Goal: Task Accomplishment & Management: Manage account settings

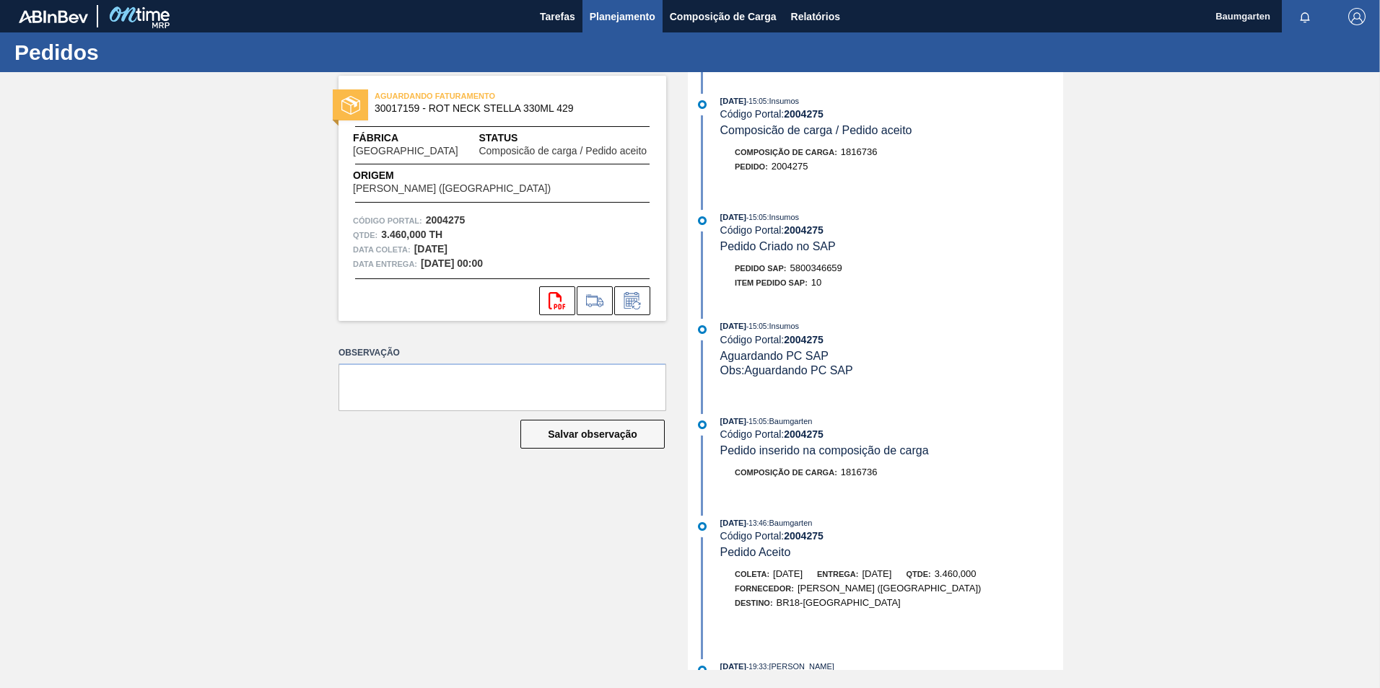
click at [612, 8] on span "Planejamento" at bounding box center [622, 16] width 66 height 17
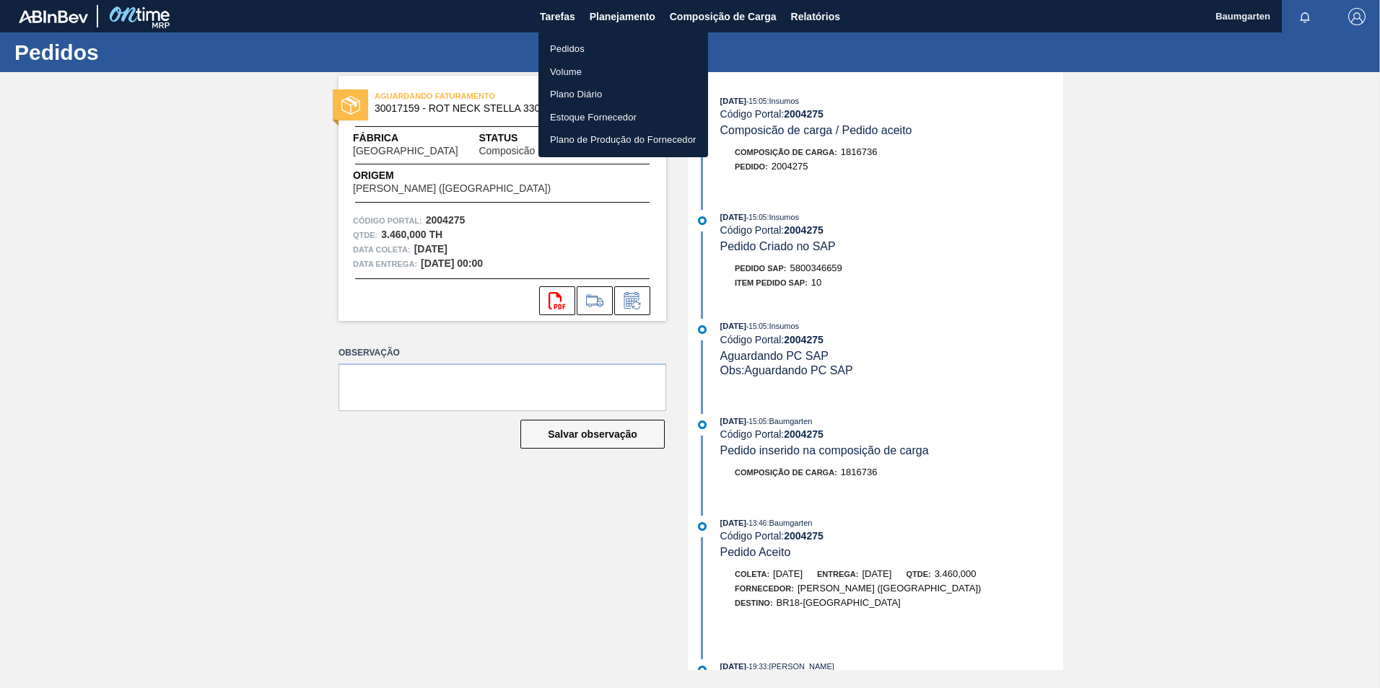
click at [583, 53] on li "Pedidos" at bounding box center [623, 49] width 170 height 23
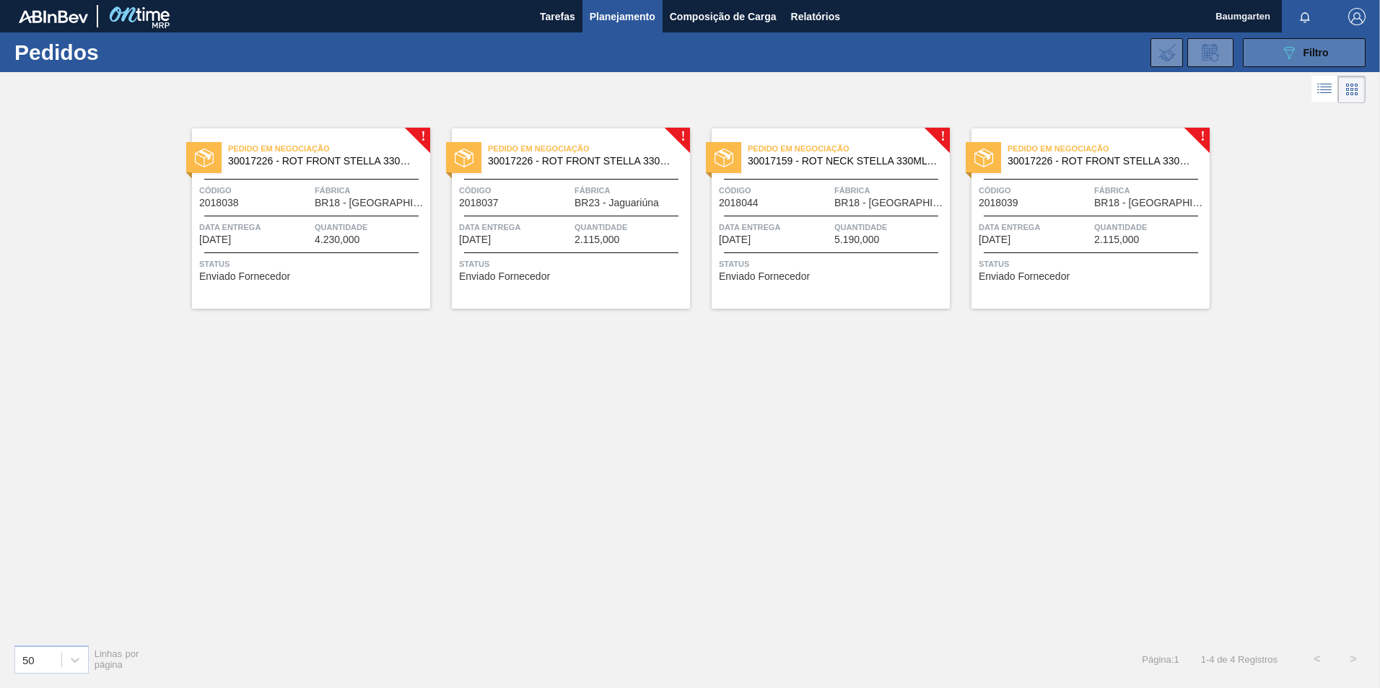
click at [1292, 56] on icon "089F7B8B-B2A5-4AFE-B5C0-19BA573D28AC" at bounding box center [1288, 52] width 17 height 17
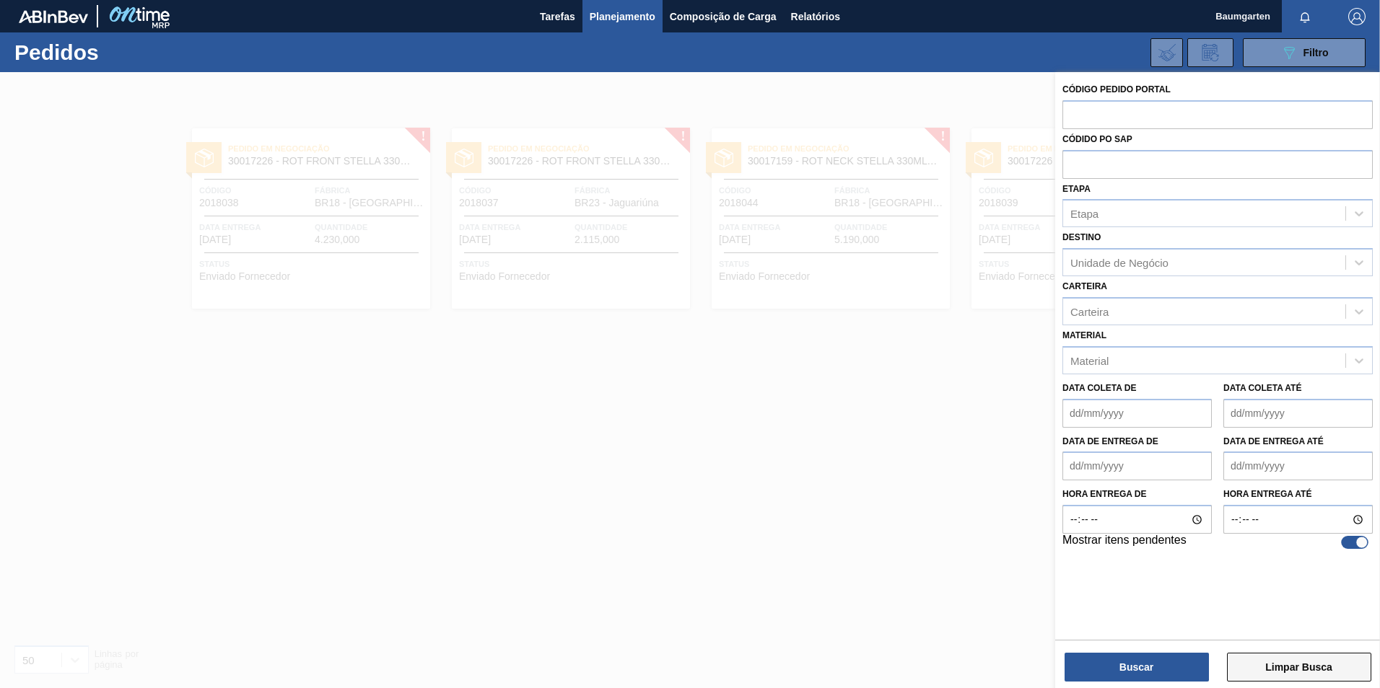
click at [1263, 670] on button "Limpar Busca" at bounding box center [1299, 667] width 144 height 29
checkbox input "false"
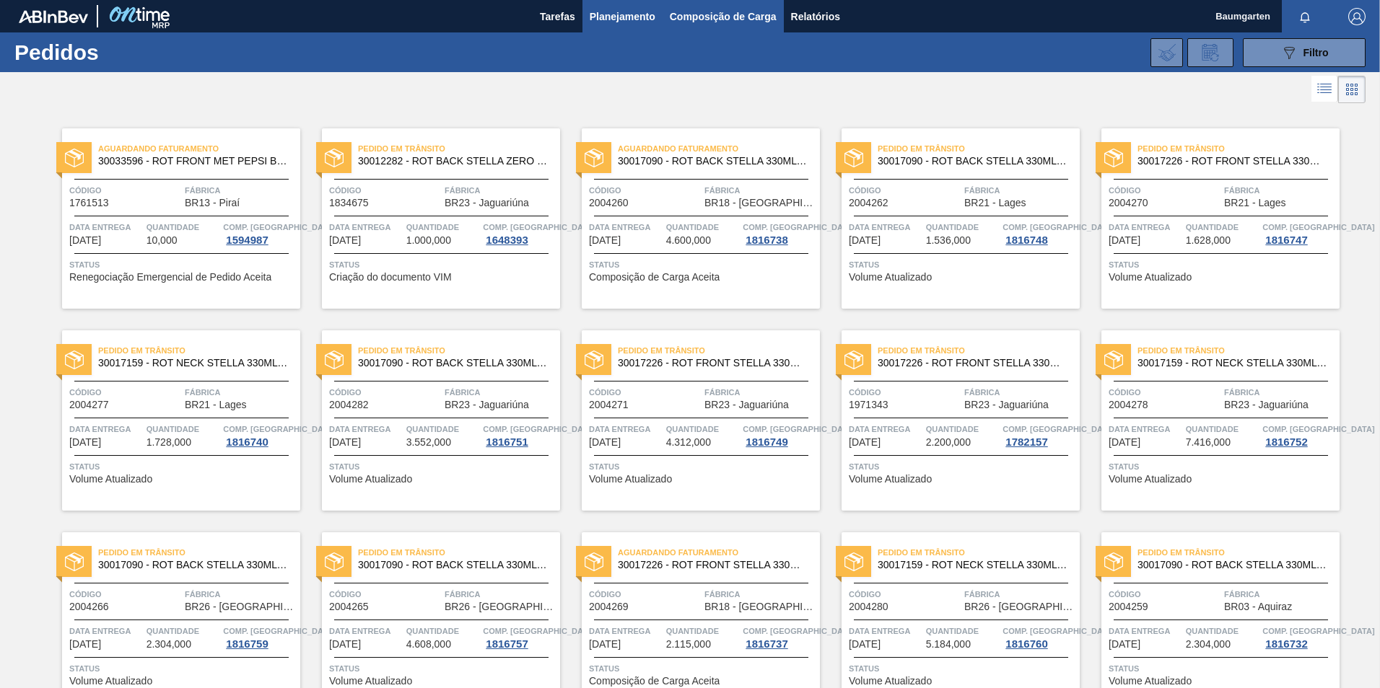
click at [721, 21] on span "Composição de Carga" at bounding box center [723, 16] width 107 height 17
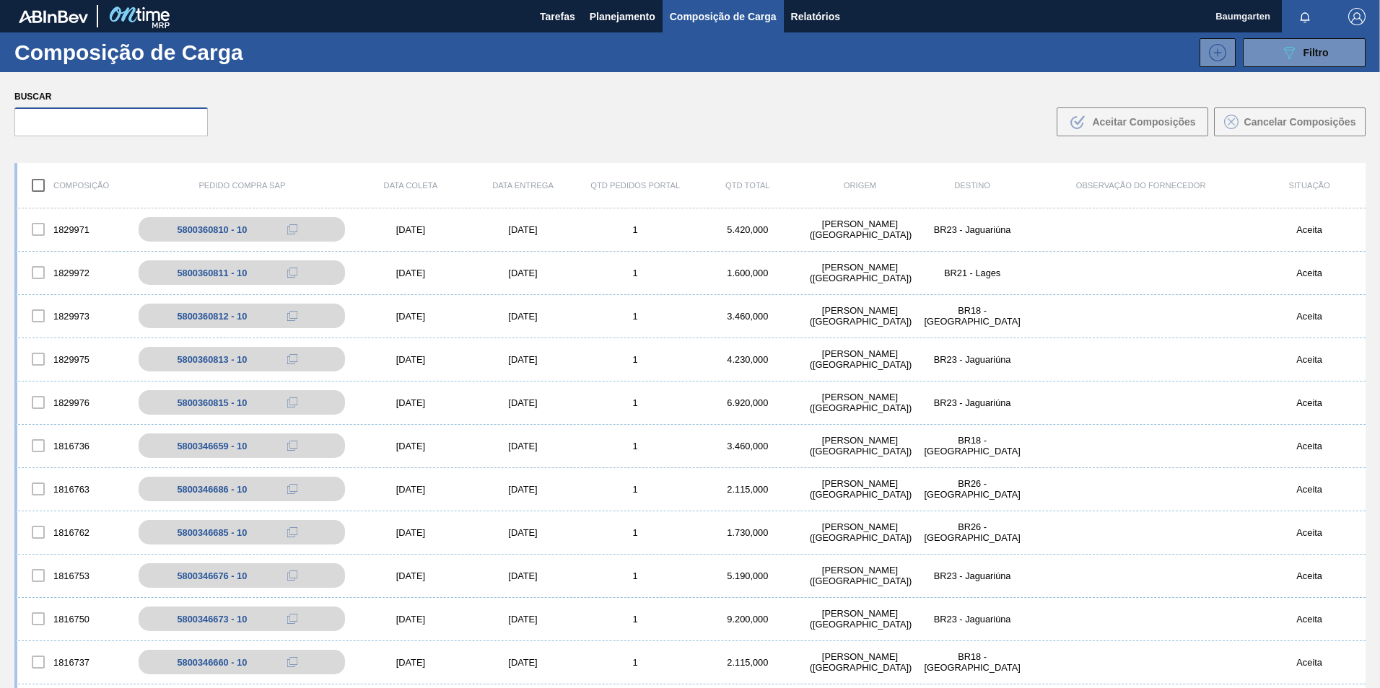
click at [52, 118] on input "text" at bounding box center [110, 122] width 193 height 29
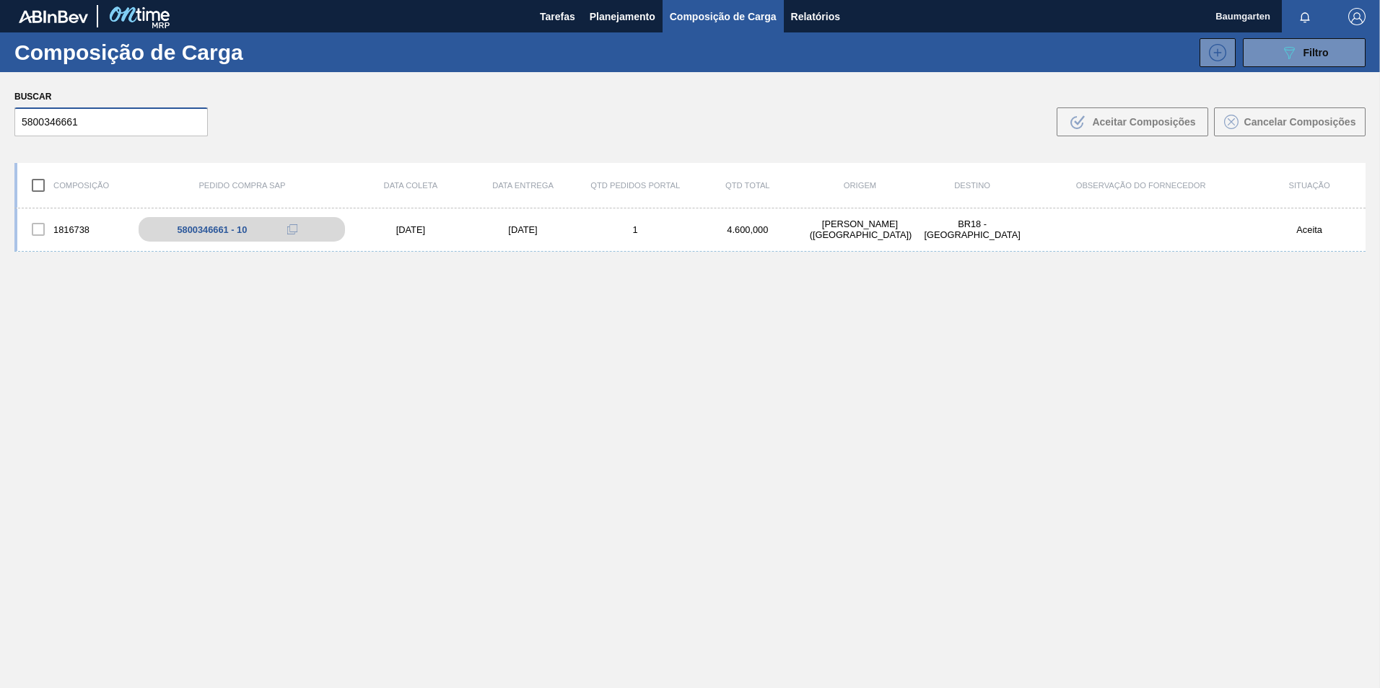
type input "5800346661"
click at [198, 230] on div "5800346661 - 10" at bounding box center [220, 229] width 70 height 11
click at [78, 211] on div "1816738 5800346661 - 10 [DATE] [DATE] 1 4.600,000 [PERSON_NAME][GEOGRAPHIC_DATA…" at bounding box center [689, 230] width 1351 height 43
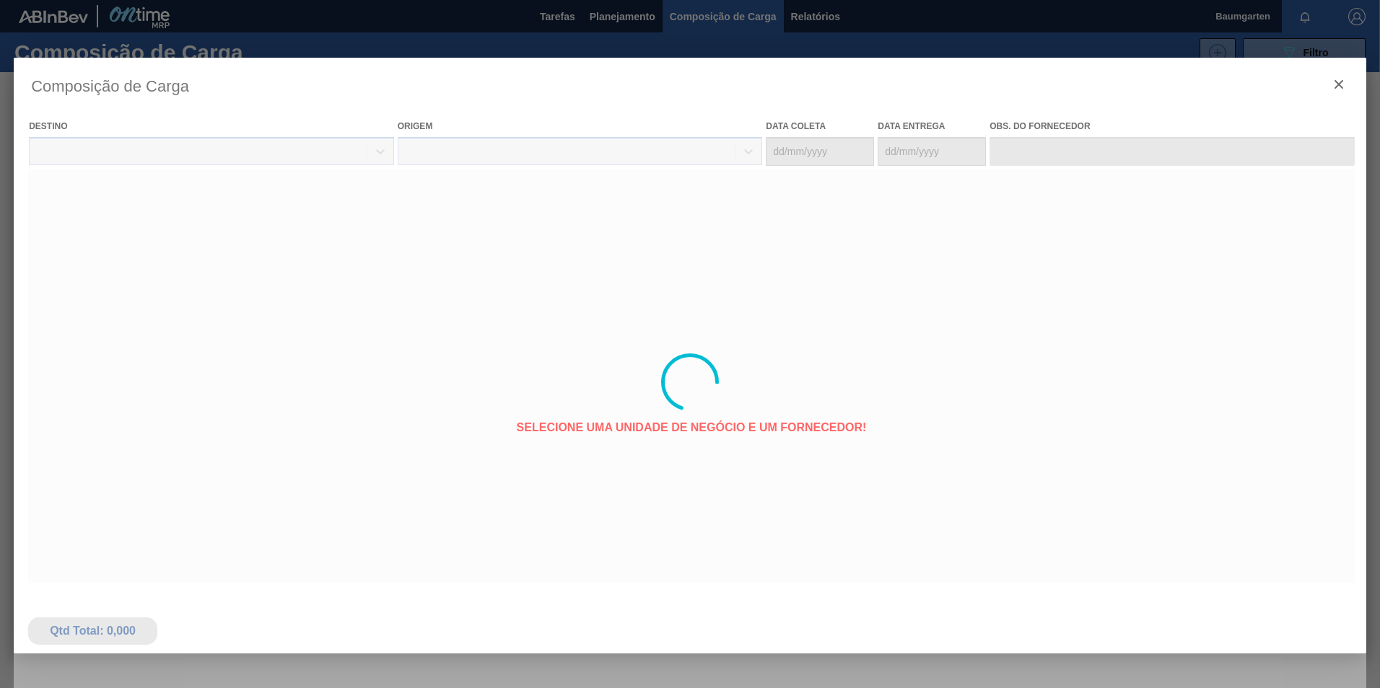
type coleta "[DATE]"
type entrega "[DATE]"
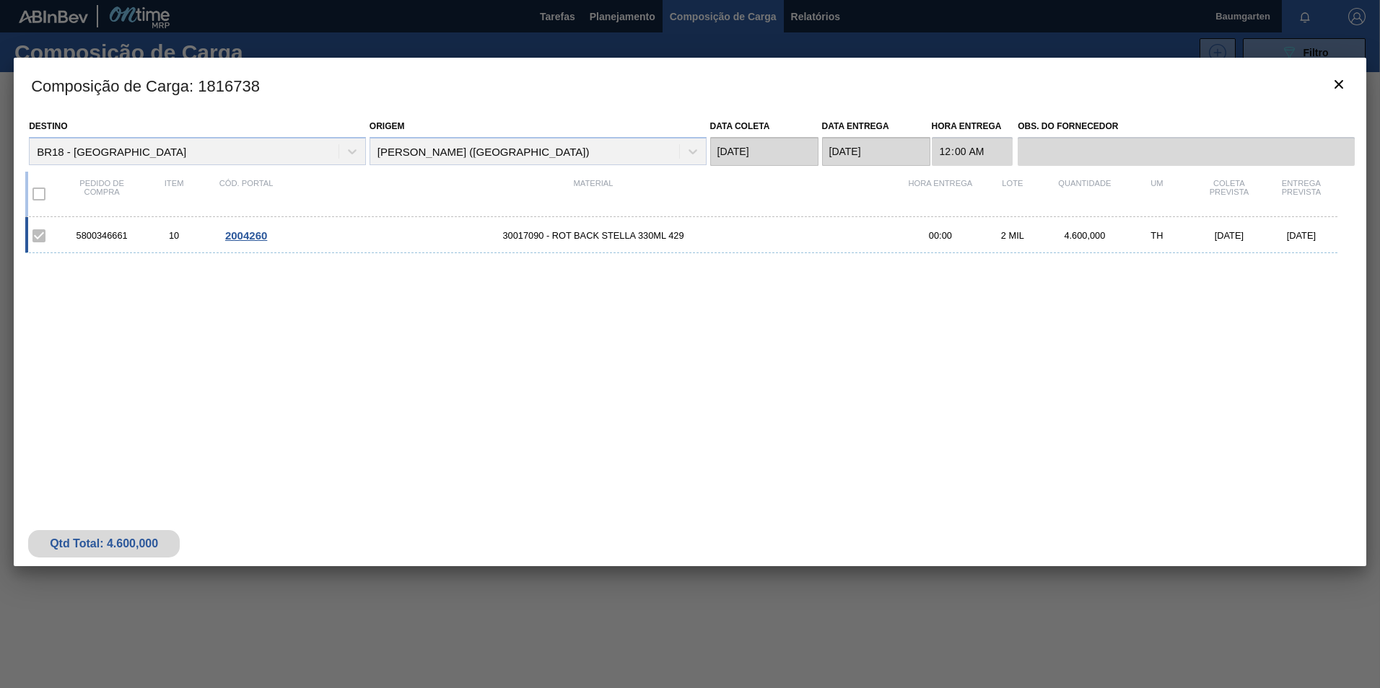
click at [244, 234] on span "2004260" at bounding box center [246, 235] width 42 height 12
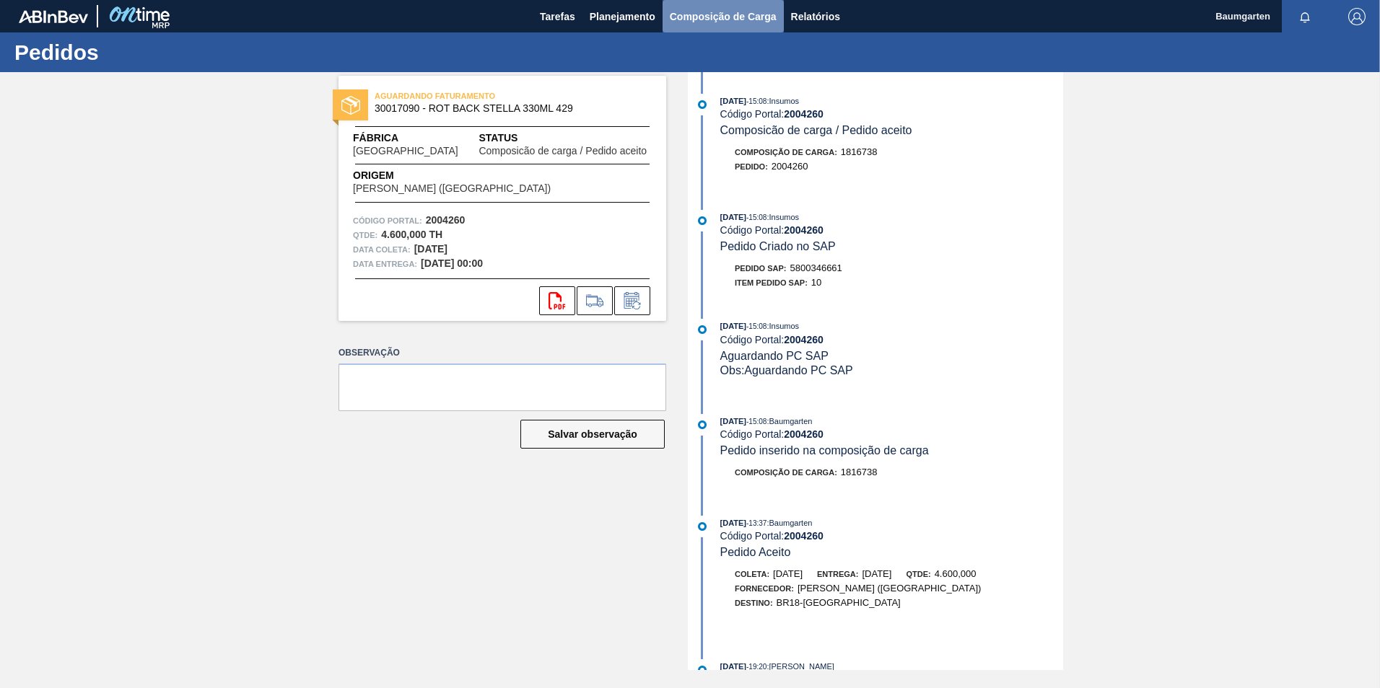
click at [690, 19] on span "Composição de Carga" at bounding box center [723, 16] width 107 height 17
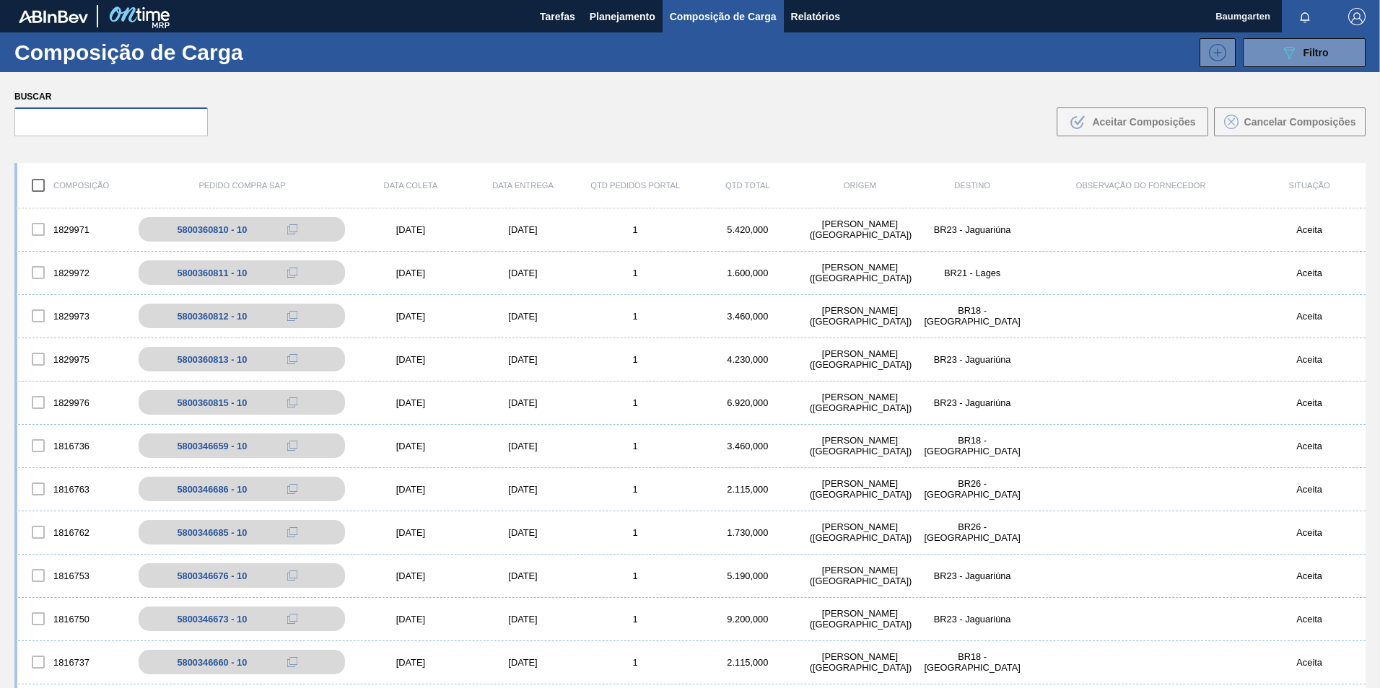
click at [131, 119] on input "text" at bounding box center [110, 122] width 193 height 29
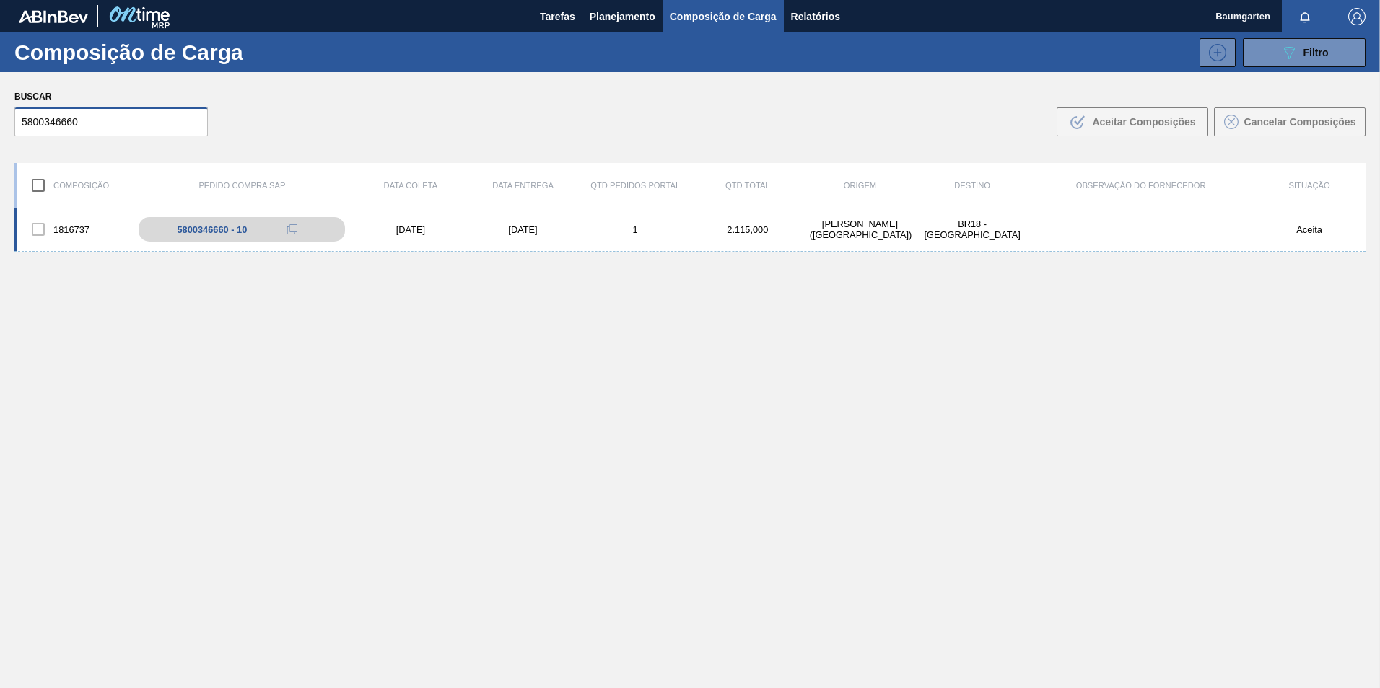
type input "5800346660"
click at [74, 217] on div "1816737" at bounding box center [73, 229] width 113 height 30
click at [73, 210] on div "1816737 5800346660 - 10 [DATE] [DATE] 1 2.115,000 [PERSON_NAME][GEOGRAPHIC_DATA…" at bounding box center [689, 230] width 1351 height 43
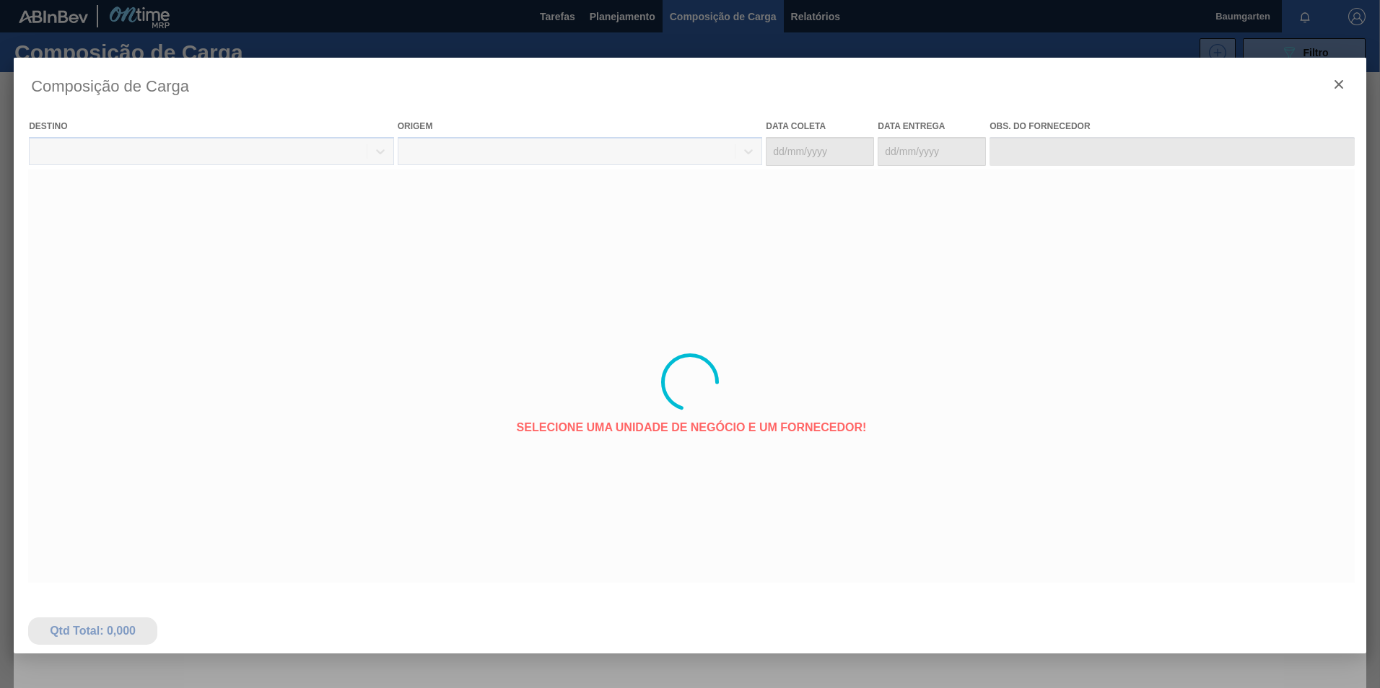
type coleta "[DATE]"
type entrega "[DATE]"
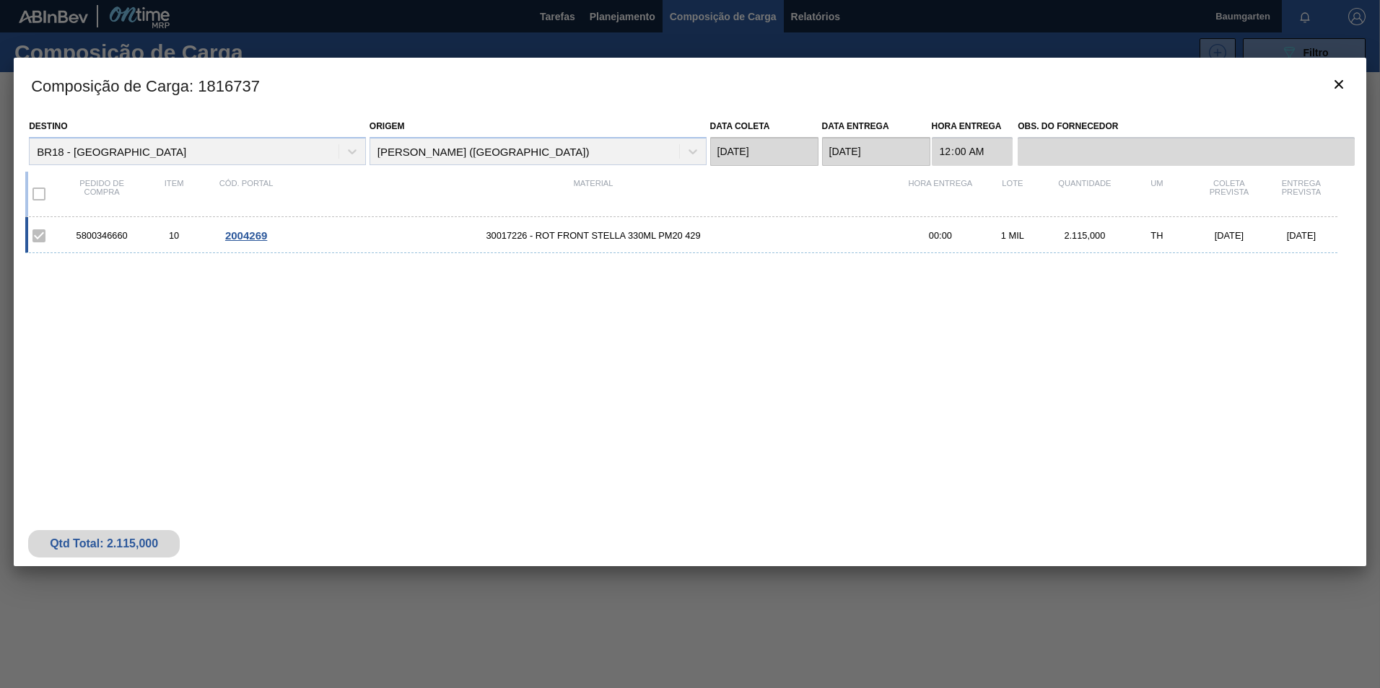
click at [249, 232] on span "2004269" at bounding box center [246, 235] width 42 height 12
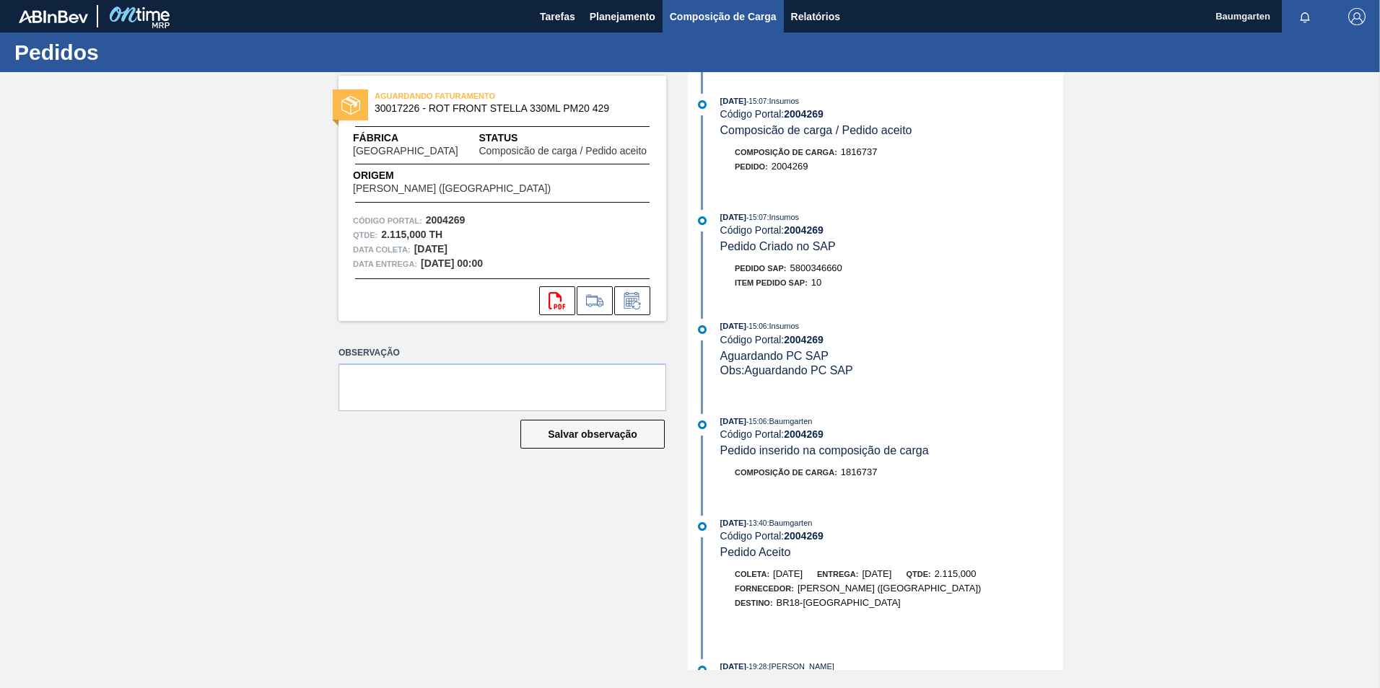
click at [707, 18] on span "Composição de Carga" at bounding box center [723, 16] width 107 height 17
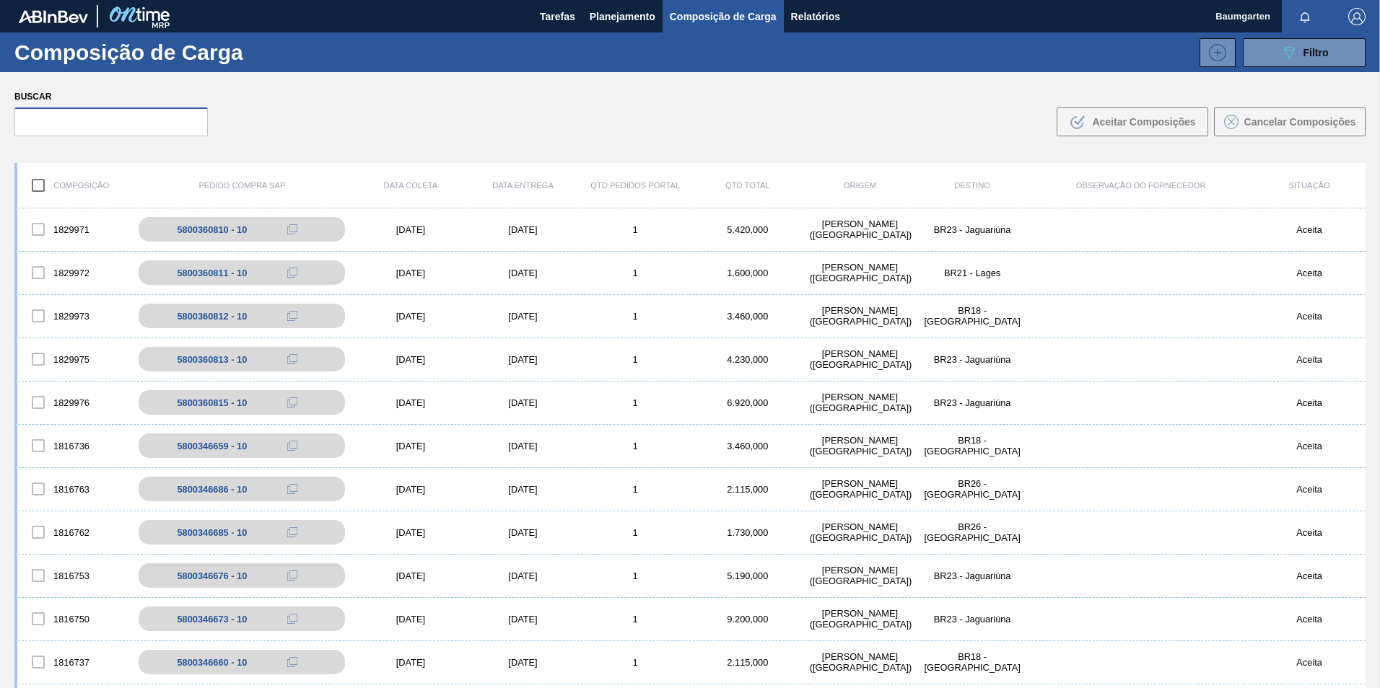
click at [58, 125] on input "text" at bounding box center [110, 122] width 193 height 29
click at [97, 120] on input "text" at bounding box center [110, 122] width 193 height 29
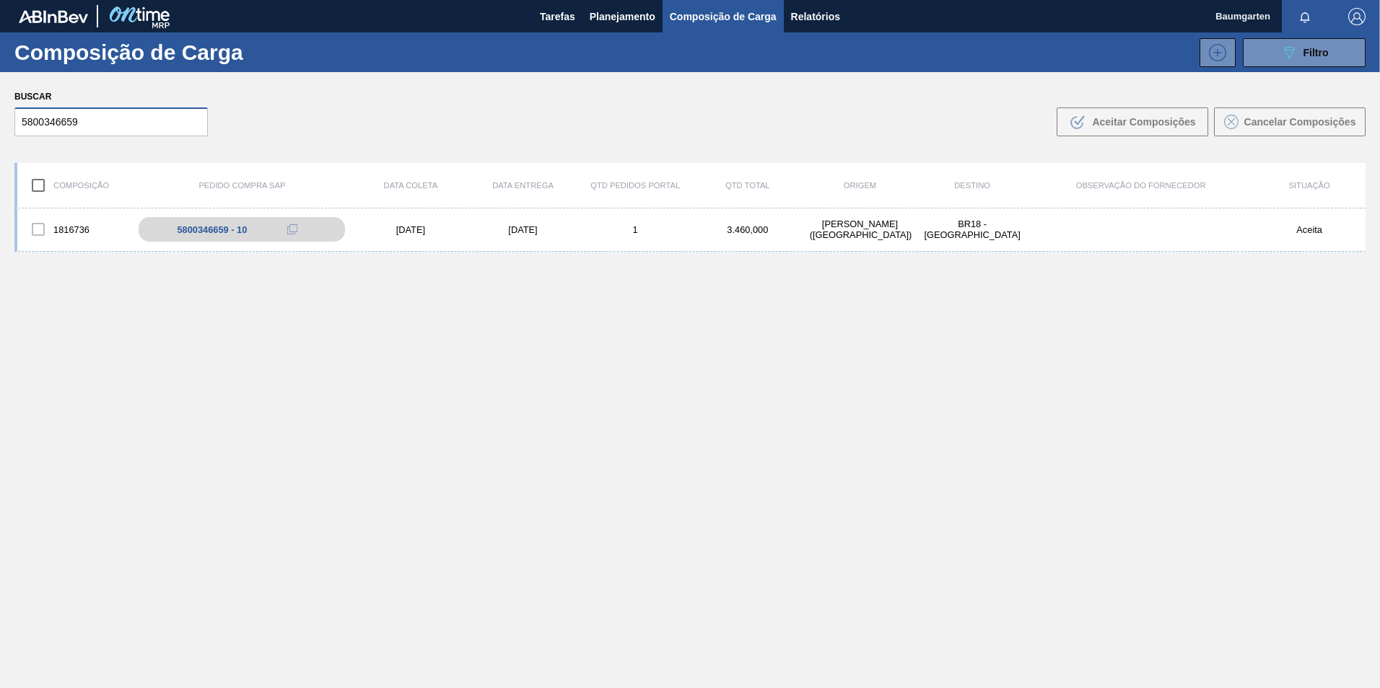
type input "5800346659"
click at [69, 218] on div "1816736" at bounding box center [73, 229] width 113 height 30
click at [74, 211] on div "1816736 5800346659 - 10 [DATE] [DATE] 1 3.460,000 [PERSON_NAME][GEOGRAPHIC_DATA…" at bounding box center [689, 230] width 1351 height 43
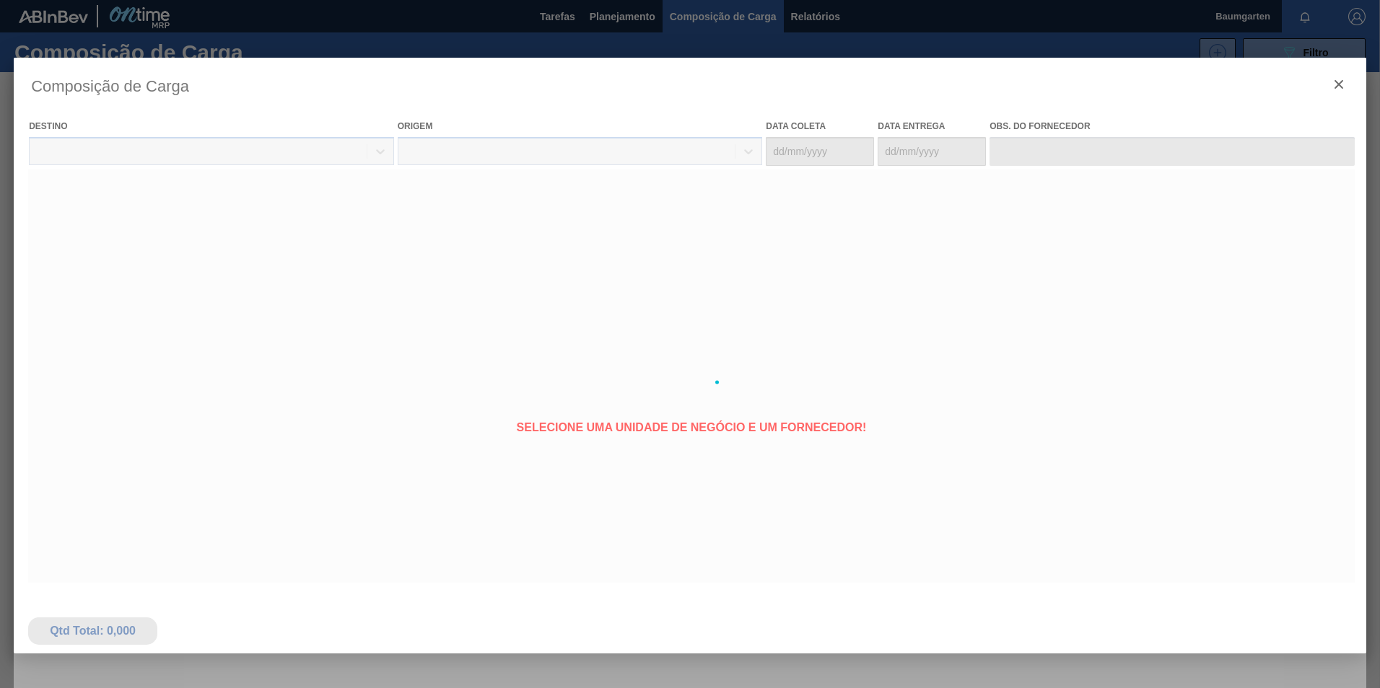
type coleta "[DATE]"
type entrega "[DATE]"
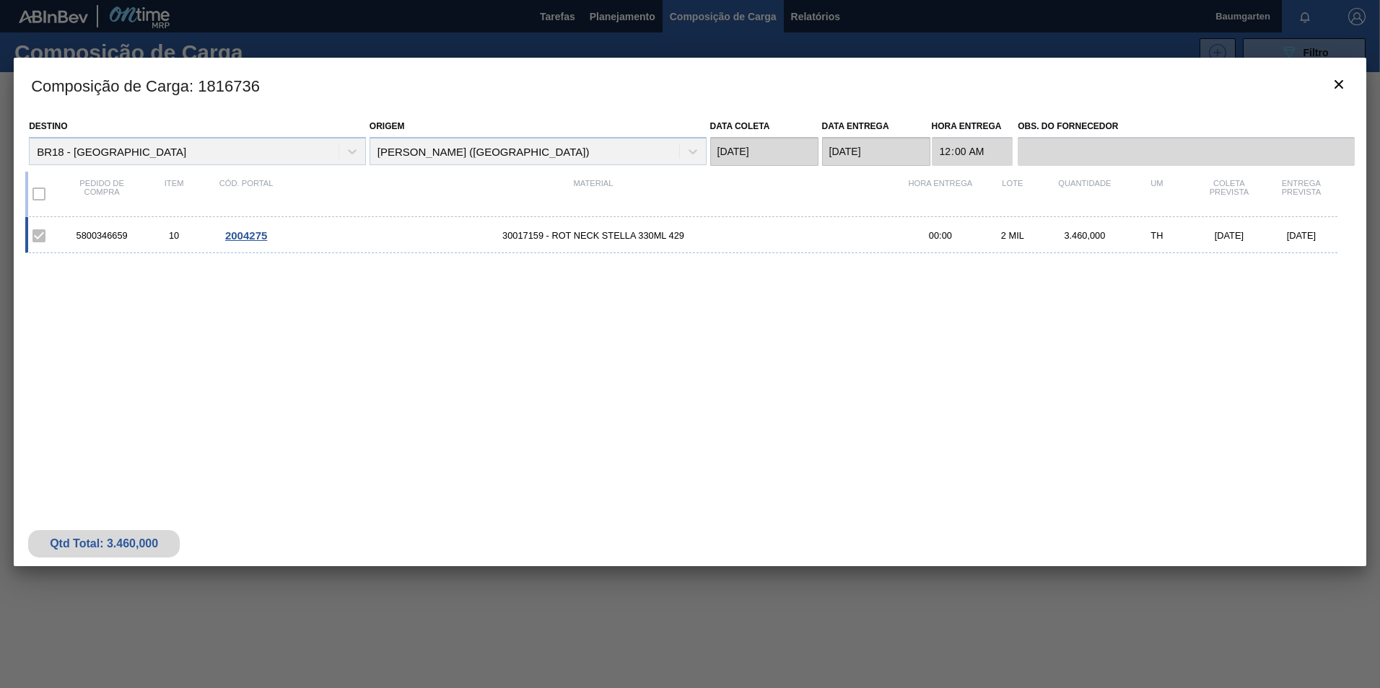
click at [247, 234] on span "2004275" at bounding box center [246, 235] width 42 height 12
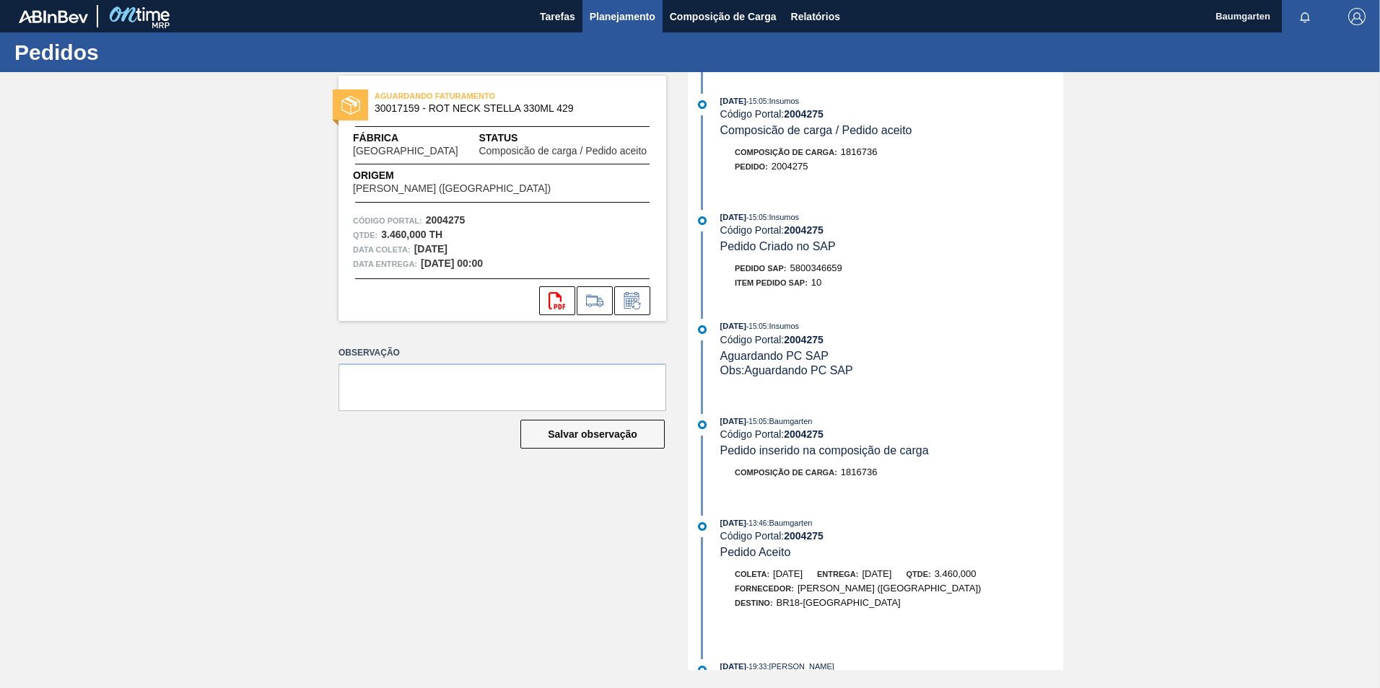
click at [619, 24] on span "Planejamento" at bounding box center [622, 16] width 66 height 17
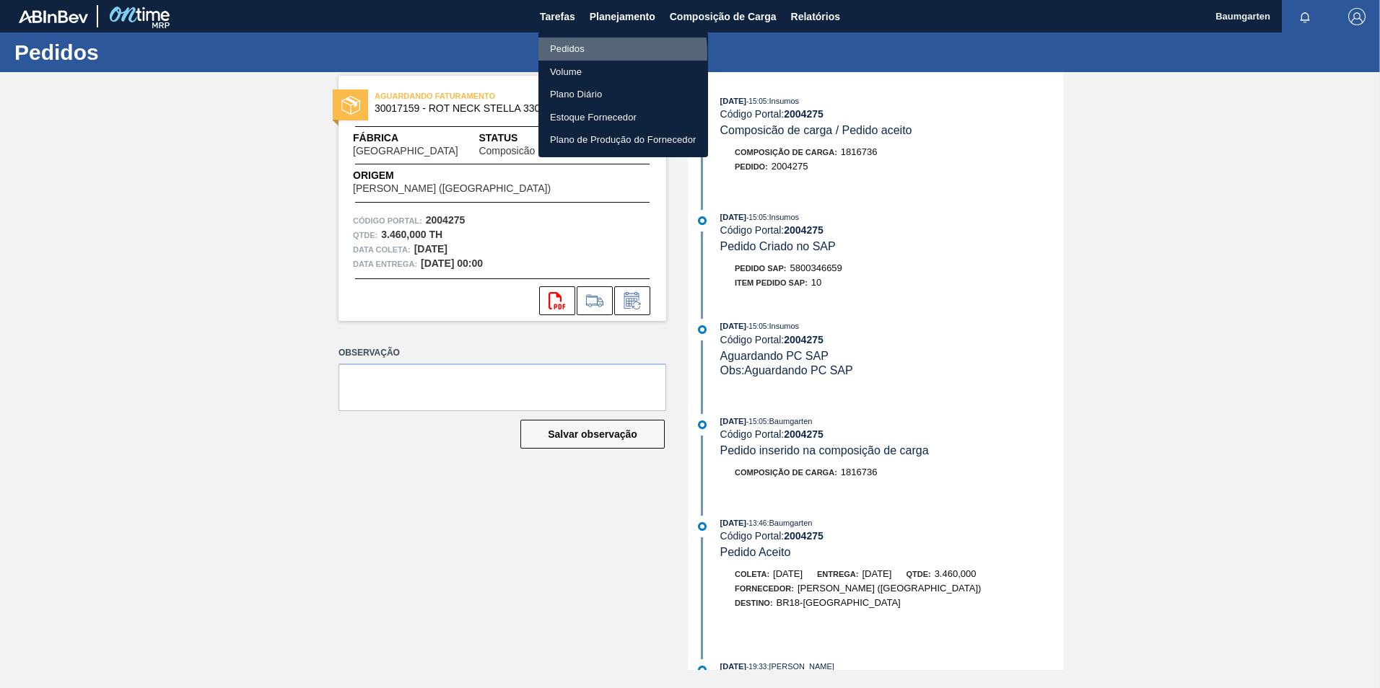
click at [575, 53] on li "Pedidos" at bounding box center [623, 49] width 170 height 23
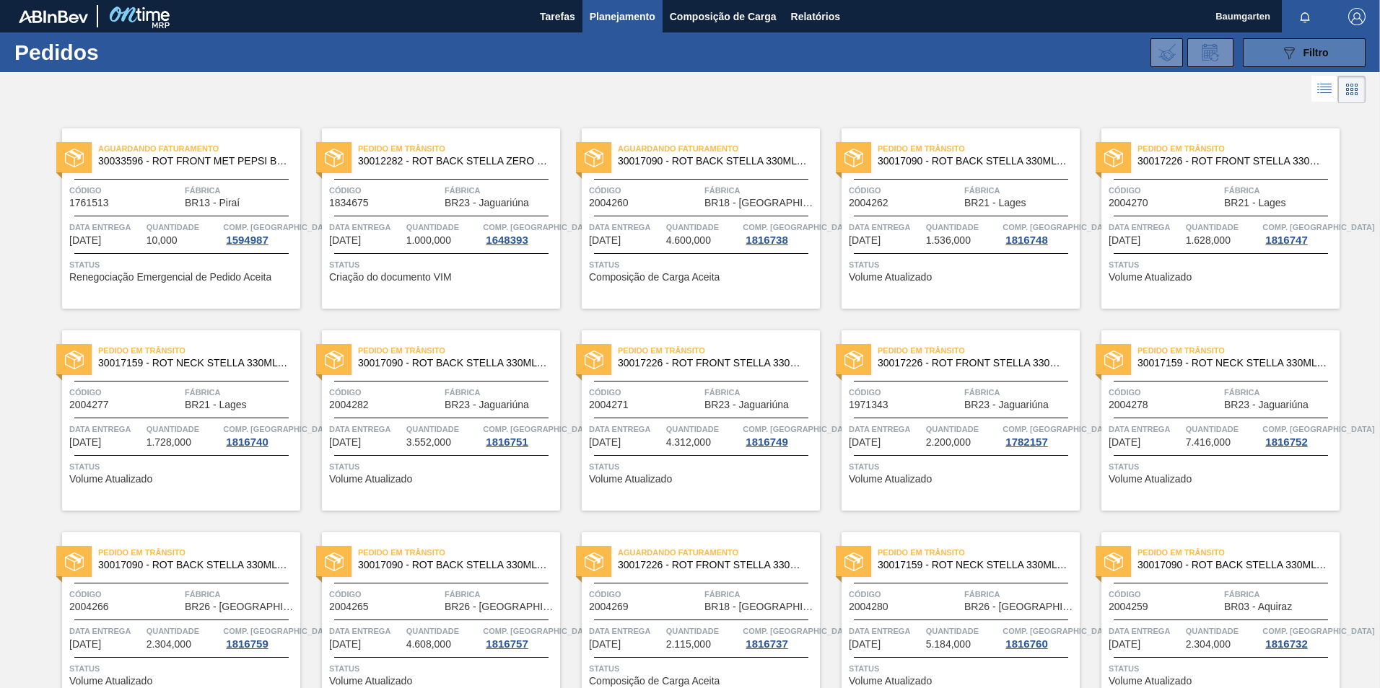
click at [1302, 59] on div "089F7B8B-B2A5-4AFE-B5C0-19BA573D28AC Filtro" at bounding box center [1304, 52] width 48 height 17
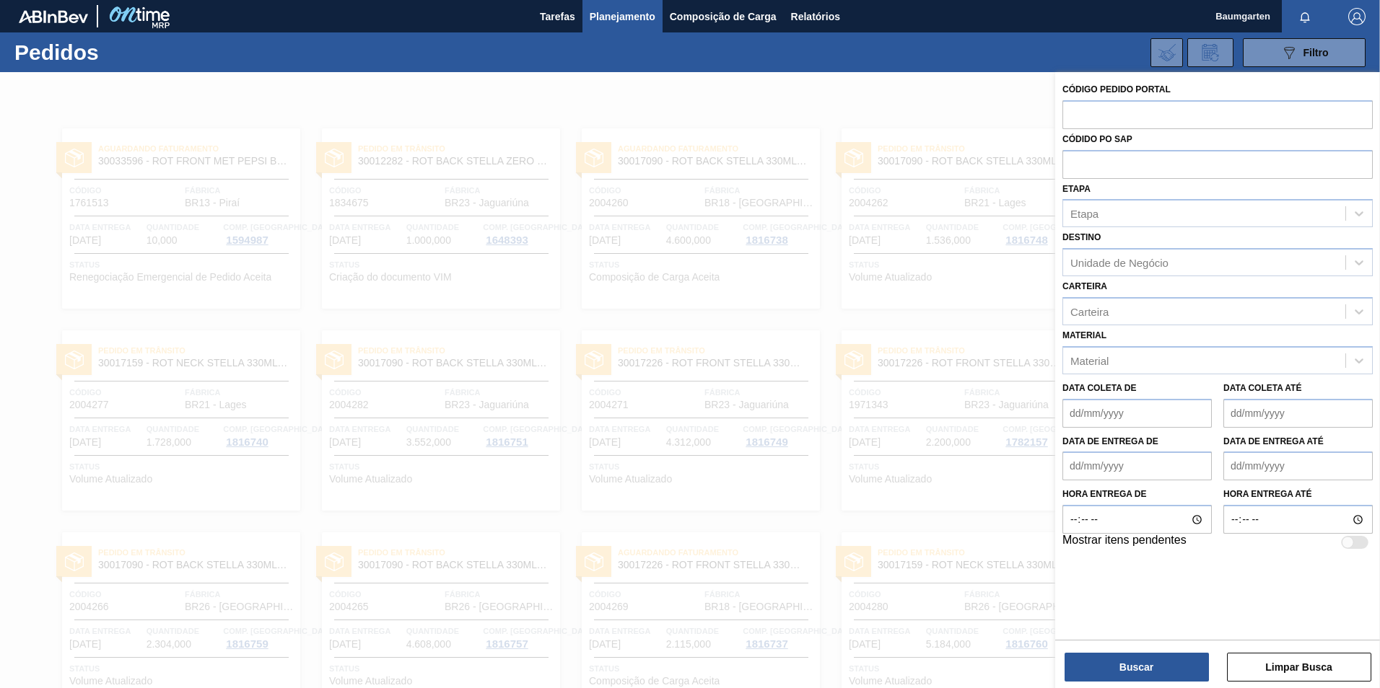
click at [1353, 543] on div at bounding box center [1347, 543] width 12 height 12
checkbox input "true"
click at [1168, 672] on button "Buscar" at bounding box center [1136, 667] width 144 height 29
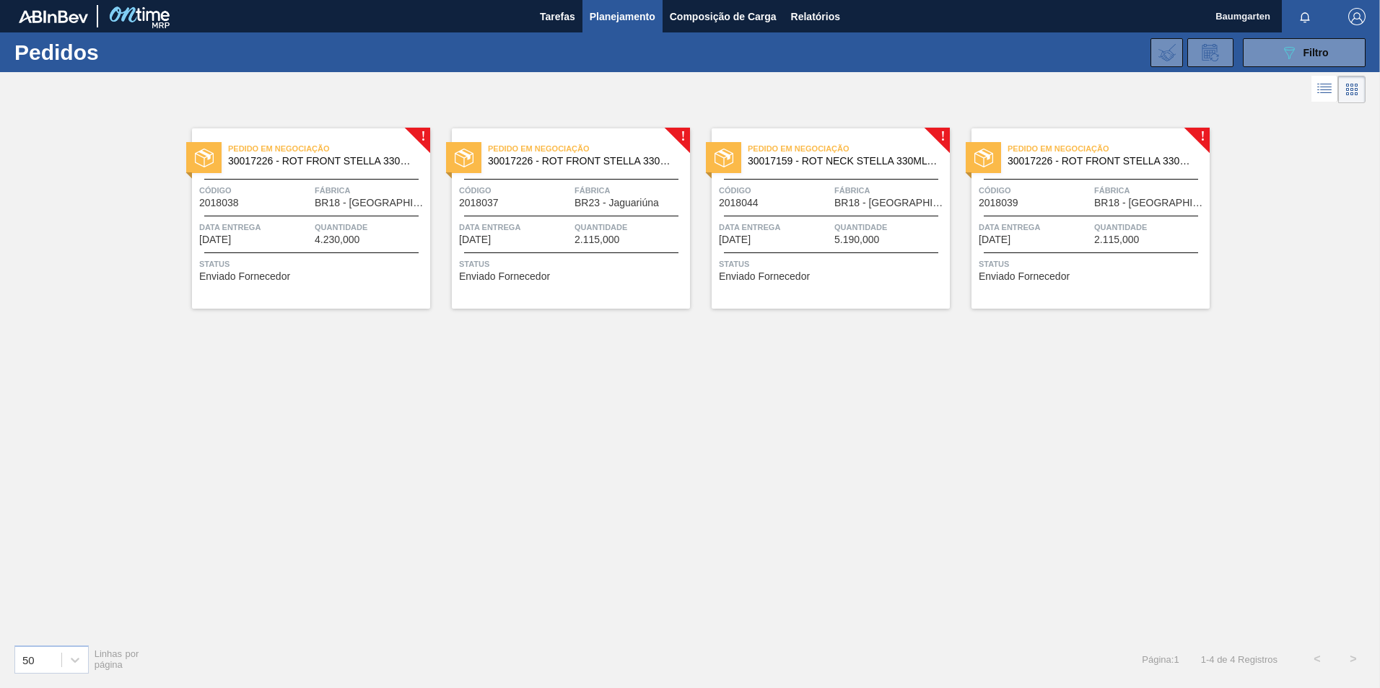
click at [642, 232] on span "Quantidade" at bounding box center [630, 227] width 112 height 14
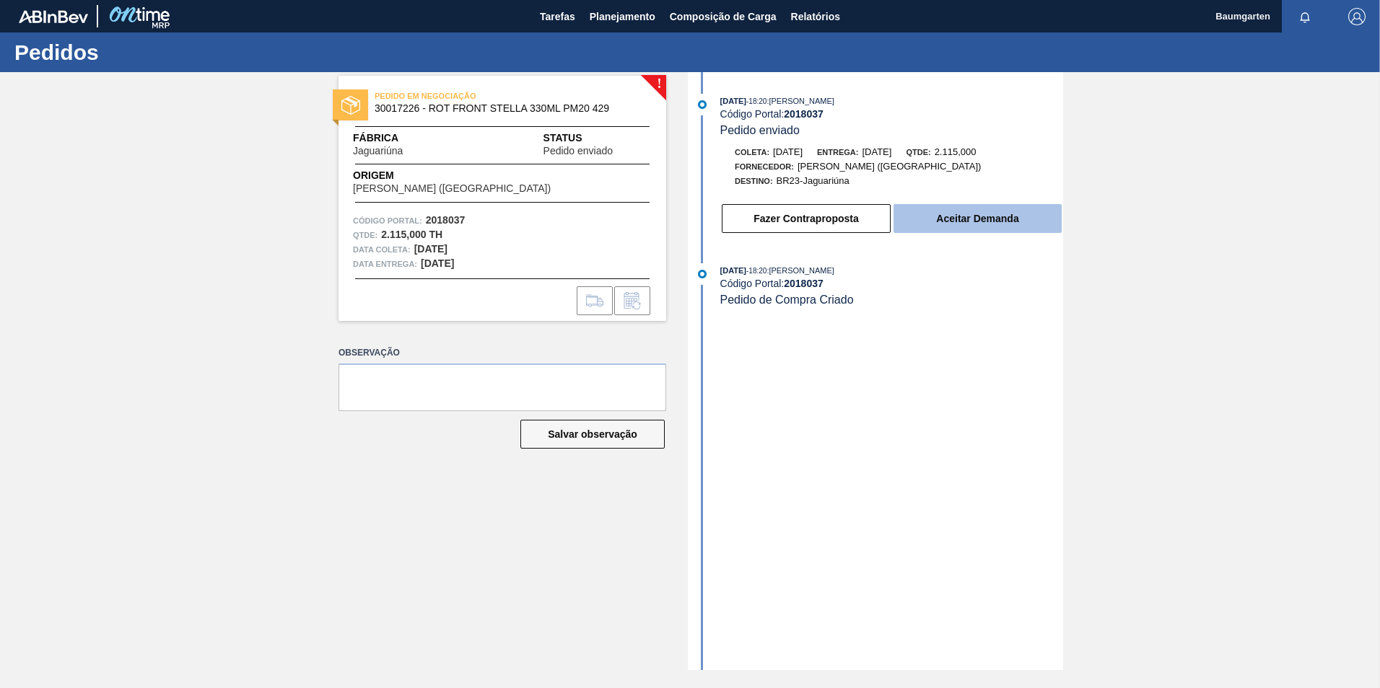
click at [991, 221] on button "Aceitar Demanda" at bounding box center [977, 218] width 168 height 29
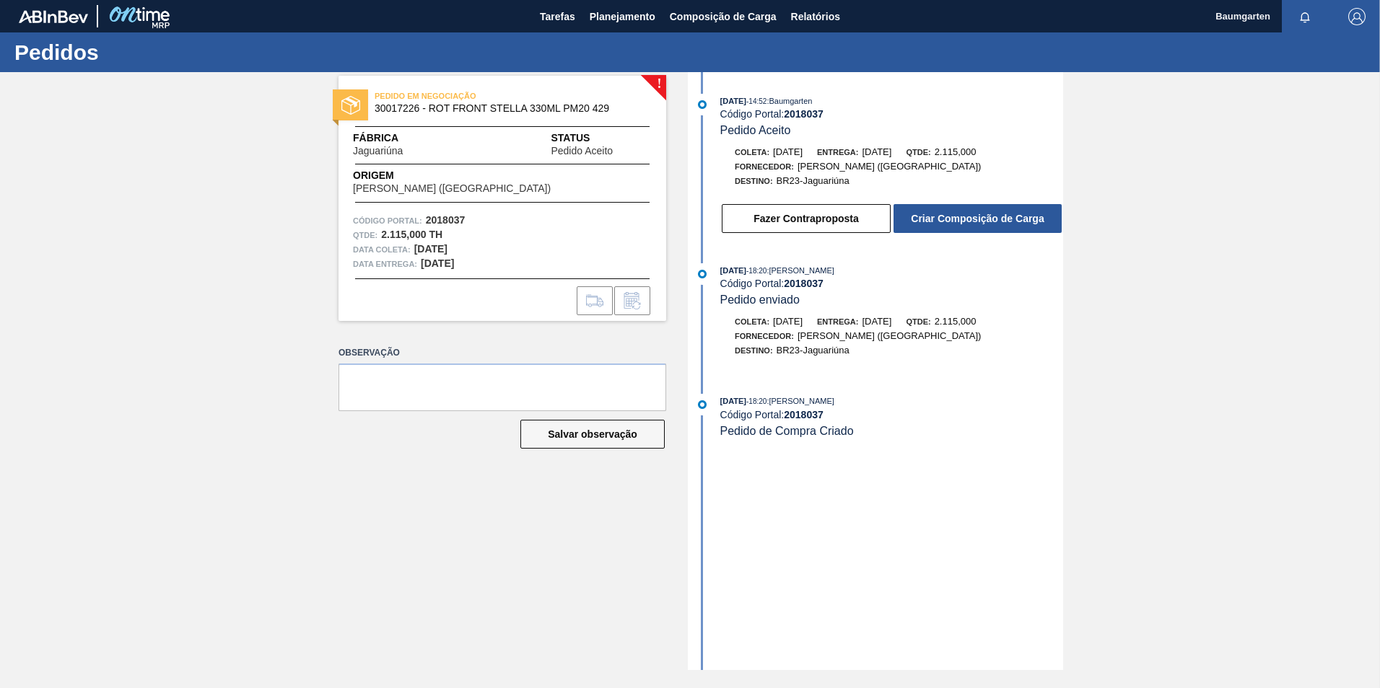
click at [933, 234] on div "Fazer Contraproposta Criar Composição de Carga" at bounding box center [891, 219] width 343 height 32
click at [937, 222] on button "Criar Composição de Carga" at bounding box center [977, 218] width 168 height 29
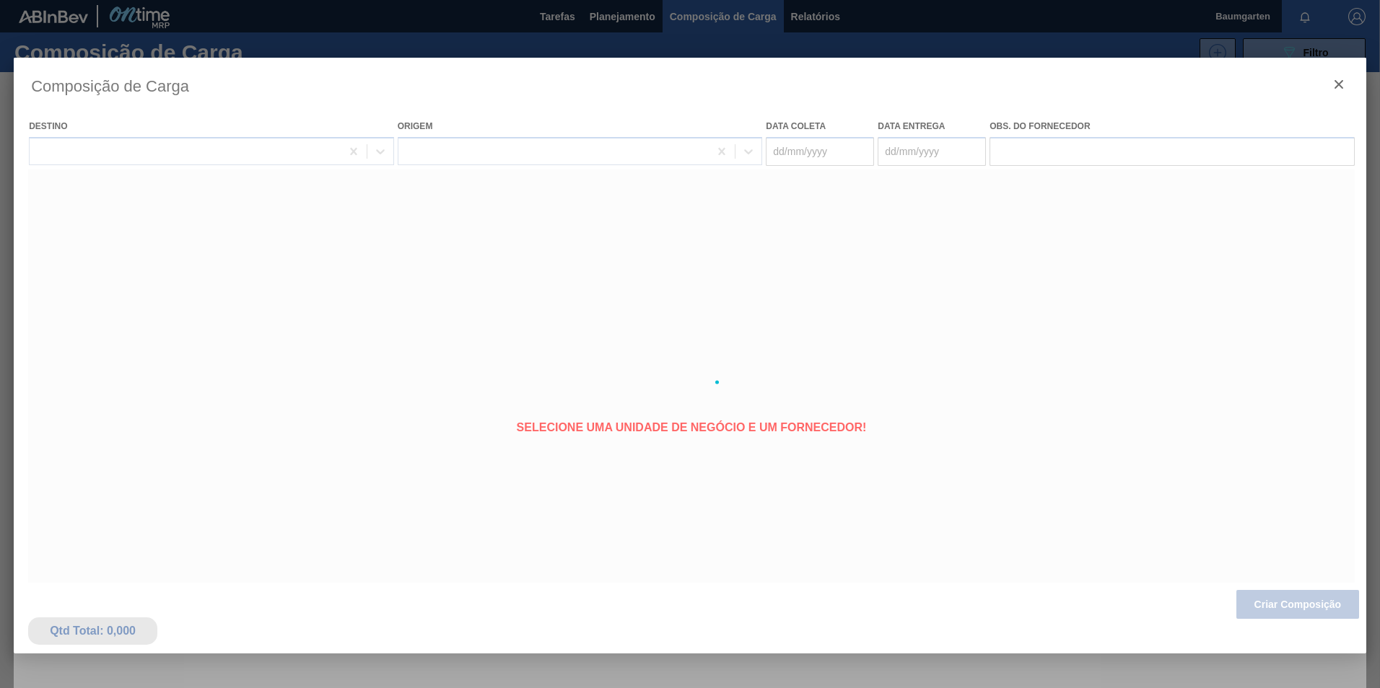
type coleta "[DATE]"
type entrega "[DATE]"
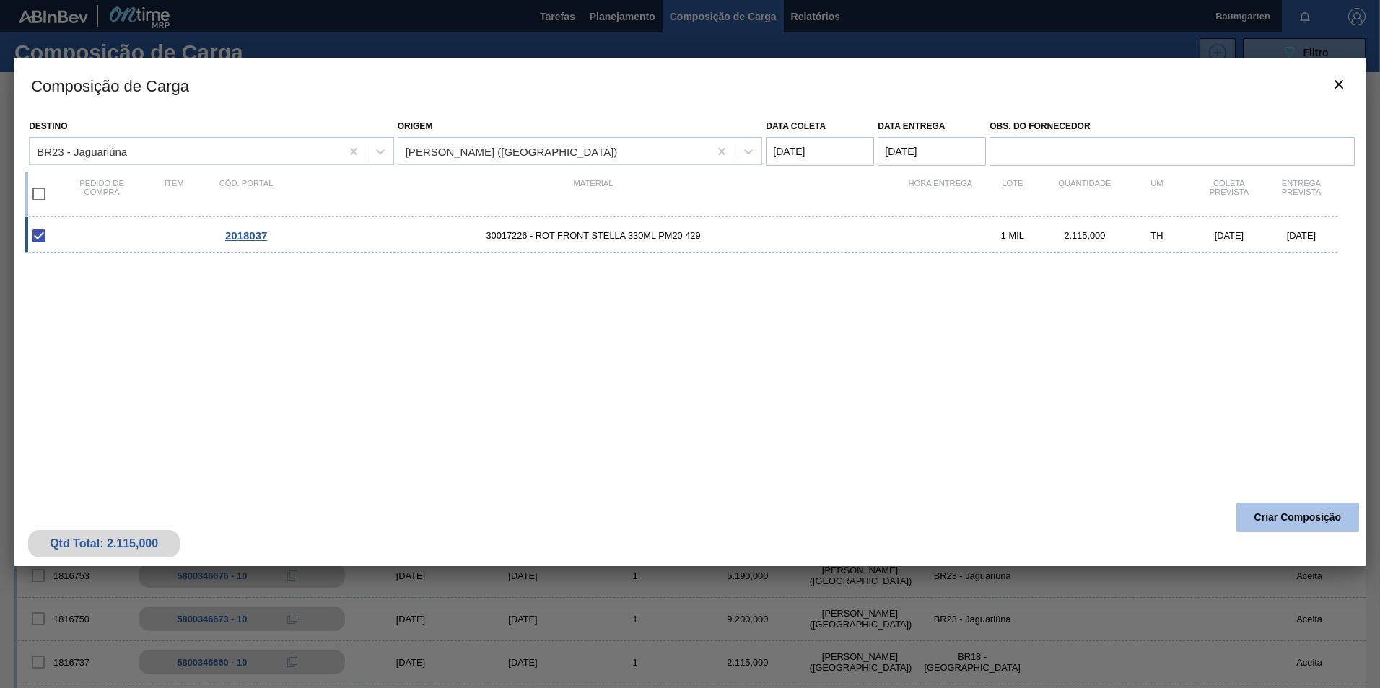
click at [1258, 507] on button "Criar Composição" at bounding box center [1297, 517] width 123 height 29
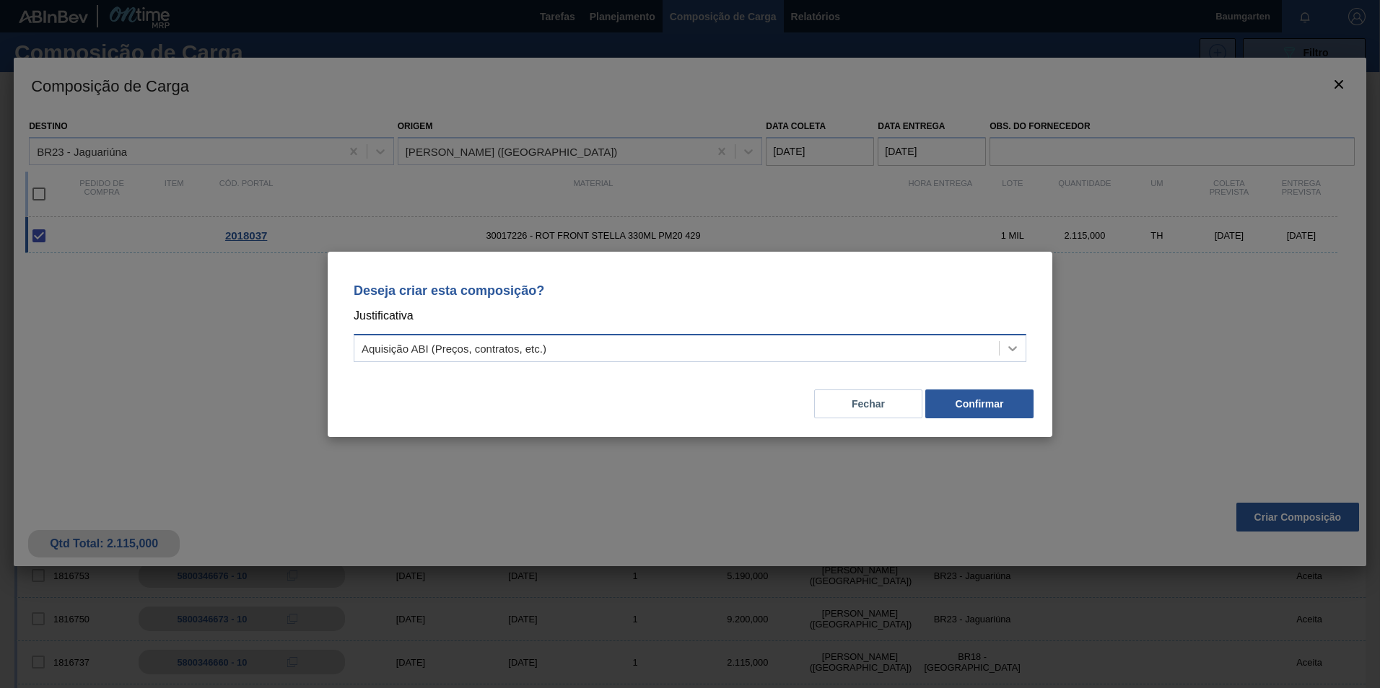
click at [1012, 341] on icon at bounding box center [1012, 348] width 14 height 14
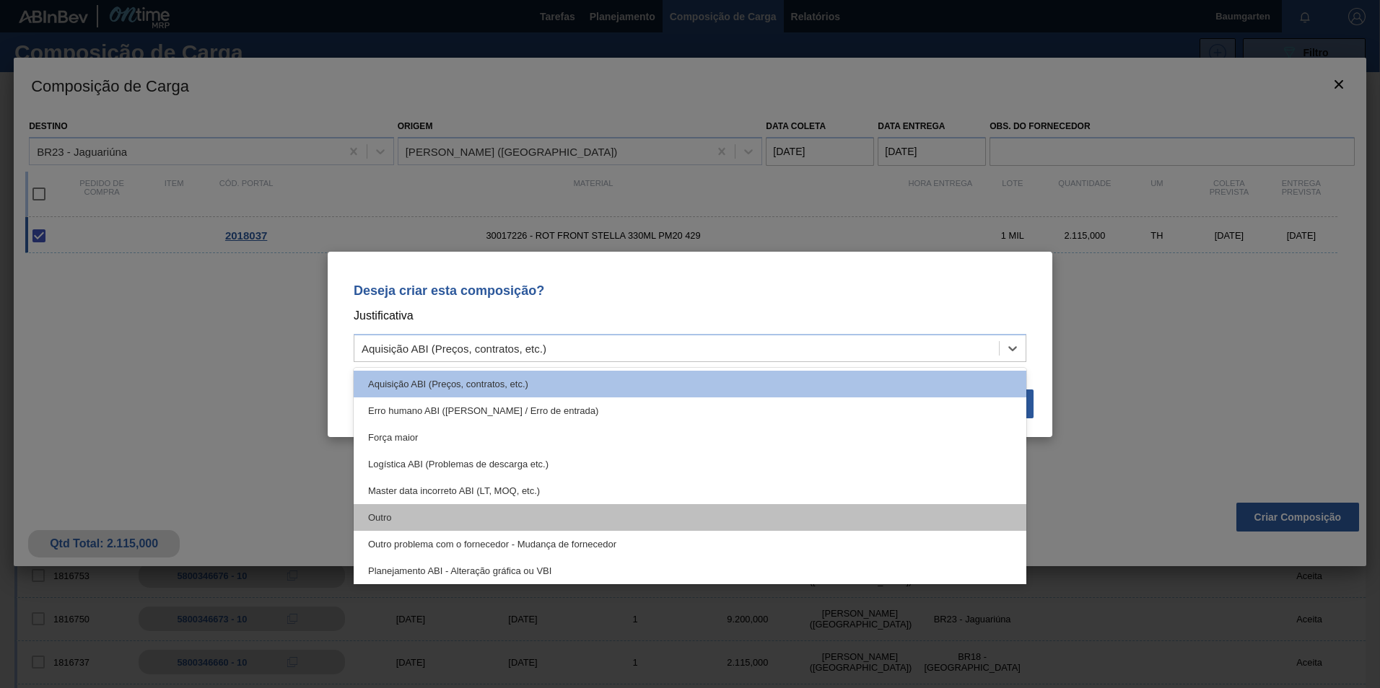
click at [411, 514] on div "Outro" at bounding box center [690, 517] width 672 height 27
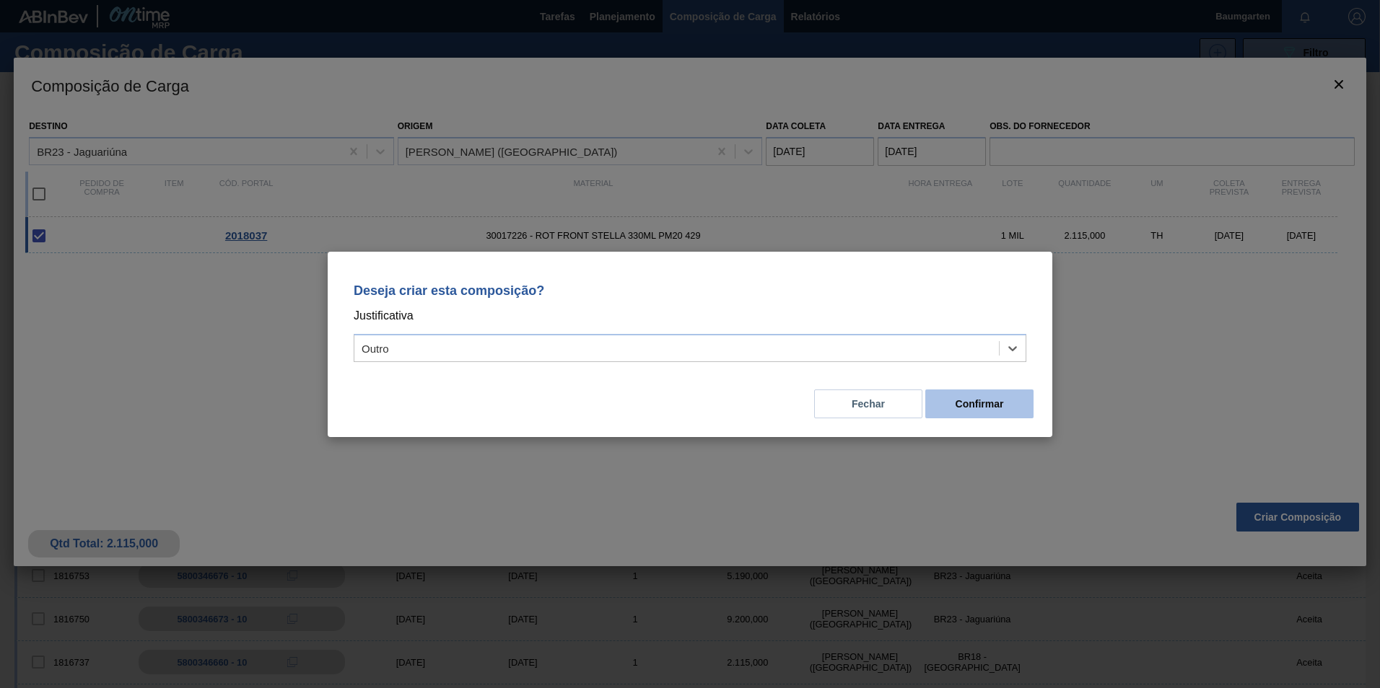
click at [980, 414] on button "Confirmar" at bounding box center [979, 404] width 108 height 29
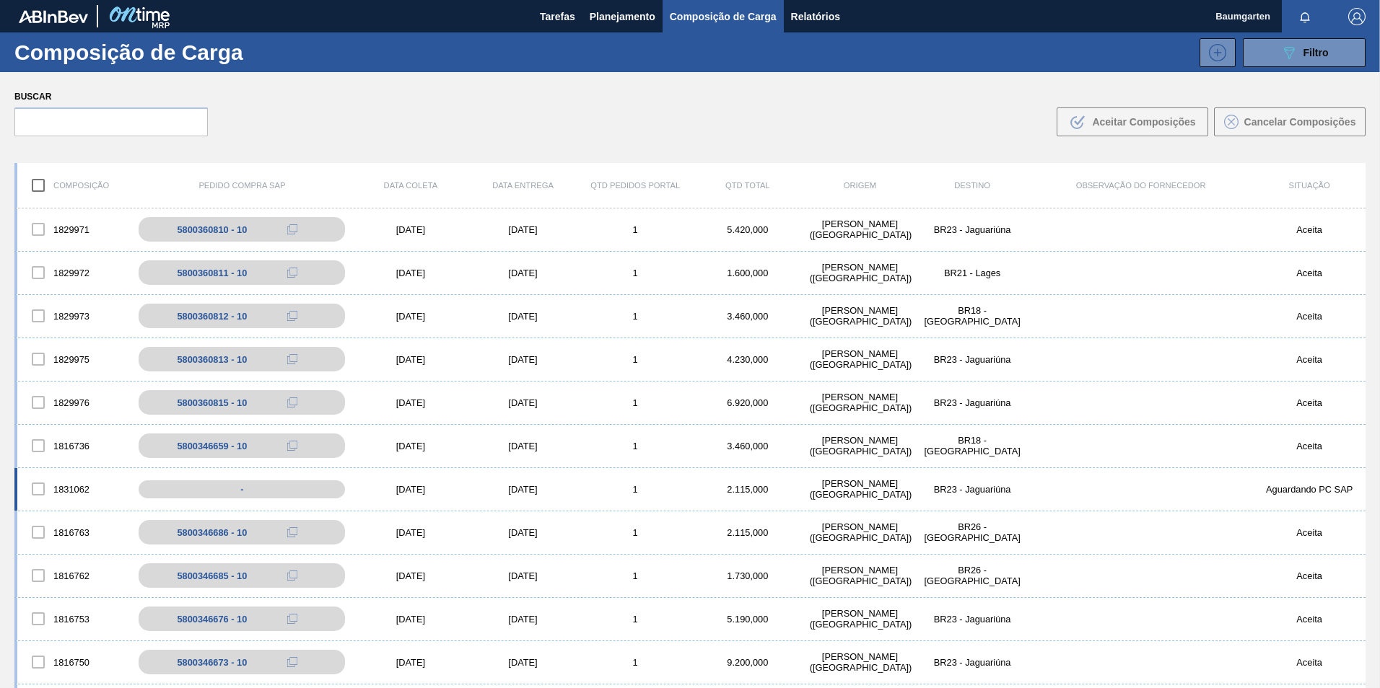
click at [69, 473] on div "1831062 - [DATE] [DATE] 1 2.115,000 [PERSON_NAME][GEOGRAPHIC_DATA] ([GEOGRAPHIC…" at bounding box center [689, 489] width 1351 height 43
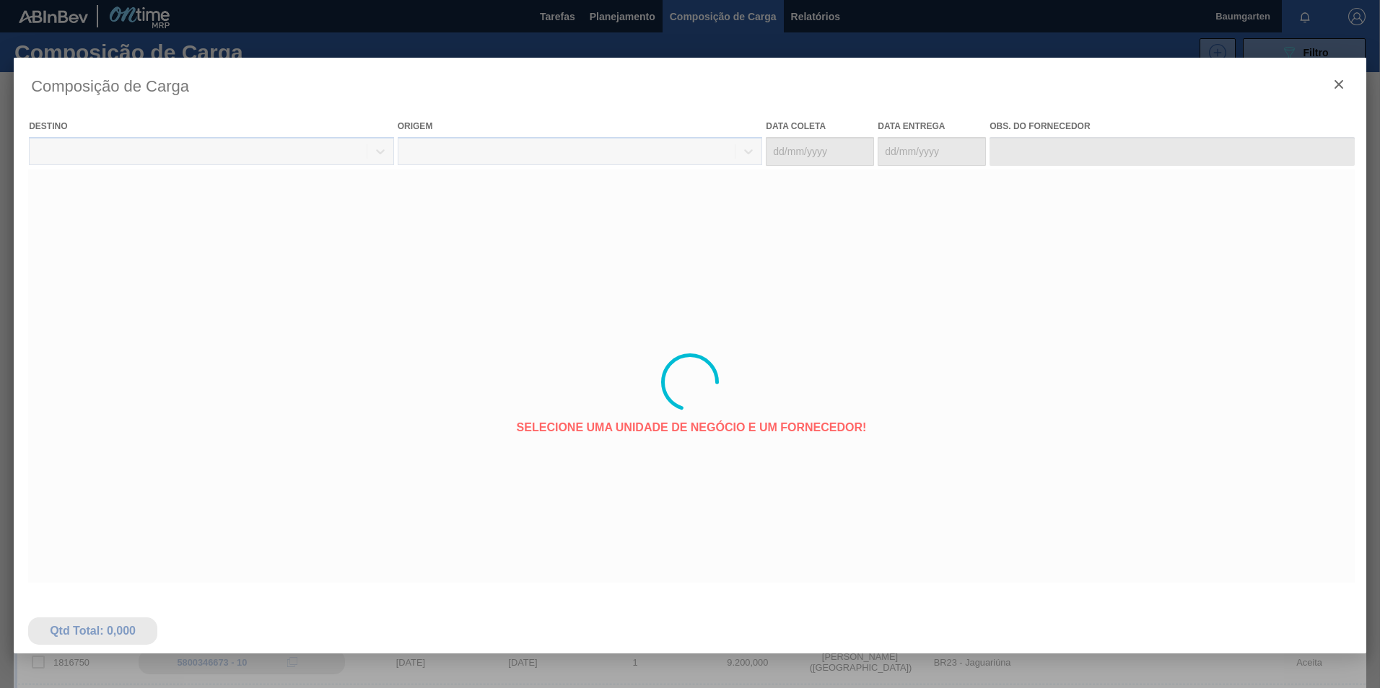
type coleta "[DATE]"
type entrega "[DATE]"
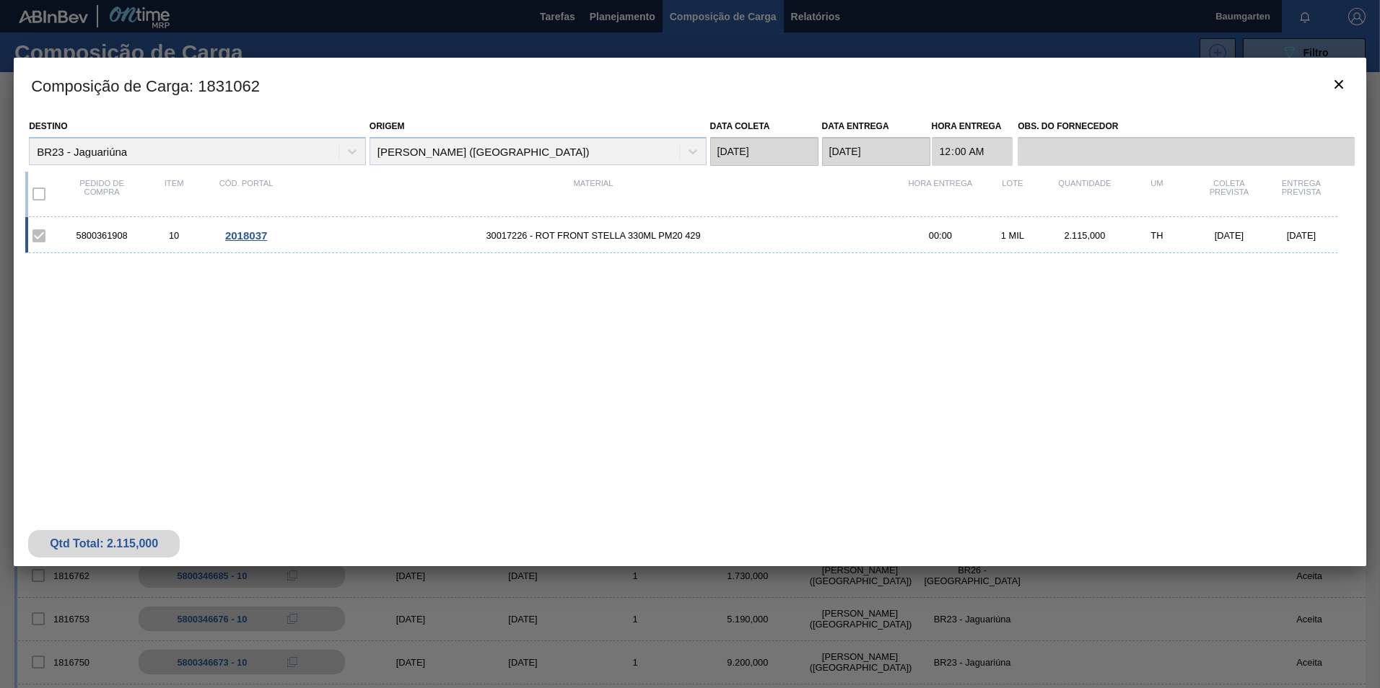
click at [235, 233] on span "2018037" at bounding box center [246, 235] width 42 height 12
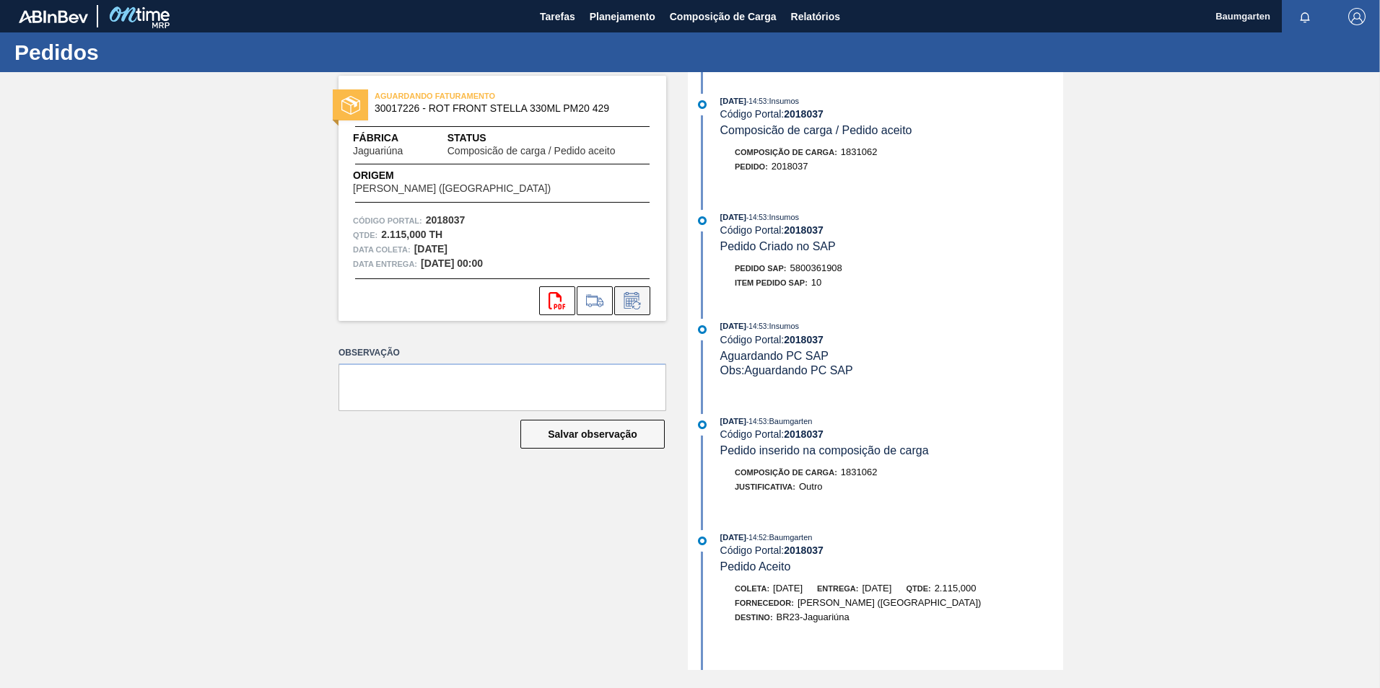
click at [635, 304] on icon at bounding box center [632, 300] width 23 height 17
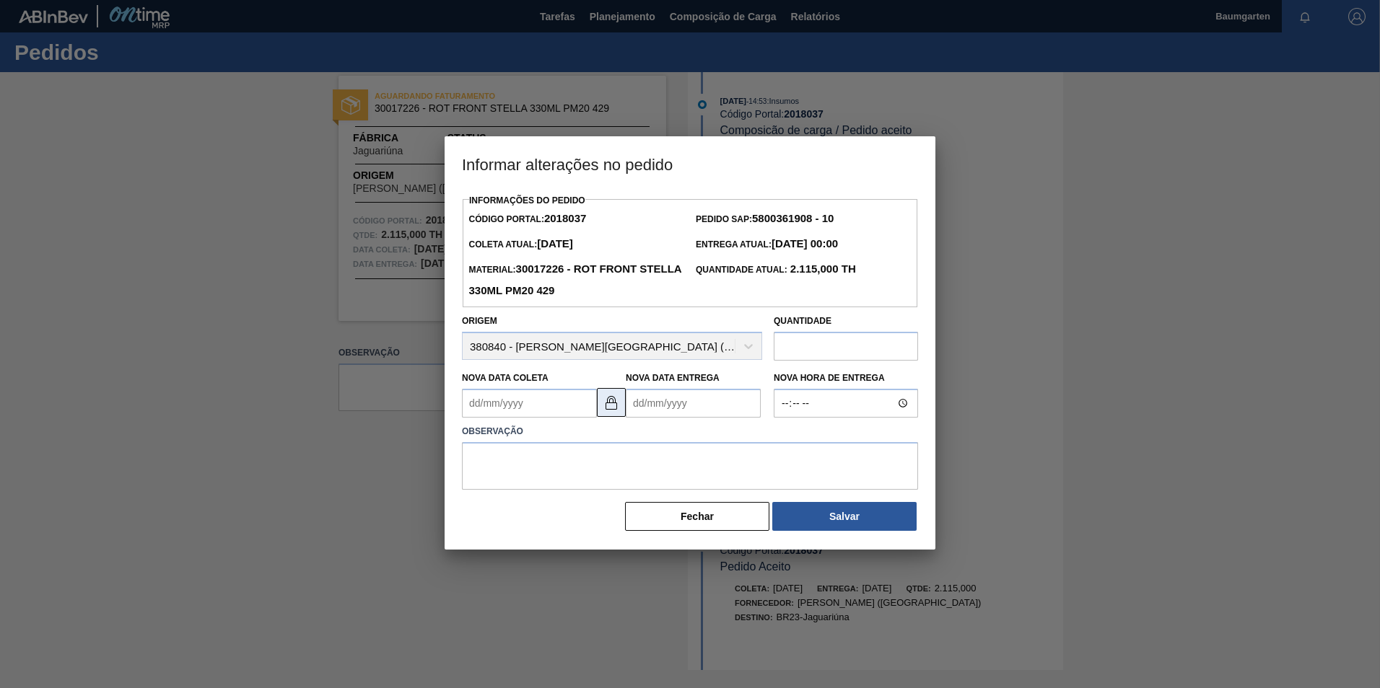
click at [608, 405] on img at bounding box center [610, 402] width 17 height 17
click at [532, 402] on Coleta2018037 "Nova Data Coleta" at bounding box center [529, 403] width 135 height 29
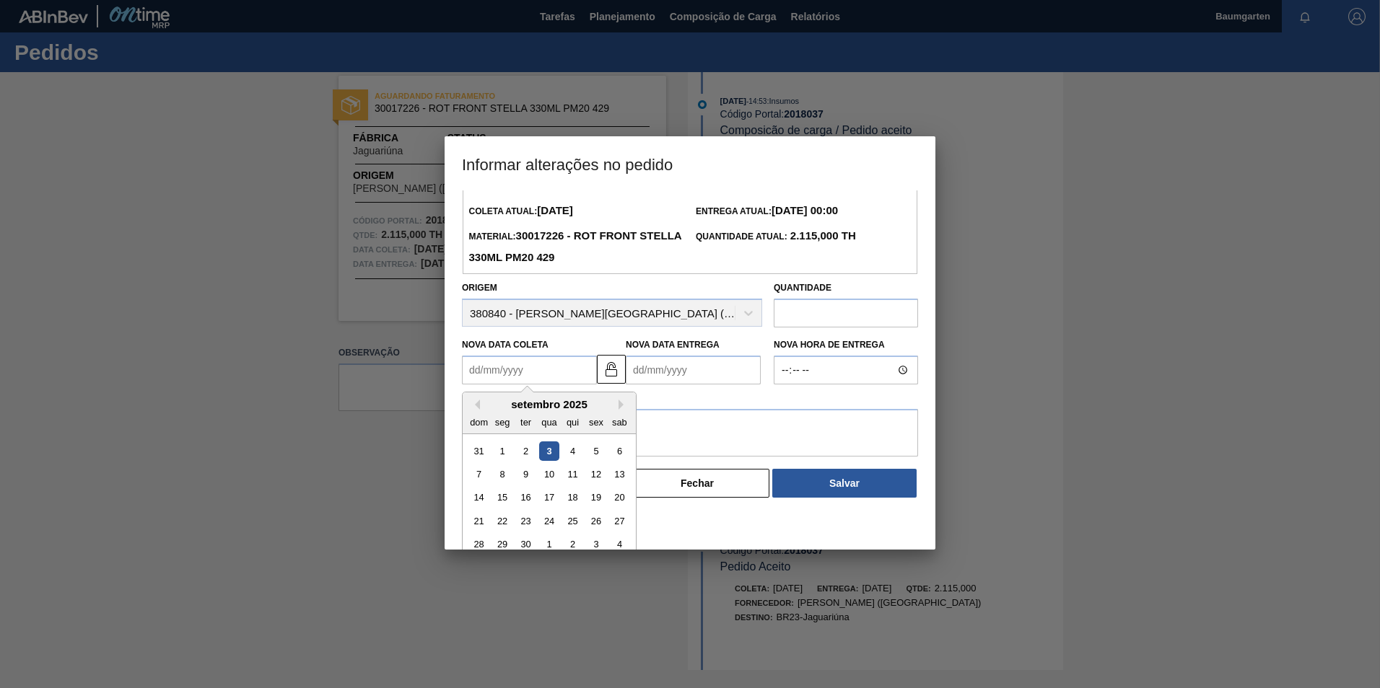
scroll to position [48, 0]
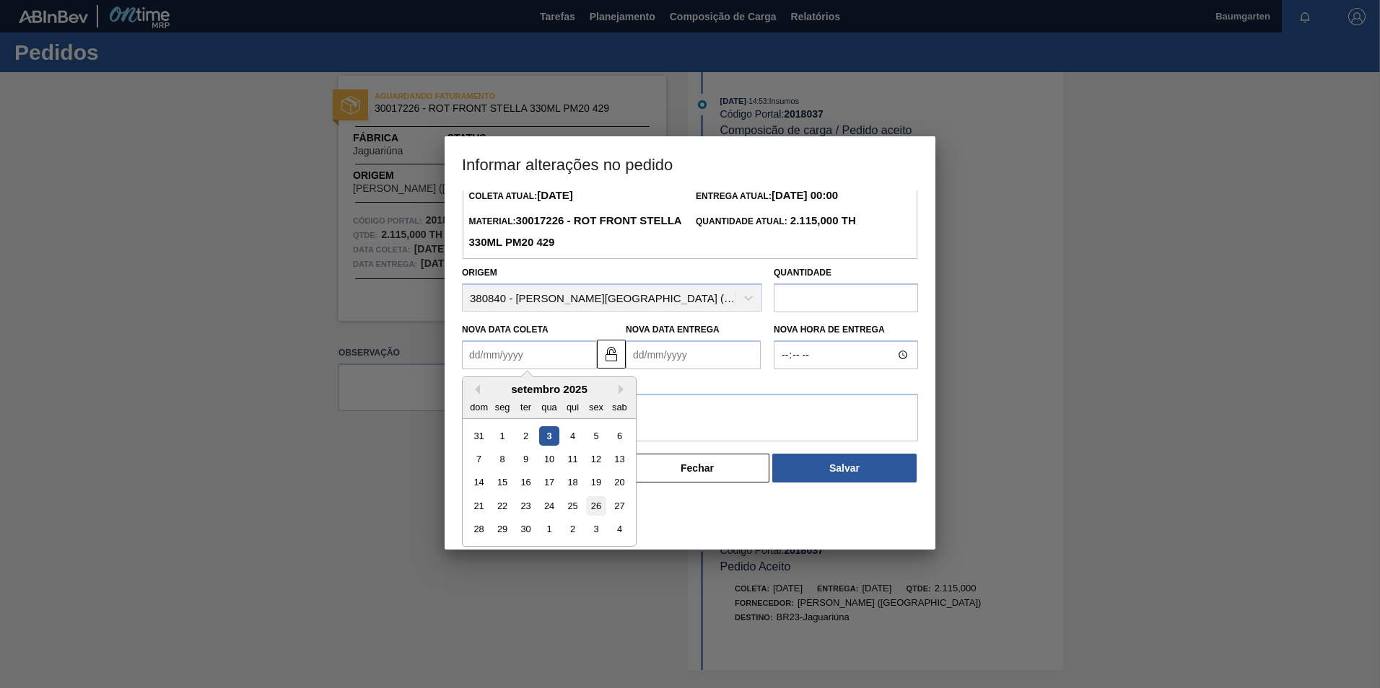
click at [595, 509] on div "26" at bounding box center [595, 505] width 19 height 19
type Coleta2018037 "[DATE]"
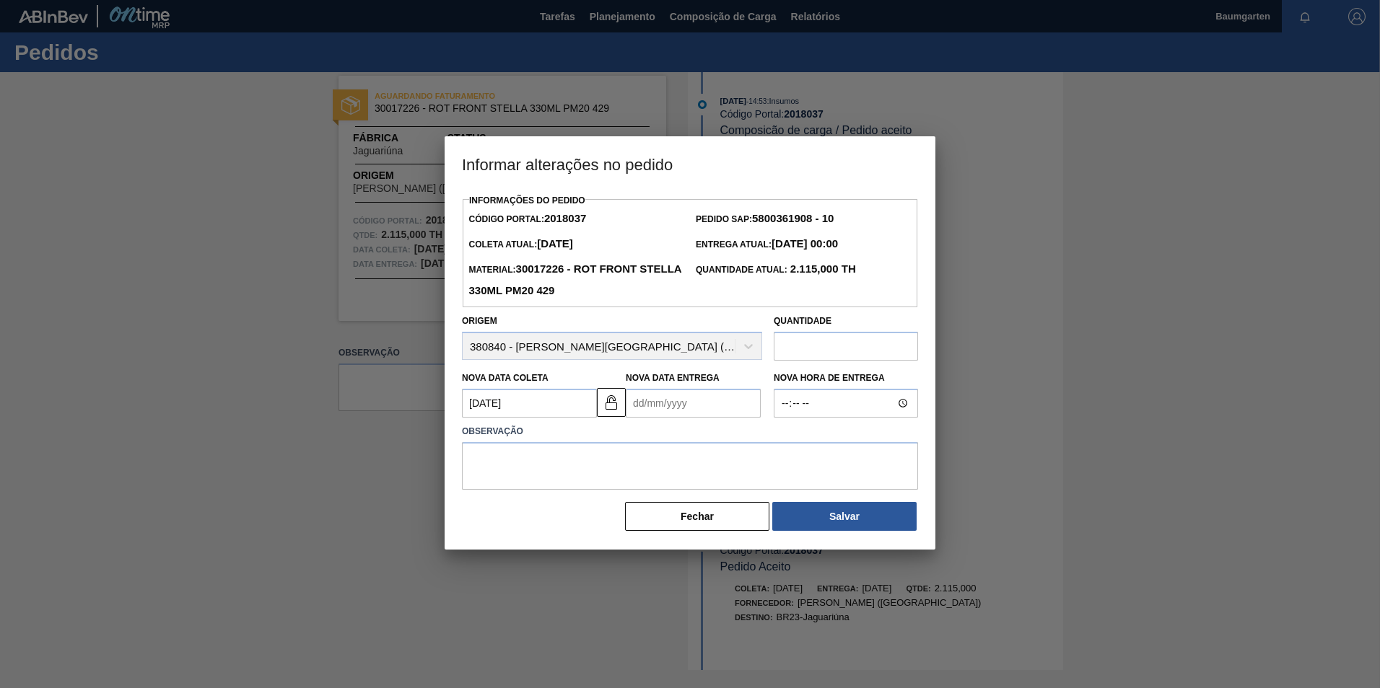
click at [673, 406] on Entrega2018037 "Nova Data Entrega" at bounding box center [693, 403] width 135 height 29
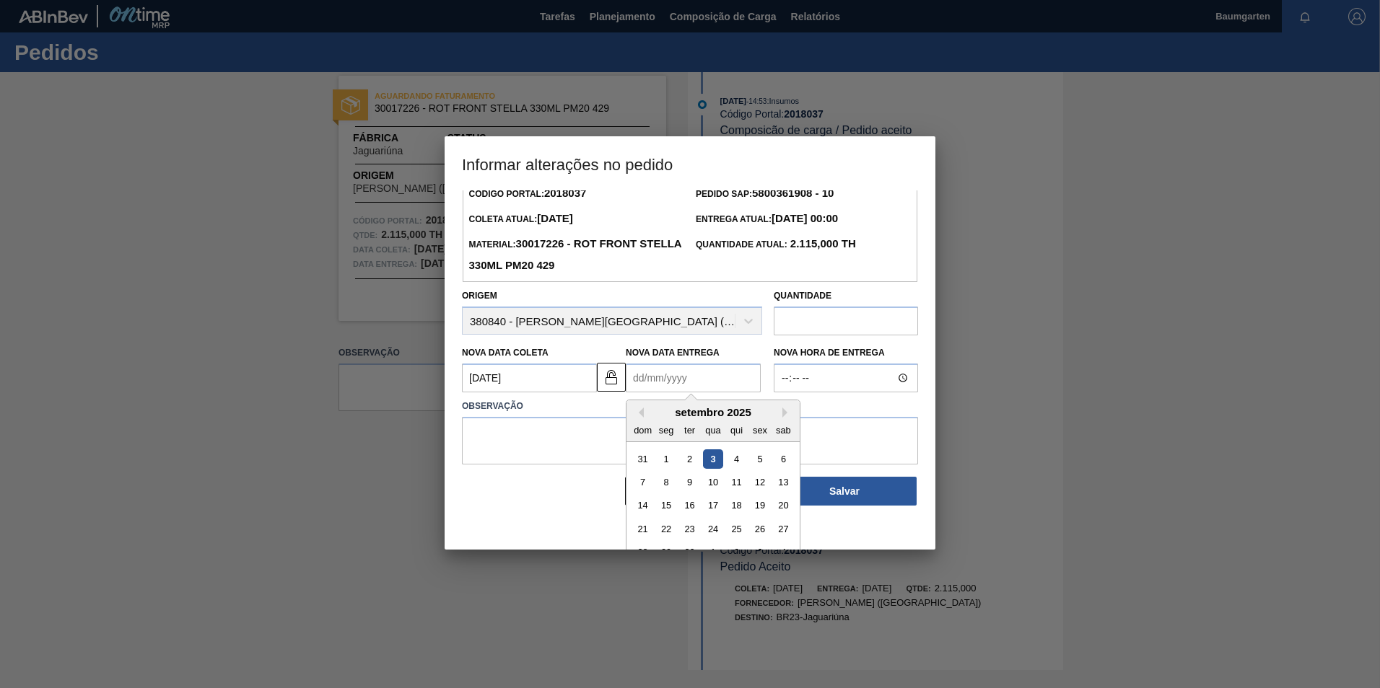
scroll to position [48, 0]
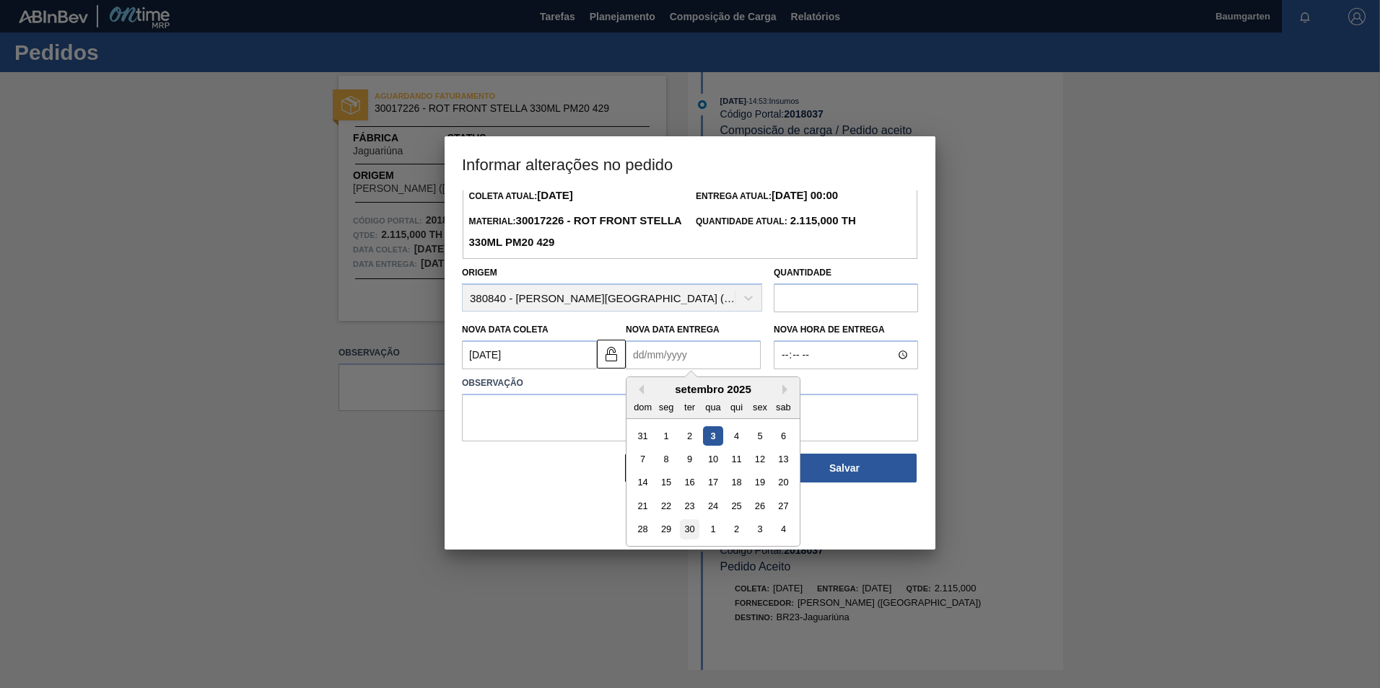
click at [683, 529] on div "30" at bounding box center [689, 529] width 19 height 19
type Entrega2018037 "[DATE]"
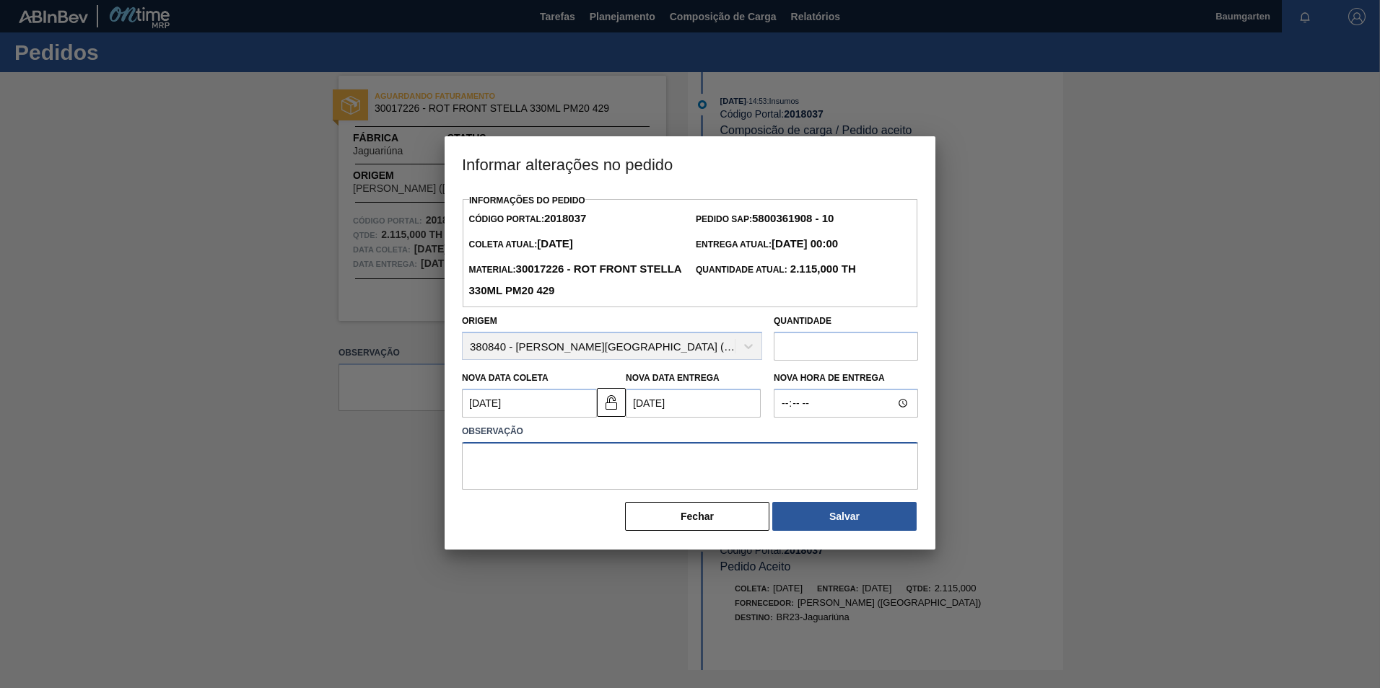
drag, startPoint x: 560, startPoint y: 483, endPoint x: 548, endPoint y: 478, distance: 13.6
click at [560, 483] on textarea at bounding box center [690, 466] width 456 height 48
type textarea "alteração na data de entrega"
click at [800, 528] on button "Salvar" at bounding box center [844, 516] width 144 height 29
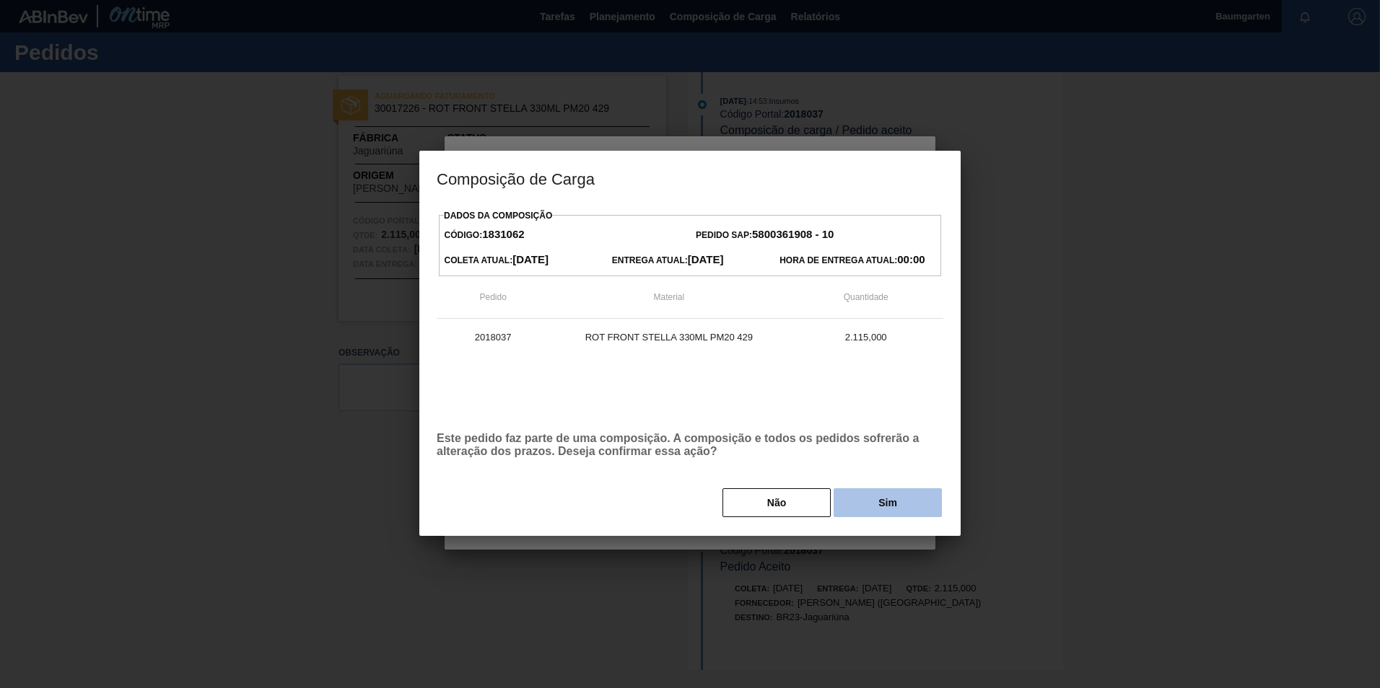
click at [881, 499] on button "Sim" at bounding box center [887, 502] width 108 height 29
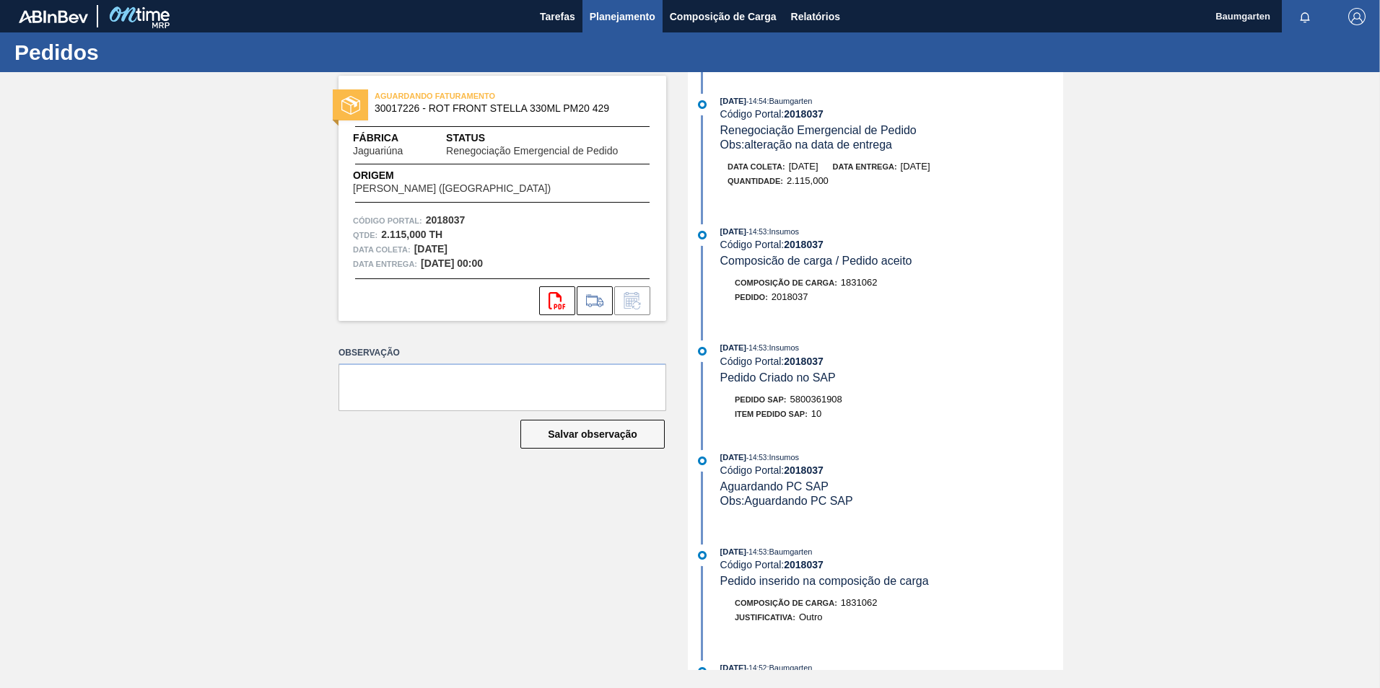
click at [618, 17] on span "Planejamento" at bounding box center [622, 16] width 66 height 17
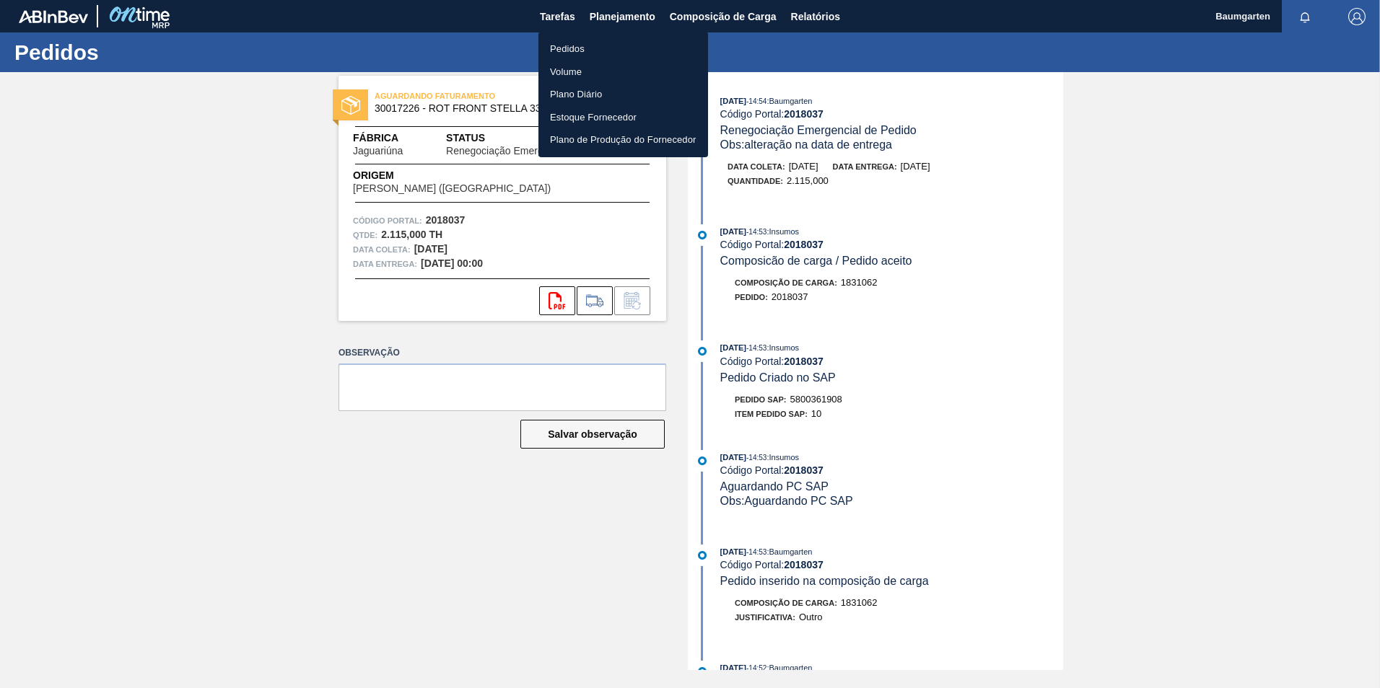
click at [565, 46] on li "Pedidos" at bounding box center [623, 49] width 170 height 23
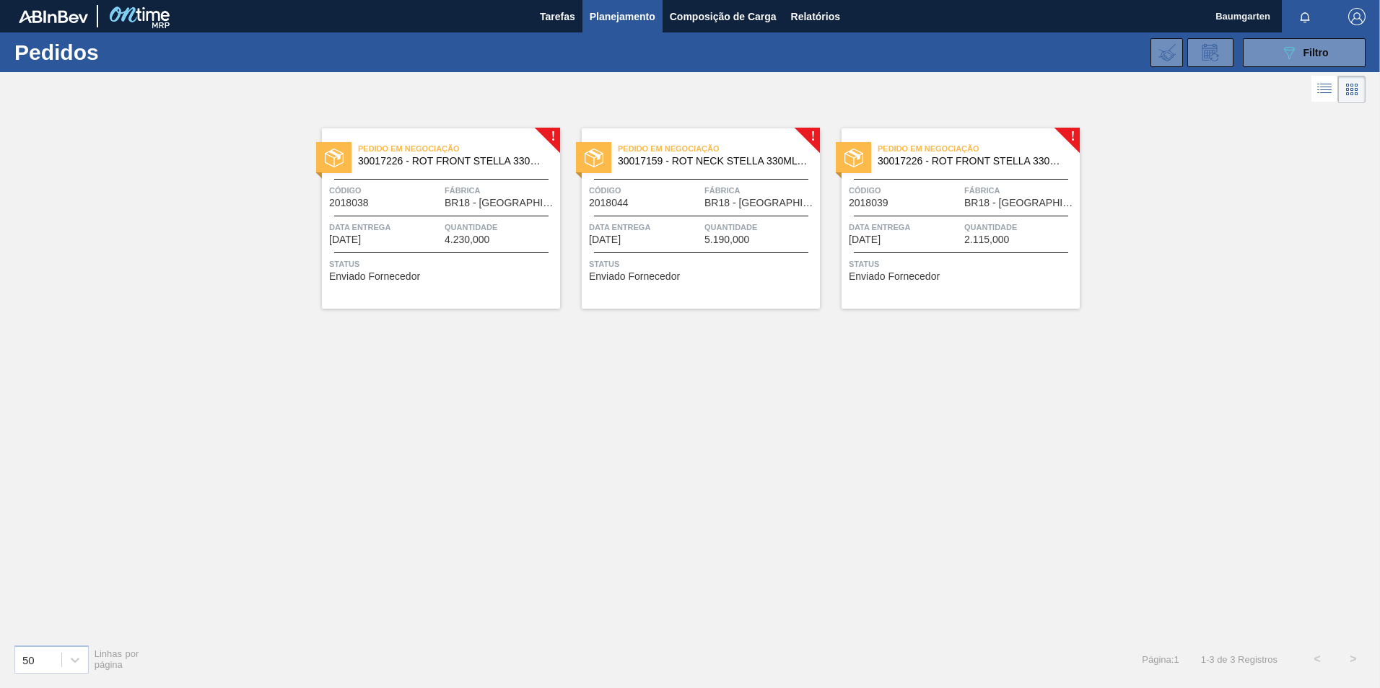
click at [471, 234] on span "4.230,000" at bounding box center [466, 239] width 45 height 11
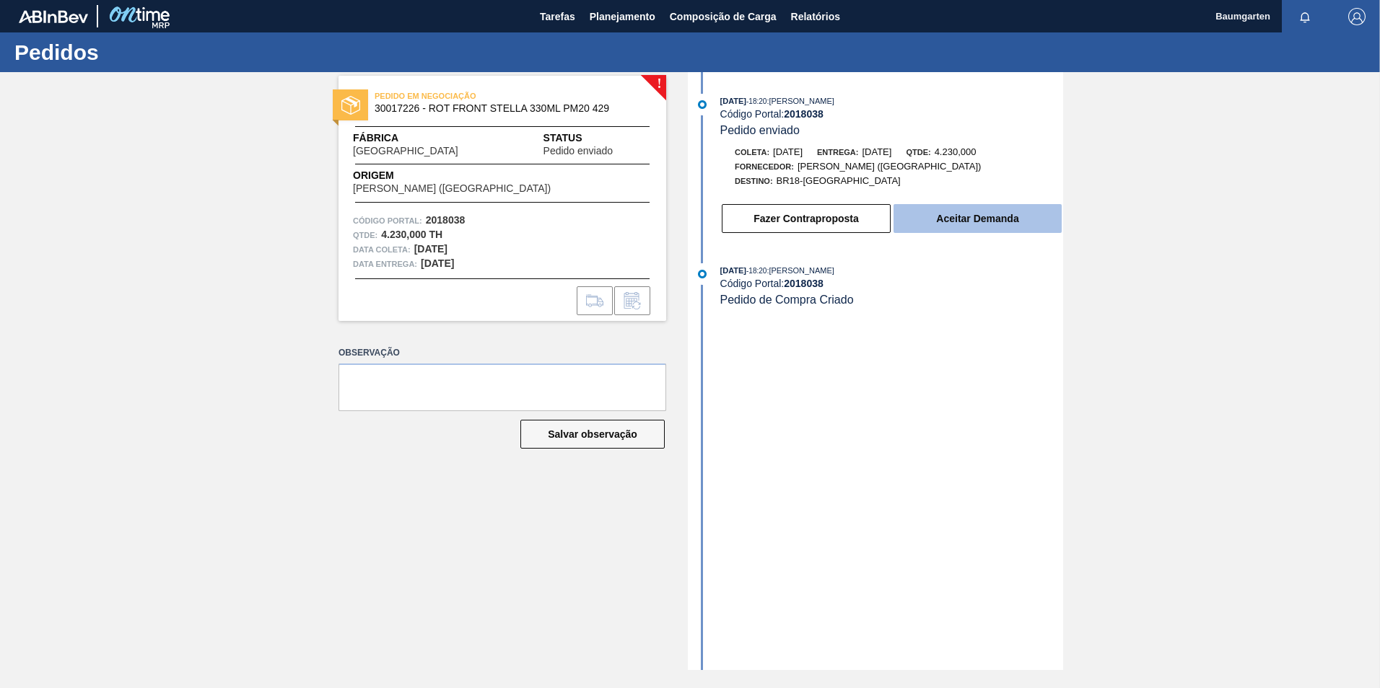
click at [956, 227] on button "Aceitar Demanda" at bounding box center [977, 218] width 168 height 29
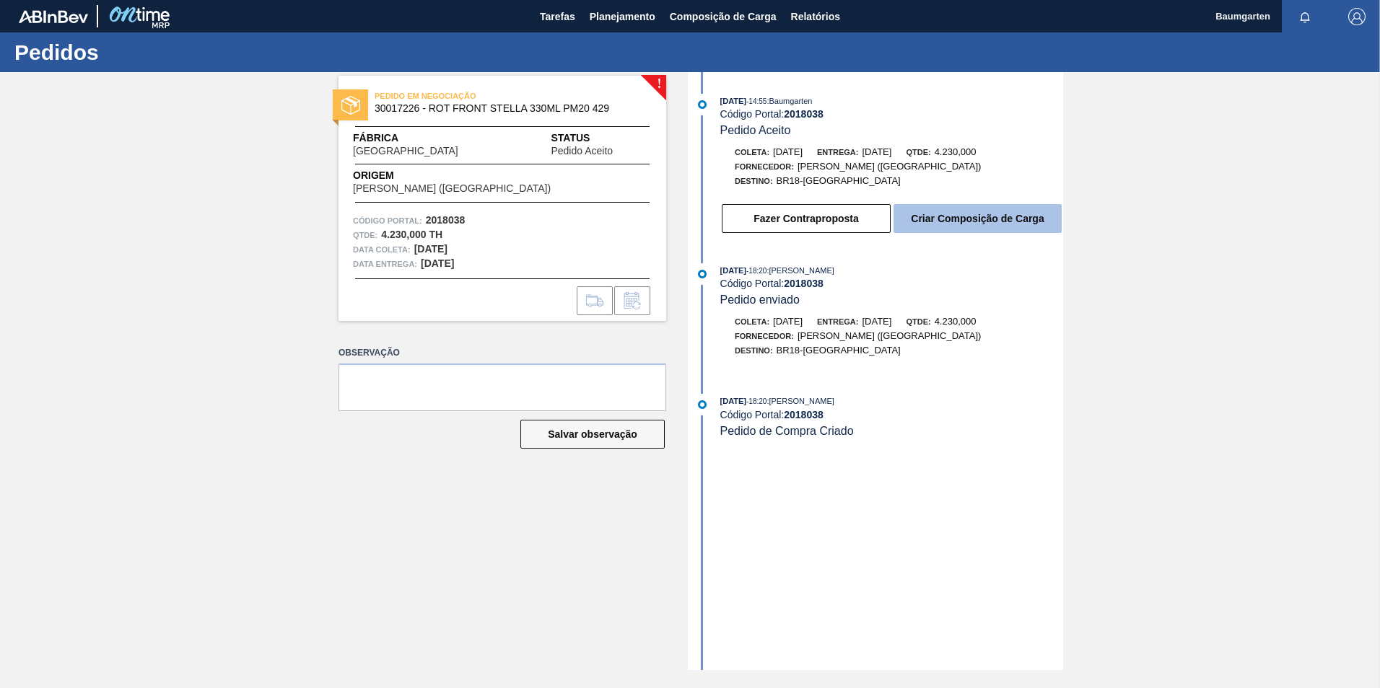
click at [1006, 224] on button "Criar Composição de Carga" at bounding box center [977, 218] width 168 height 29
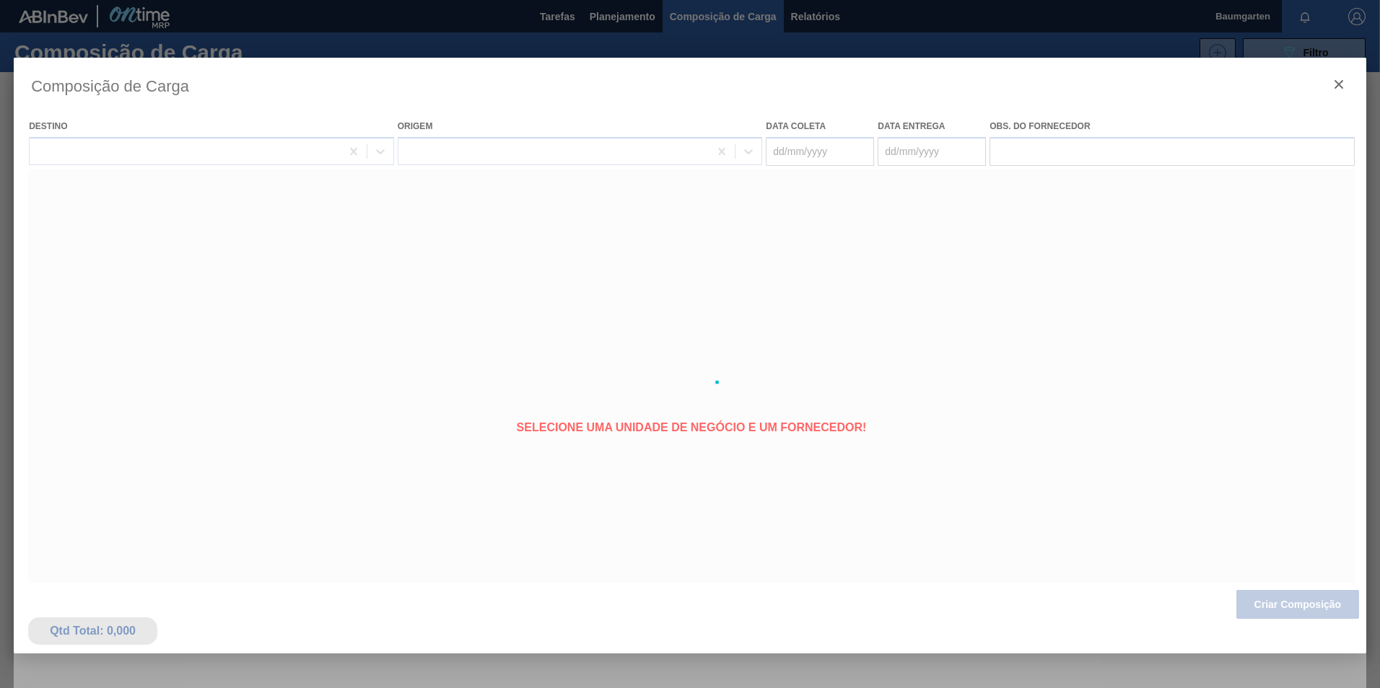
type coleta "[DATE]"
type entrega "[DATE]"
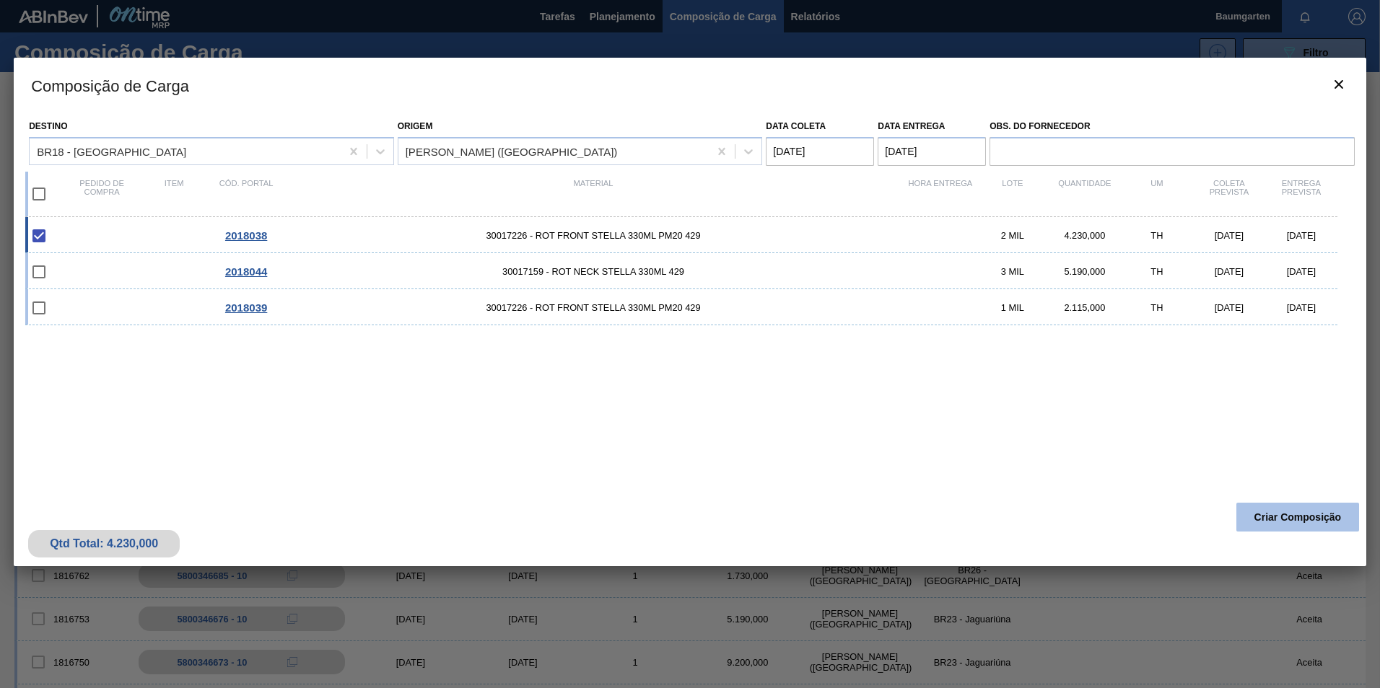
click at [1280, 517] on button "Criar Composição" at bounding box center [1297, 517] width 123 height 29
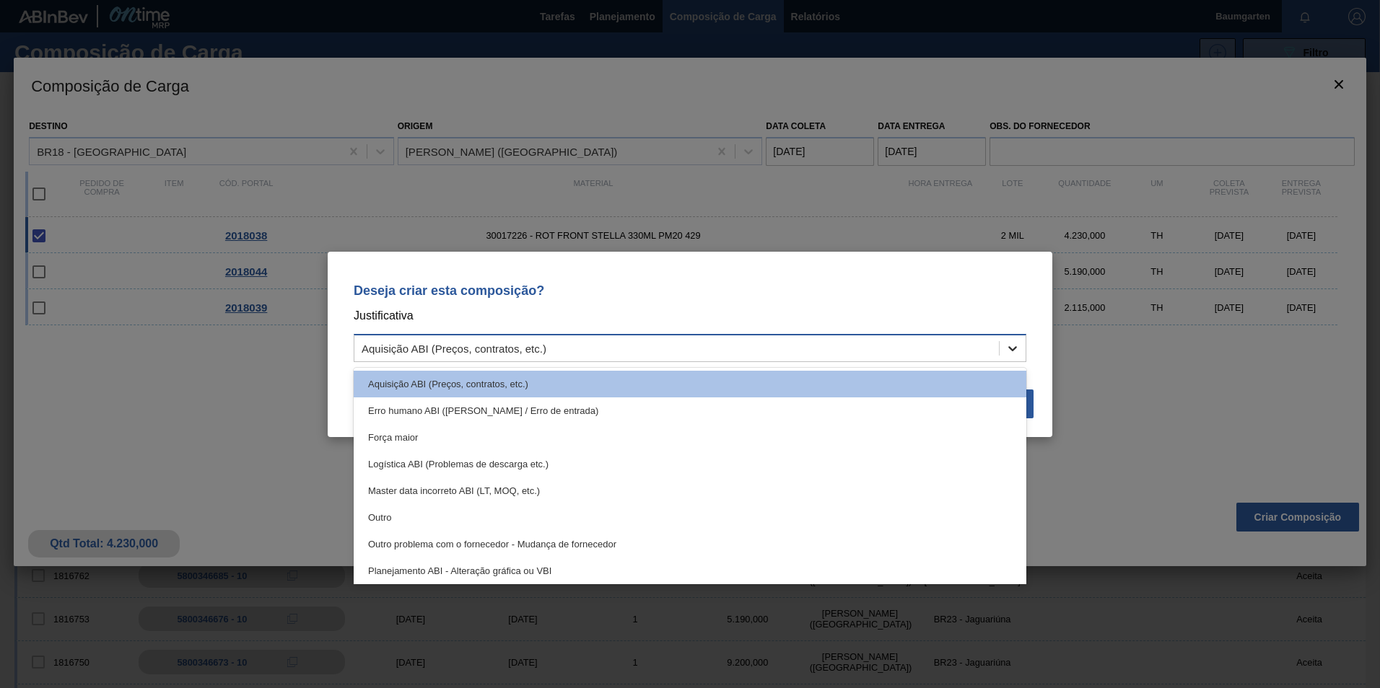
click at [1009, 342] on icon at bounding box center [1012, 348] width 14 height 14
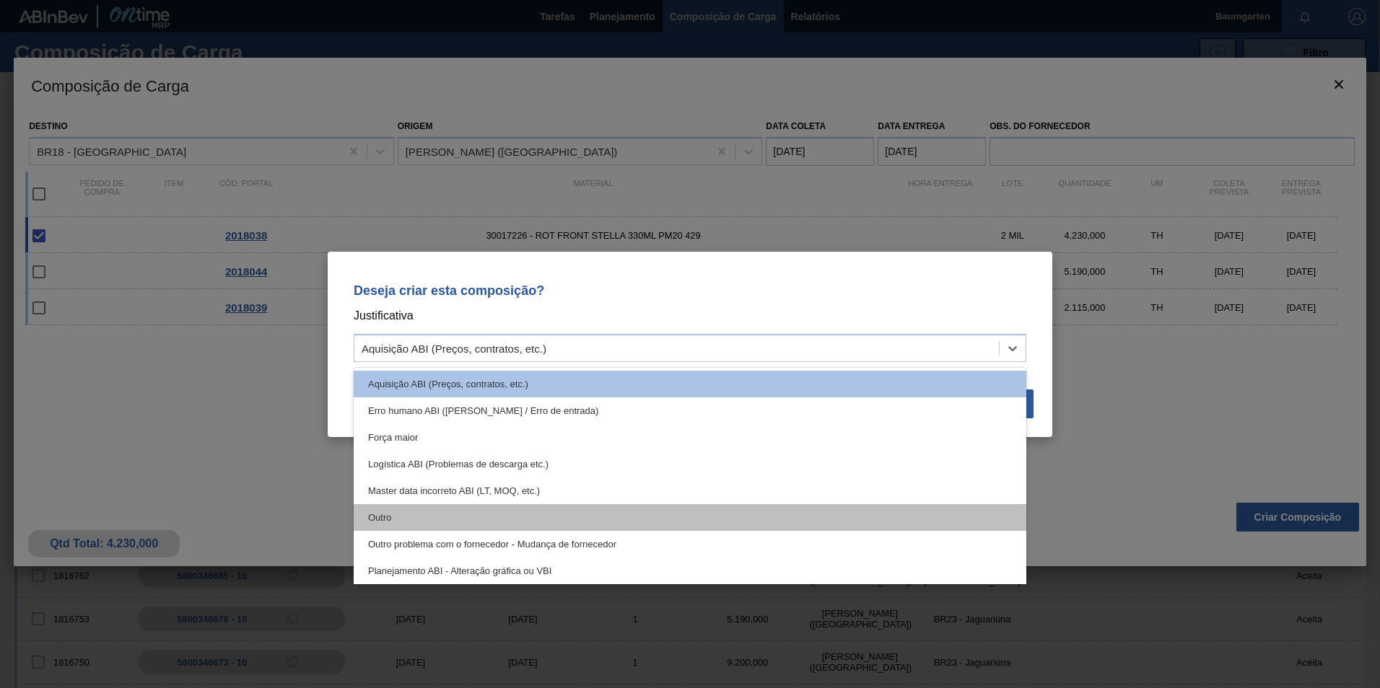
click at [553, 509] on div "Outro" at bounding box center [690, 517] width 672 height 27
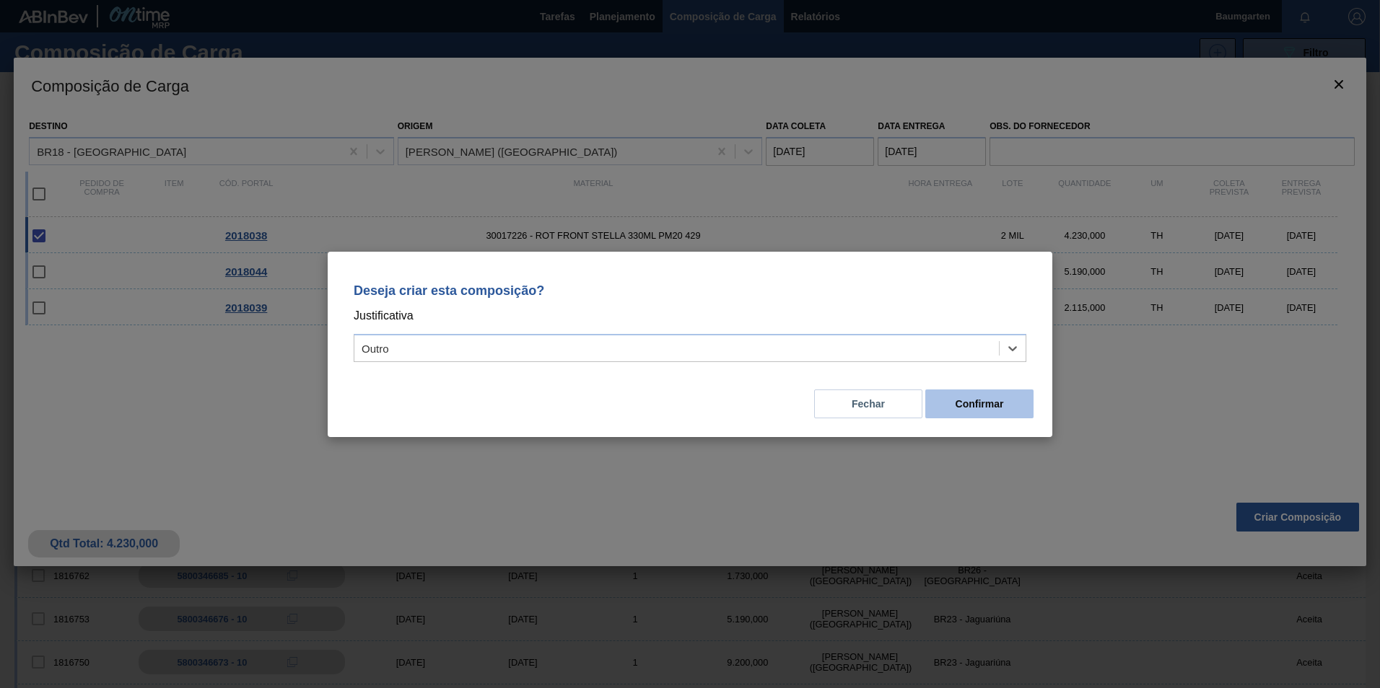
click at [992, 403] on button "Confirmar" at bounding box center [979, 404] width 108 height 29
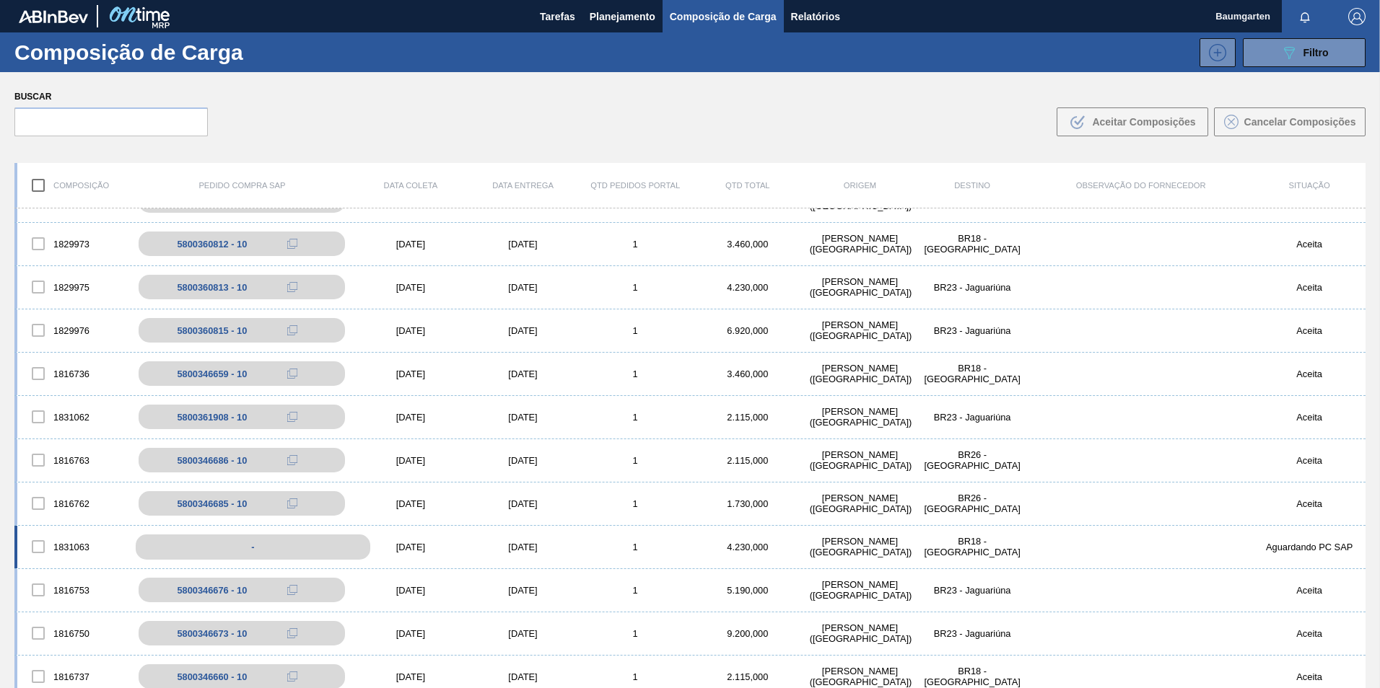
scroll to position [144, 0]
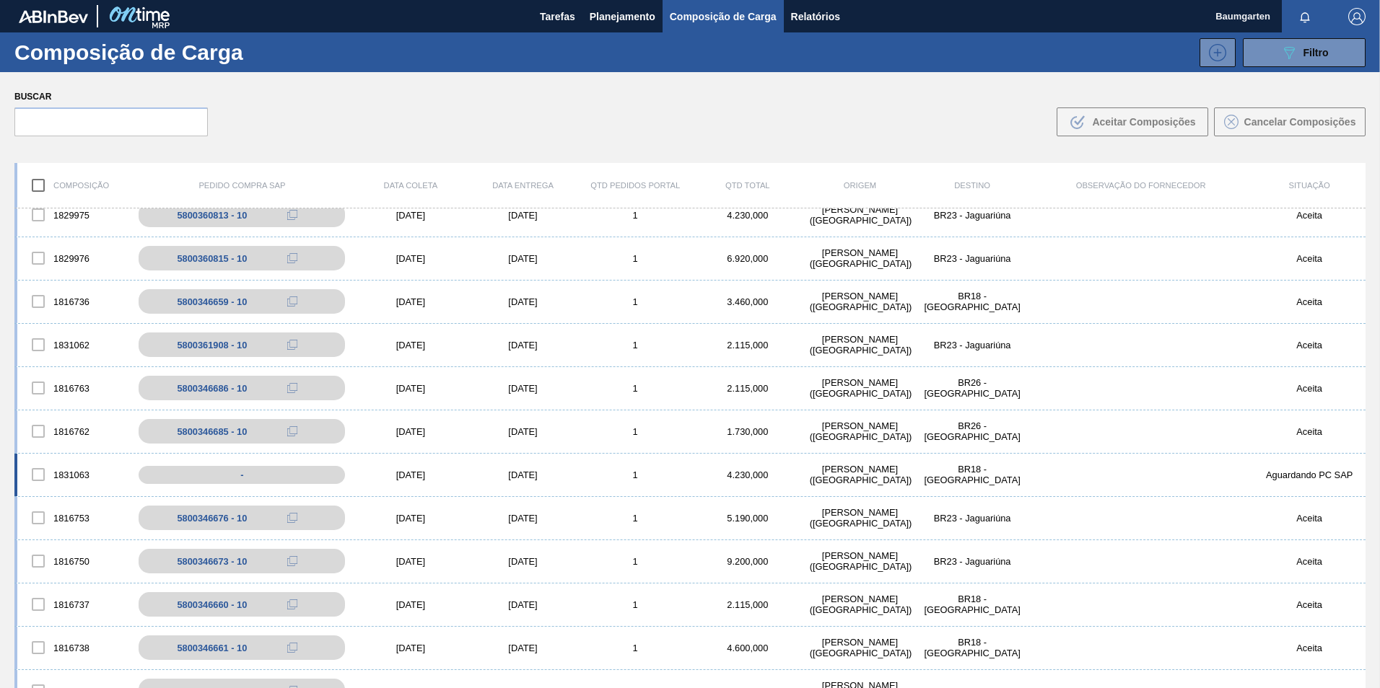
click at [69, 475] on div "1831063" at bounding box center [73, 475] width 113 height 30
click at [70, 457] on div "1831063 - [DATE] [DATE] 1 4.230,000 [PERSON_NAME][GEOGRAPHIC_DATA] ([GEOGRAPHIC…" at bounding box center [689, 475] width 1351 height 43
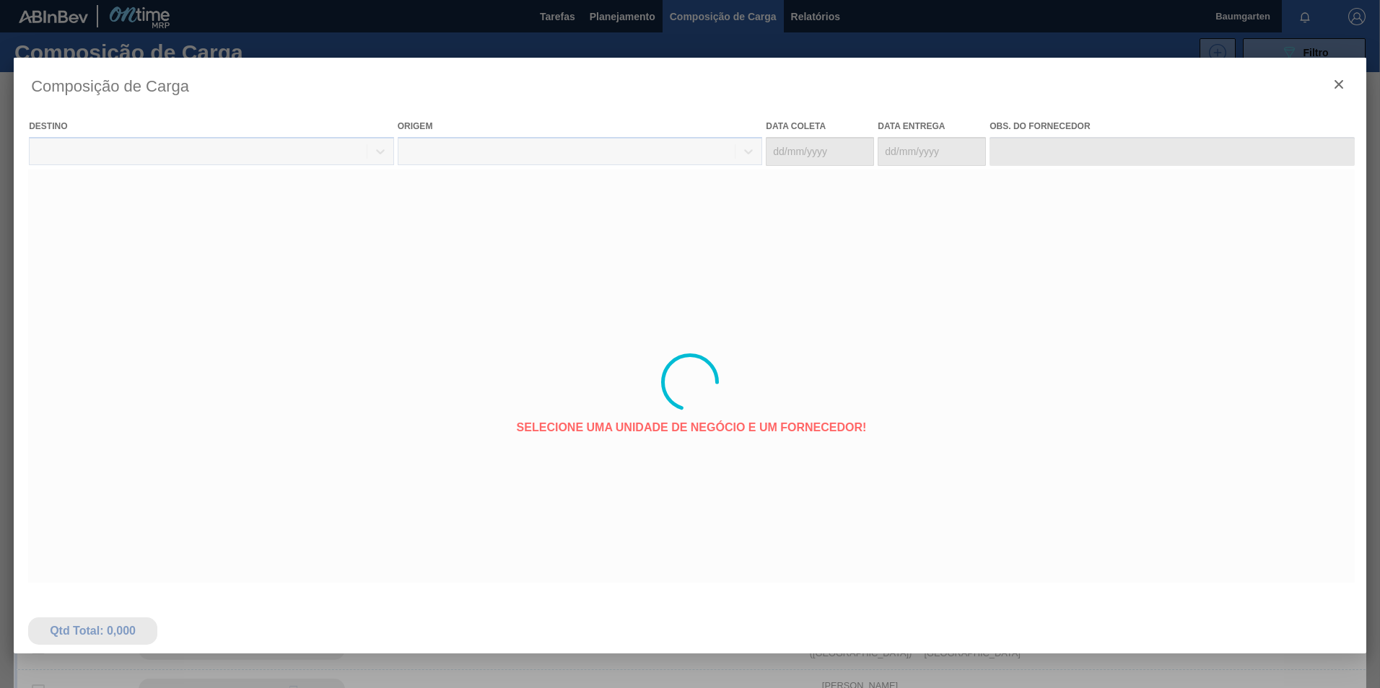
type coleta "[DATE]"
type entrega "[DATE]"
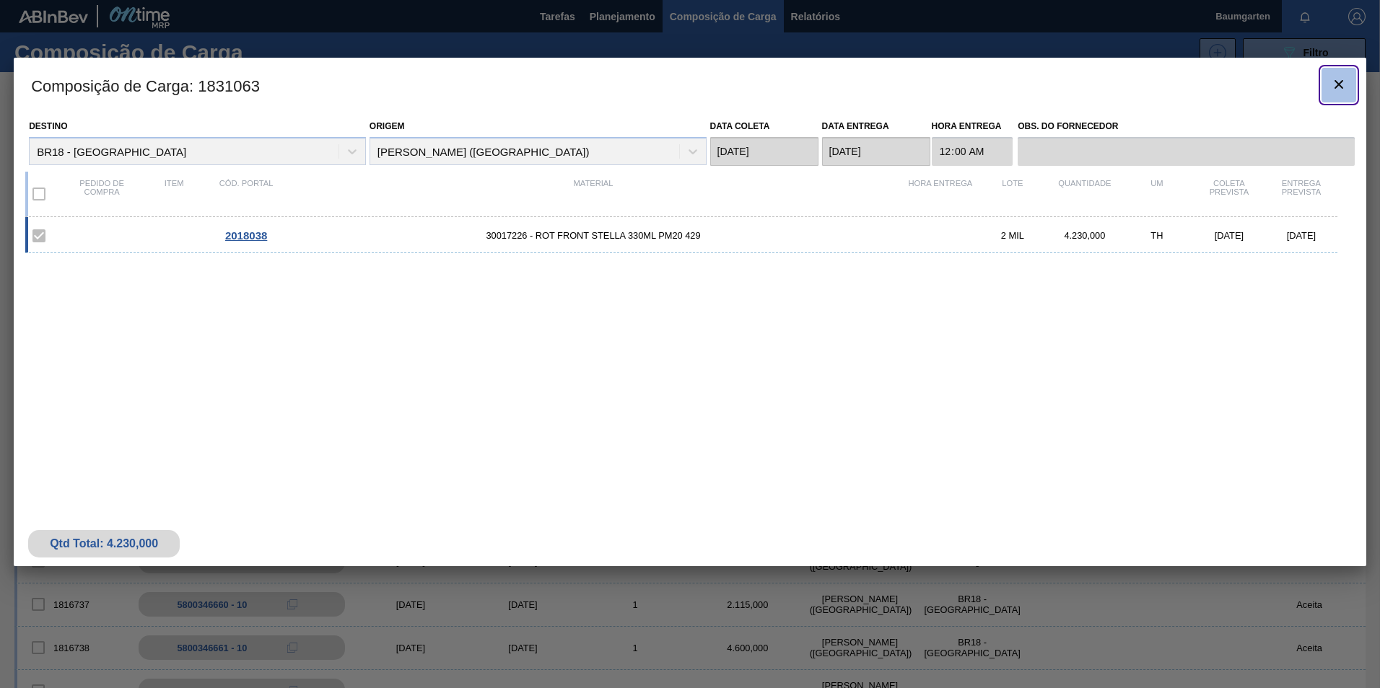
click at [1347, 84] on button "botão de ícone" at bounding box center [1338, 85] width 35 height 35
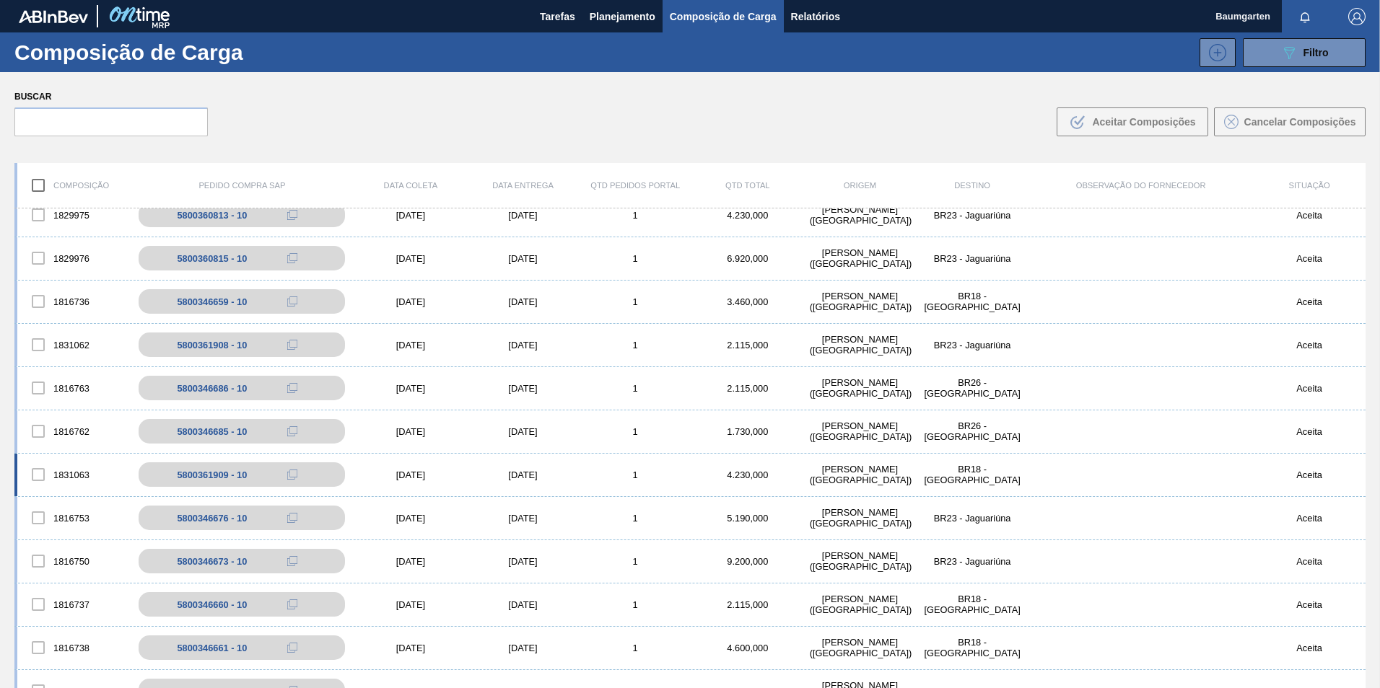
click at [68, 465] on div "1831063" at bounding box center [73, 475] width 113 height 30
click at [68, 459] on div "1831063 5800361909 - 10 [DATE] [DATE] 1 4.230,000 [PERSON_NAME][GEOGRAPHIC_DATA…" at bounding box center [689, 475] width 1351 height 43
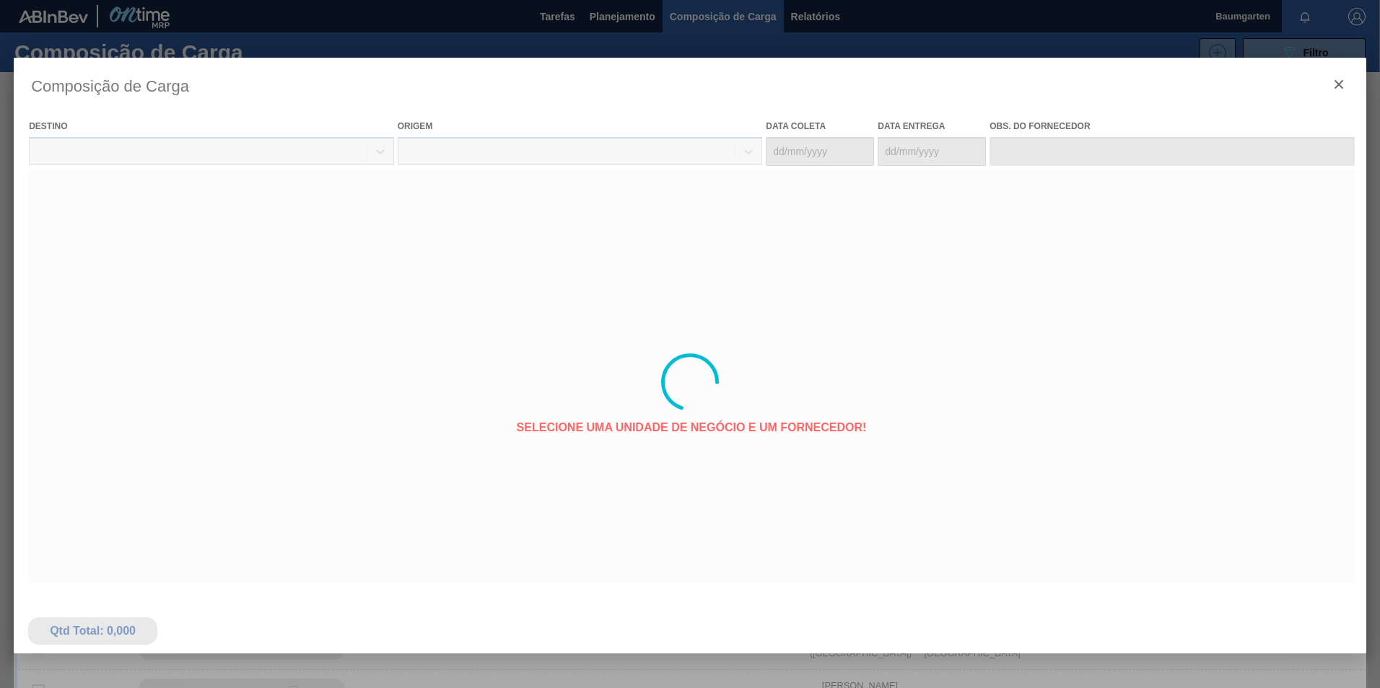
type coleta "[DATE]"
type entrega "[DATE]"
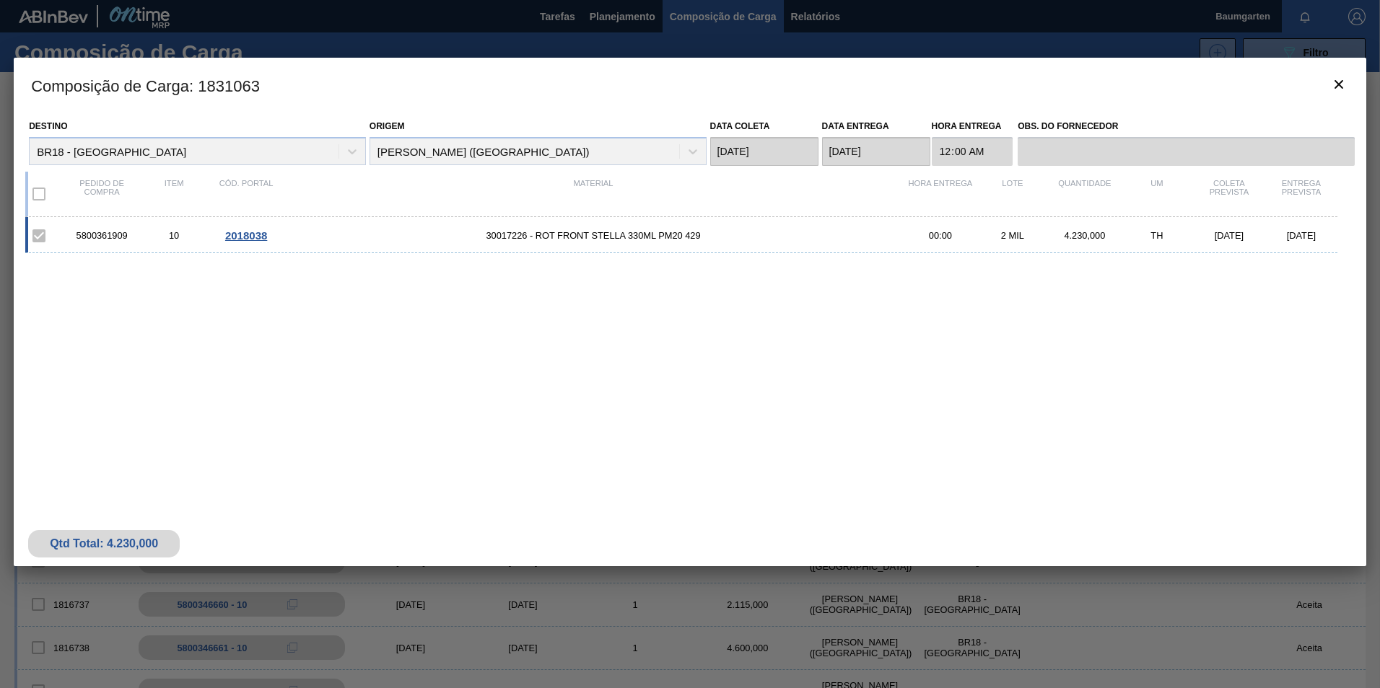
click at [255, 232] on span "2018038" at bounding box center [246, 235] width 42 height 12
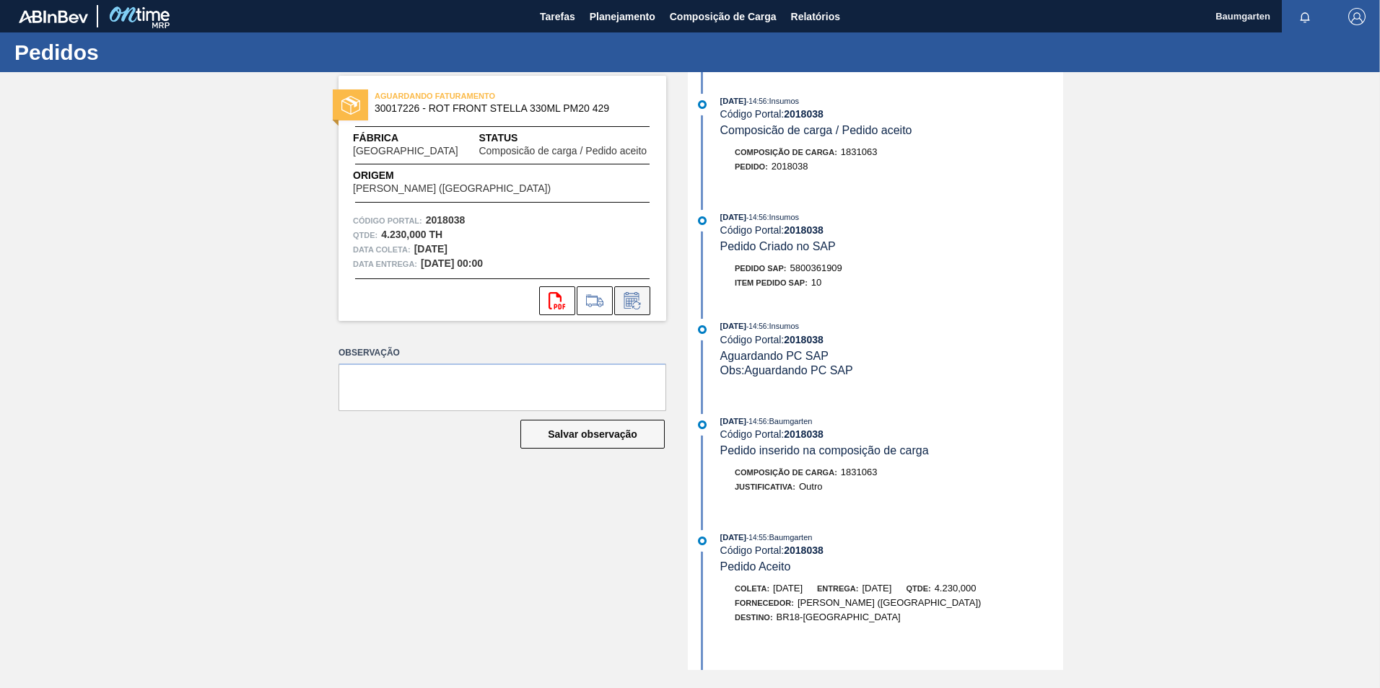
click at [633, 295] on icon at bounding box center [632, 300] width 23 height 17
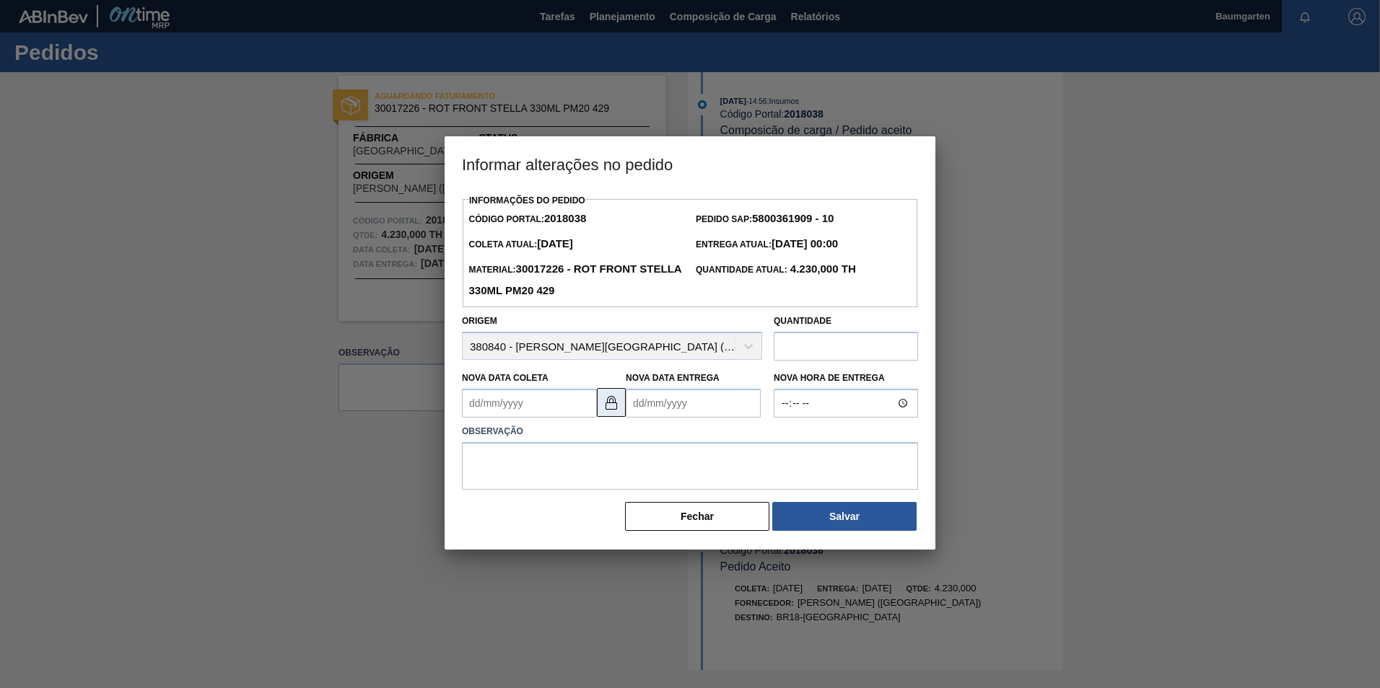
click at [607, 408] on img at bounding box center [610, 402] width 17 height 17
click at [559, 408] on Coleta2018038 "Nova Data Coleta" at bounding box center [529, 403] width 135 height 29
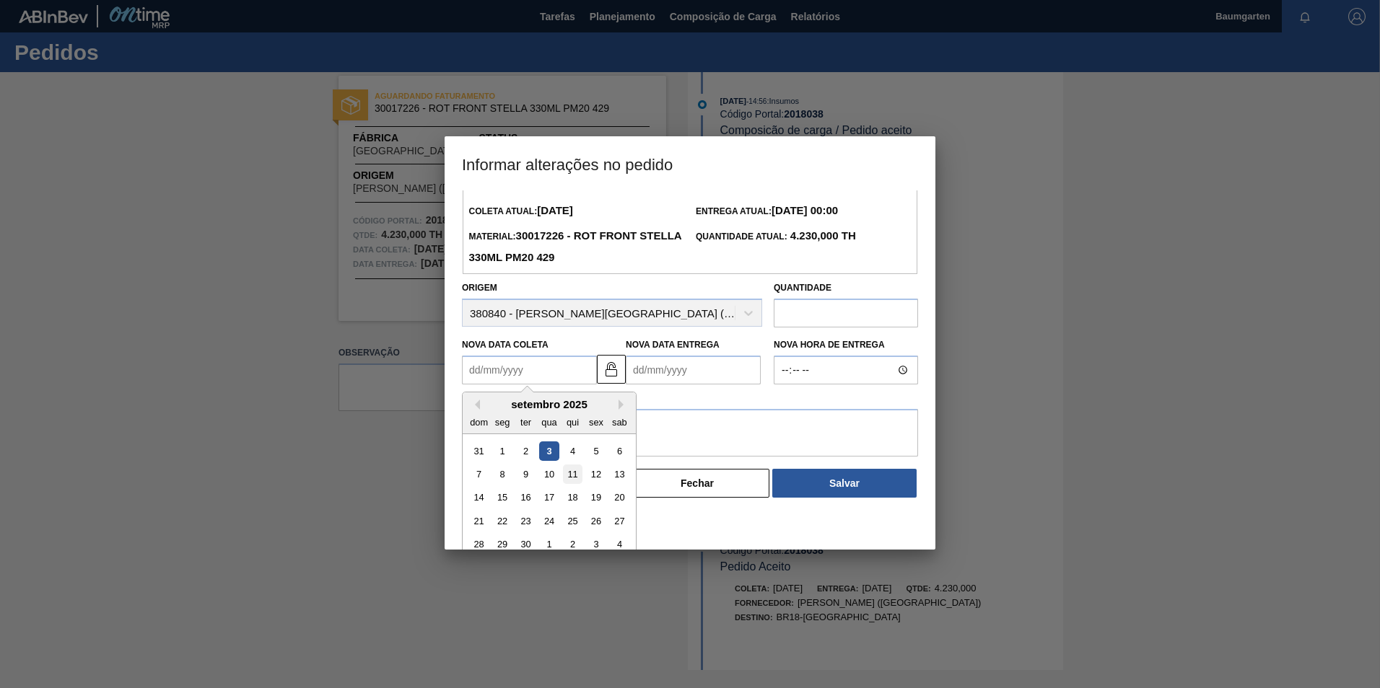
scroll to position [48, 0]
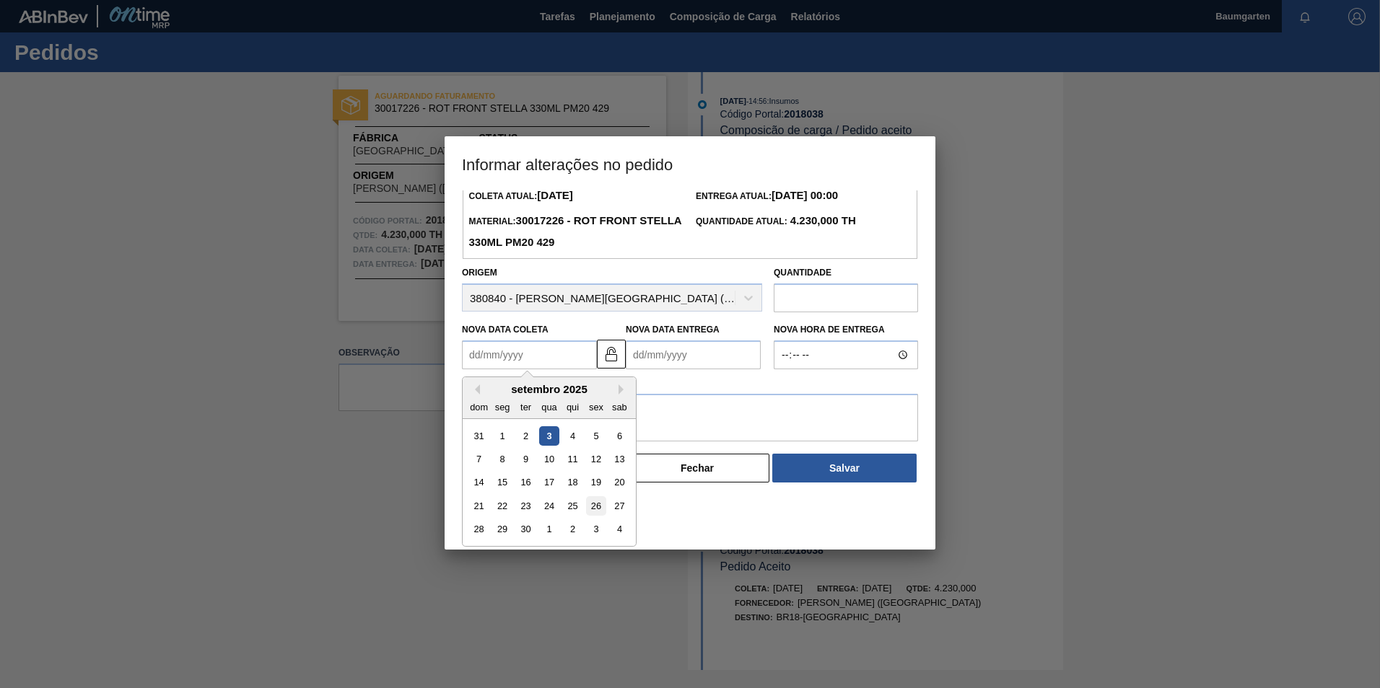
click at [592, 512] on div "26" at bounding box center [595, 505] width 19 height 19
type Coleta2018038 "[DATE]"
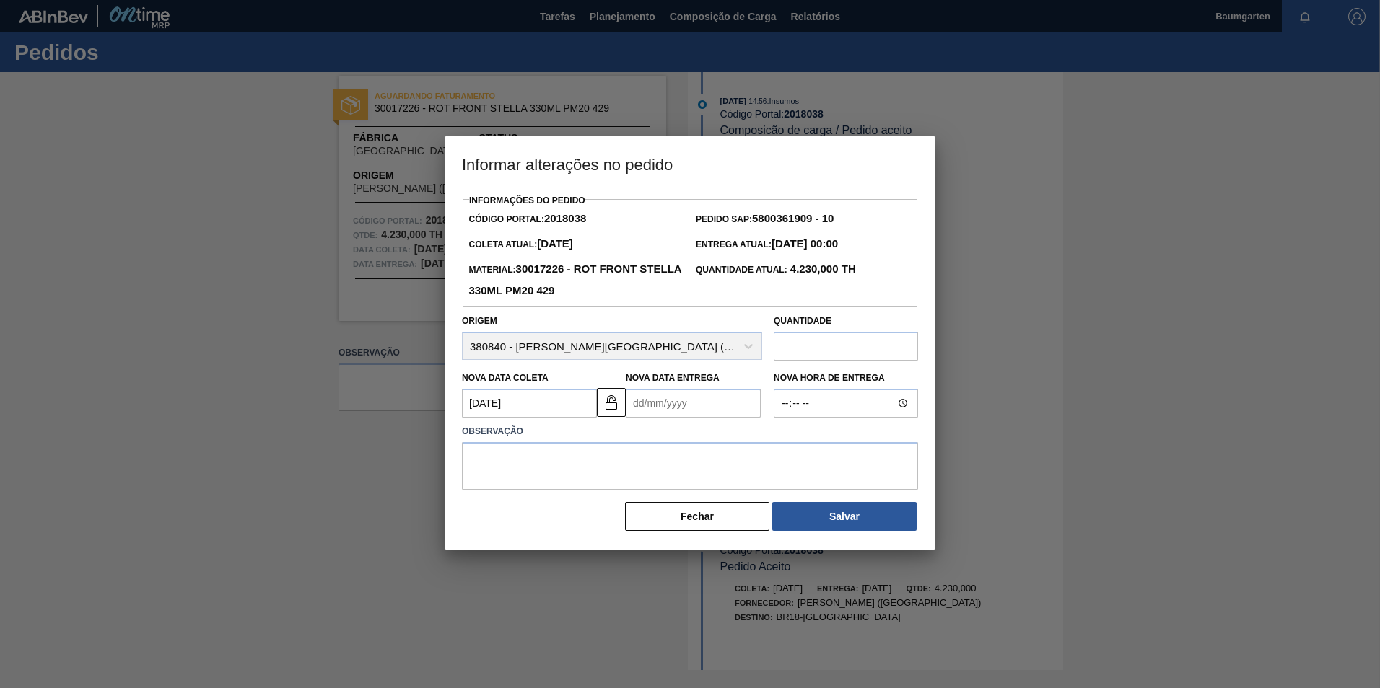
scroll to position [0, 0]
click at [670, 412] on Entrega2018038 "Nova Data Entrega" at bounding box center [693, 403] width 135 height 29
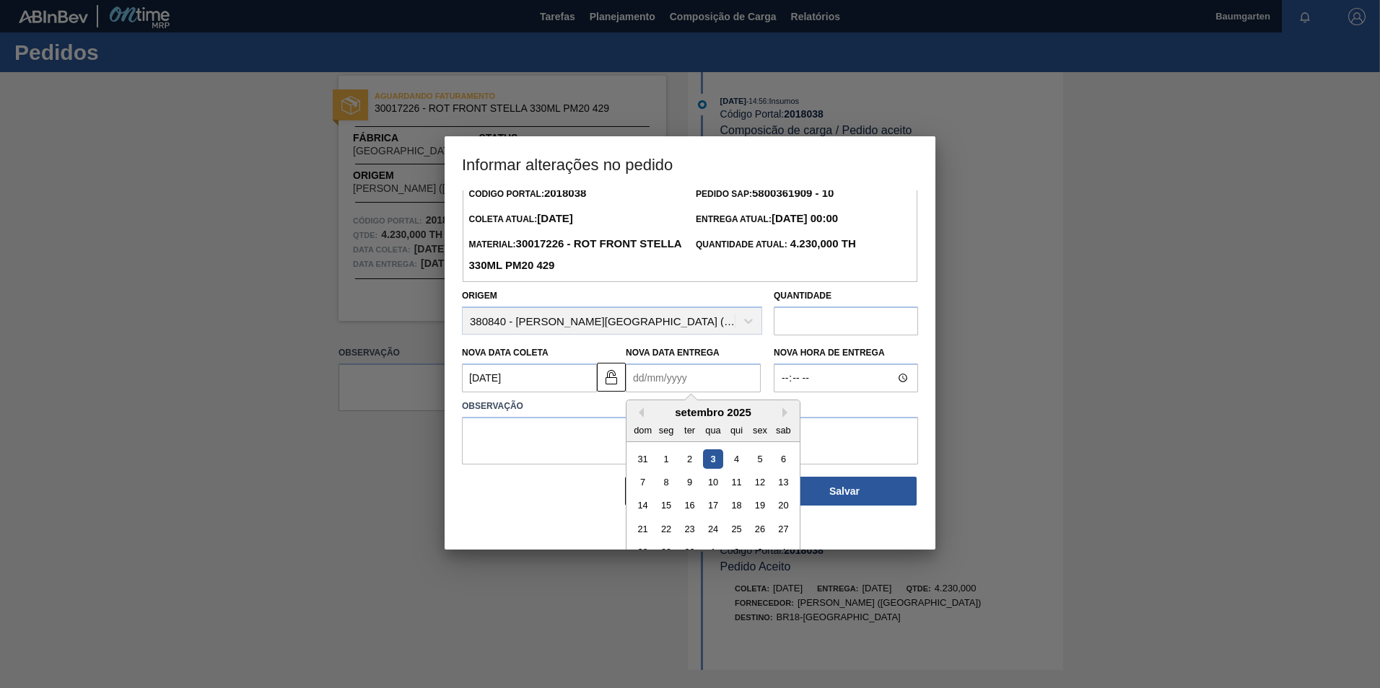
scroll to position [48, 0]
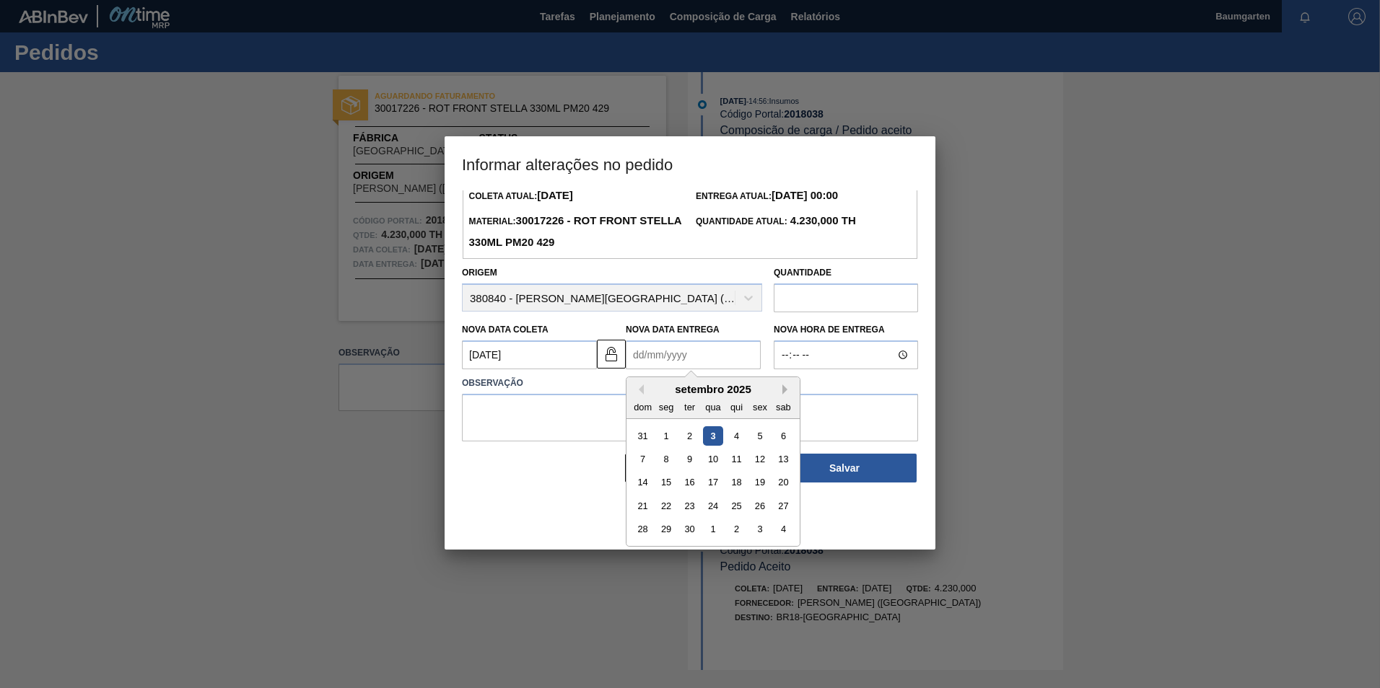
click at [782, 390] on button "Next Month" at bounding box center [787, 390] width 10 height 10
click at [740, 457] on div "9" at bounding box center [736, 459] width 19 height 19
type Entrega2018038 "[DATE]"
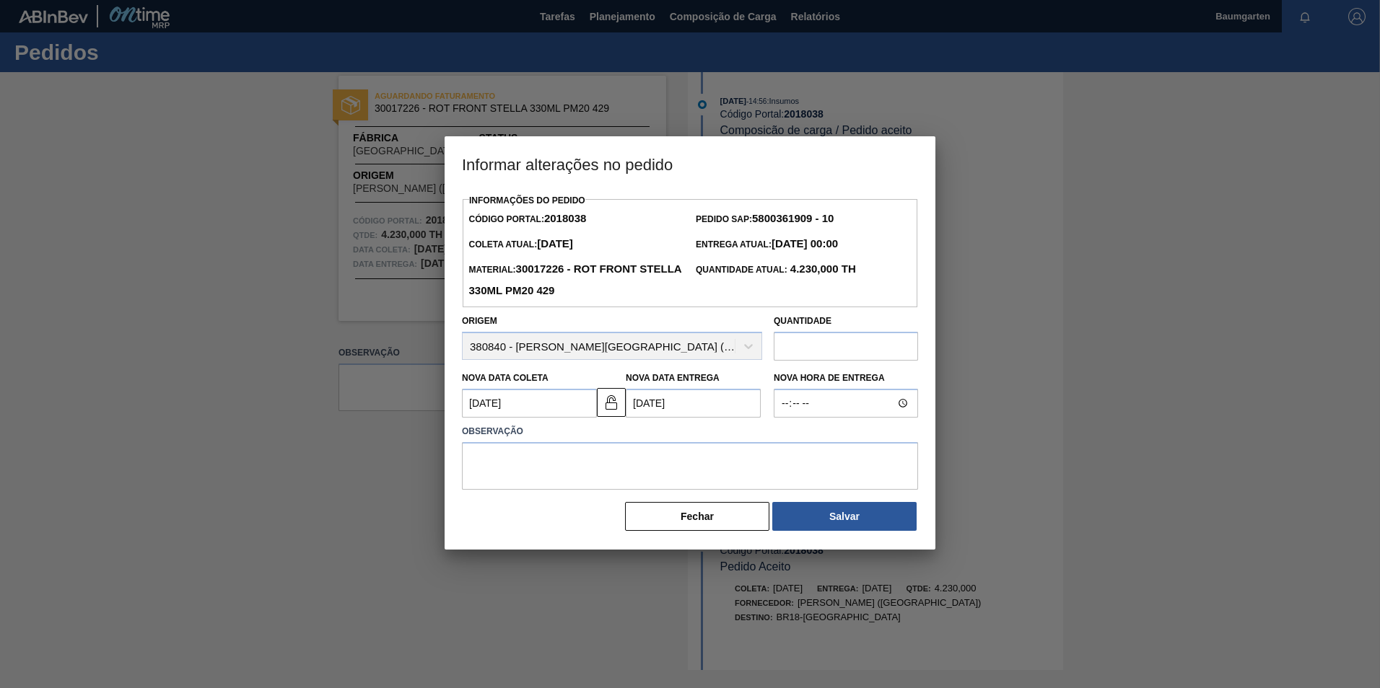
scroll to position [0, 0]
click at [553, 475] on textarea at bounding box center [690, 466] width 456 height 48
type textarea "alteração na data de entrega"
click at [828, 523] on button "Salvar" at bounding box center [844, 516] width 144 height 29
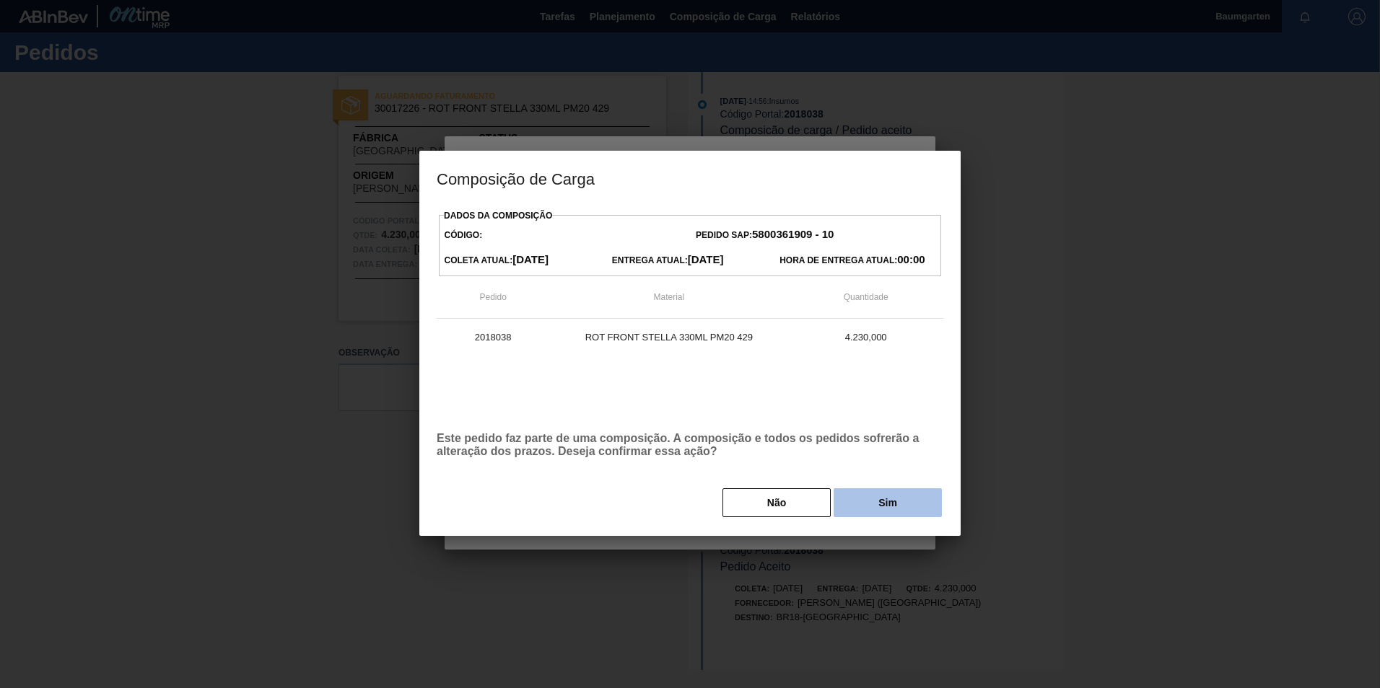
click at [880, 499] on button "Sim" at bounding box center [887, 502] width 108 height 29
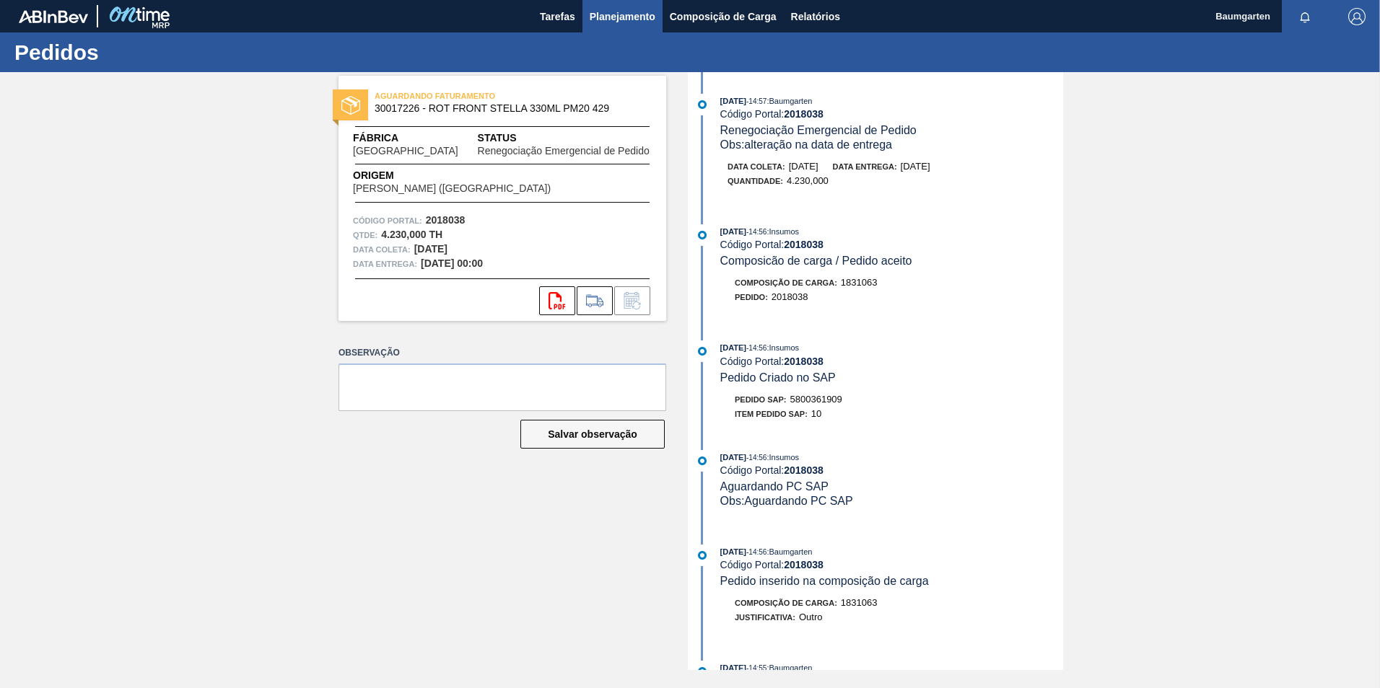
click at [623, 10] on span "Planejamento" at bounding box center [622, 16] width 66 height 17
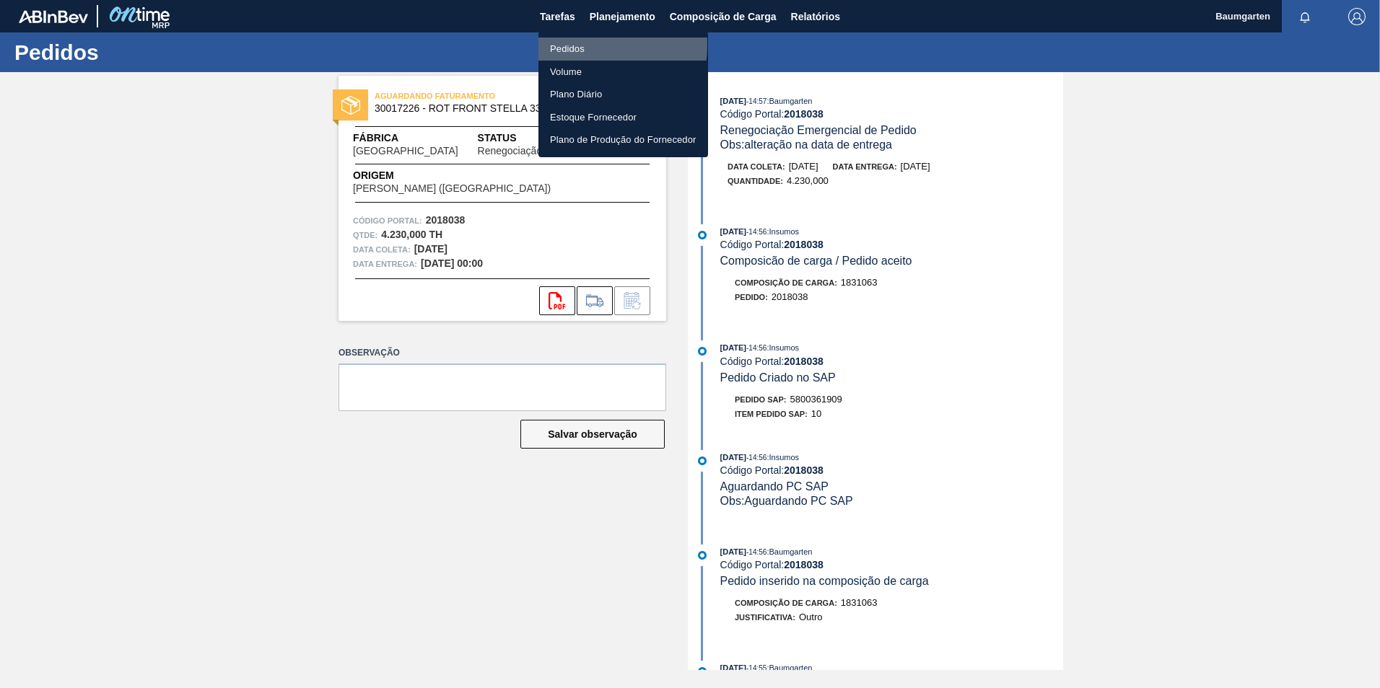
click at [575, 45] on li "Pedidos" at bounding box center [623, 49] width 170 height 23
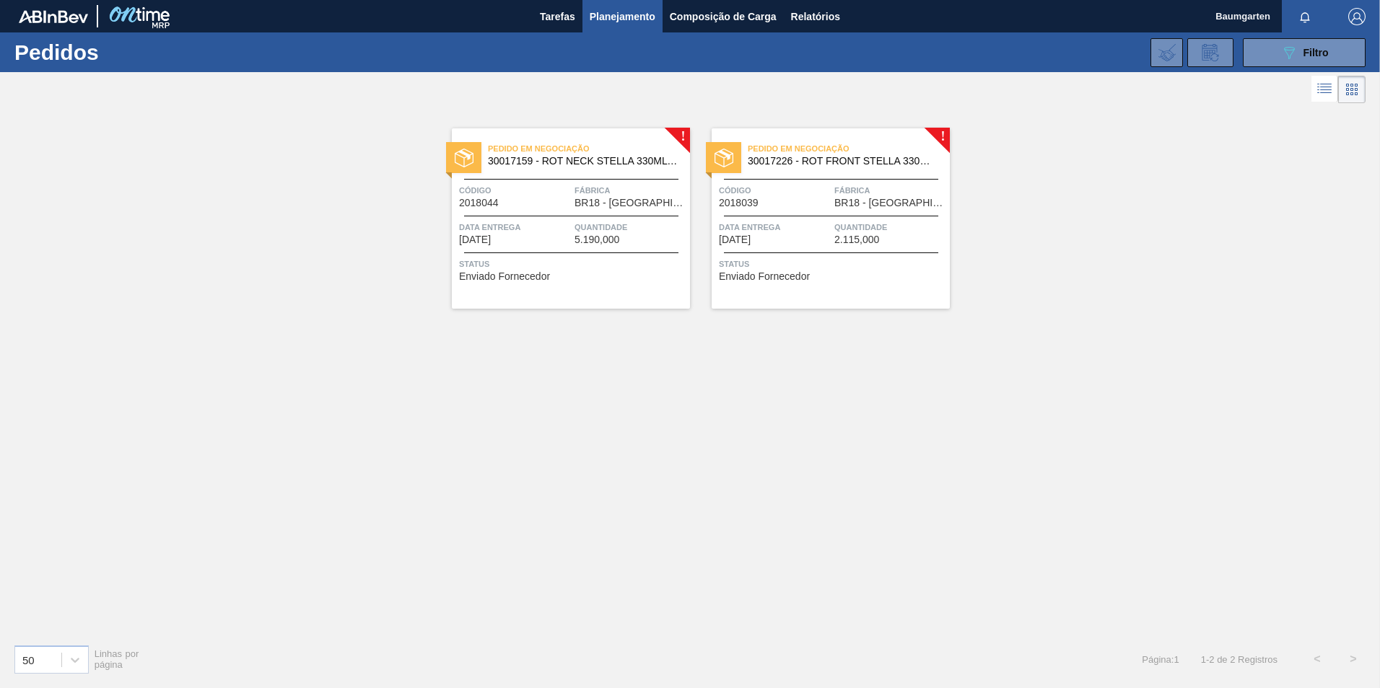
click at [514, 214] on div "Pedido em Negociação 30017159 - ROT NECK STELLA 330ML 429 Código 2018044 Fábric…" at bounding box center [571, 218] width 238 height 180
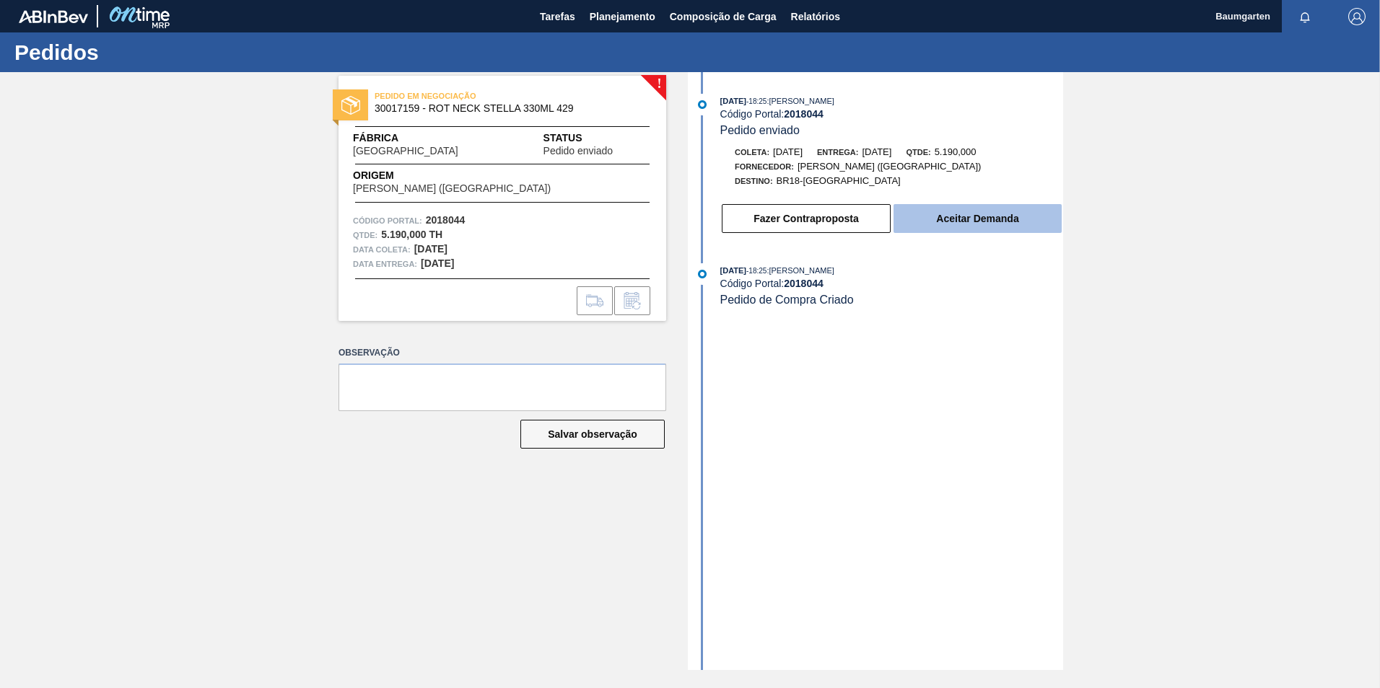
click at [953, 224] on button "Aceitar Demanda" at bounding box center [977, 218] width 168 height 29
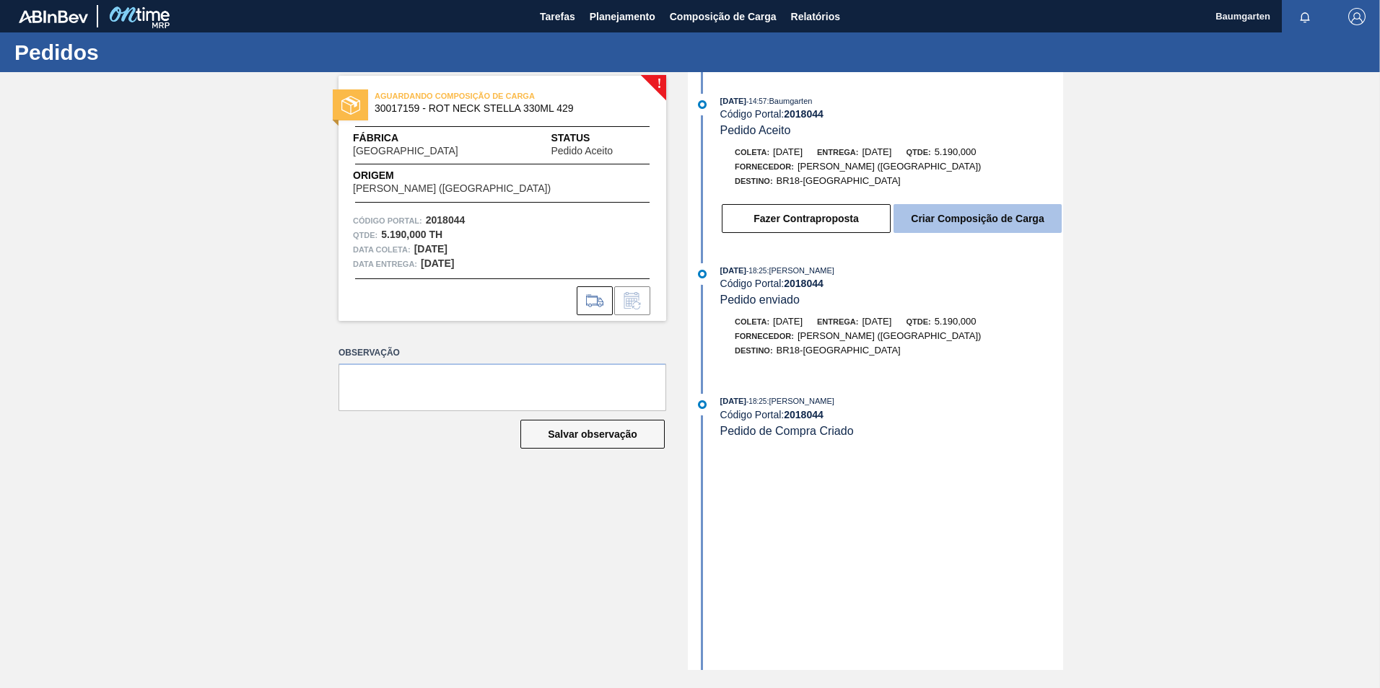
click at [970, 218] on button "Criar Composição de Carga" at bounding box center [977, 218] width 168 height 29
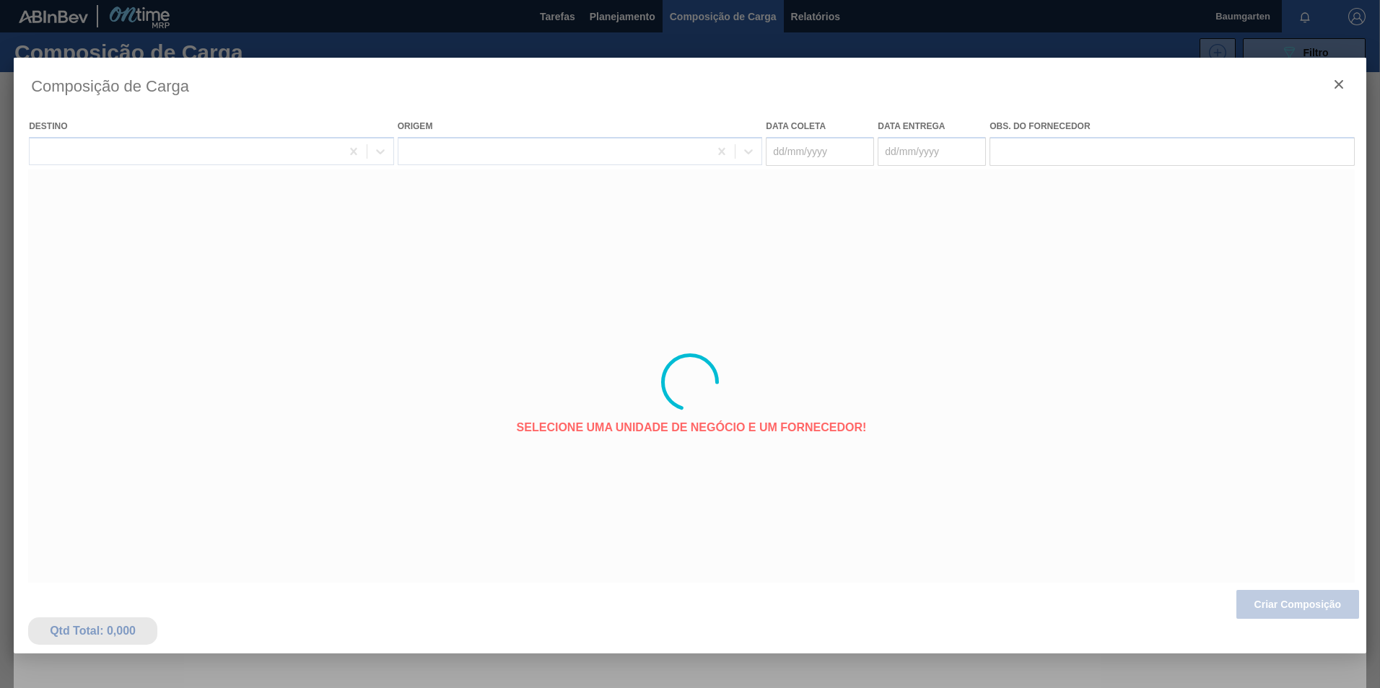
type coleta "[DATE]"
type entrega "[DATE]"
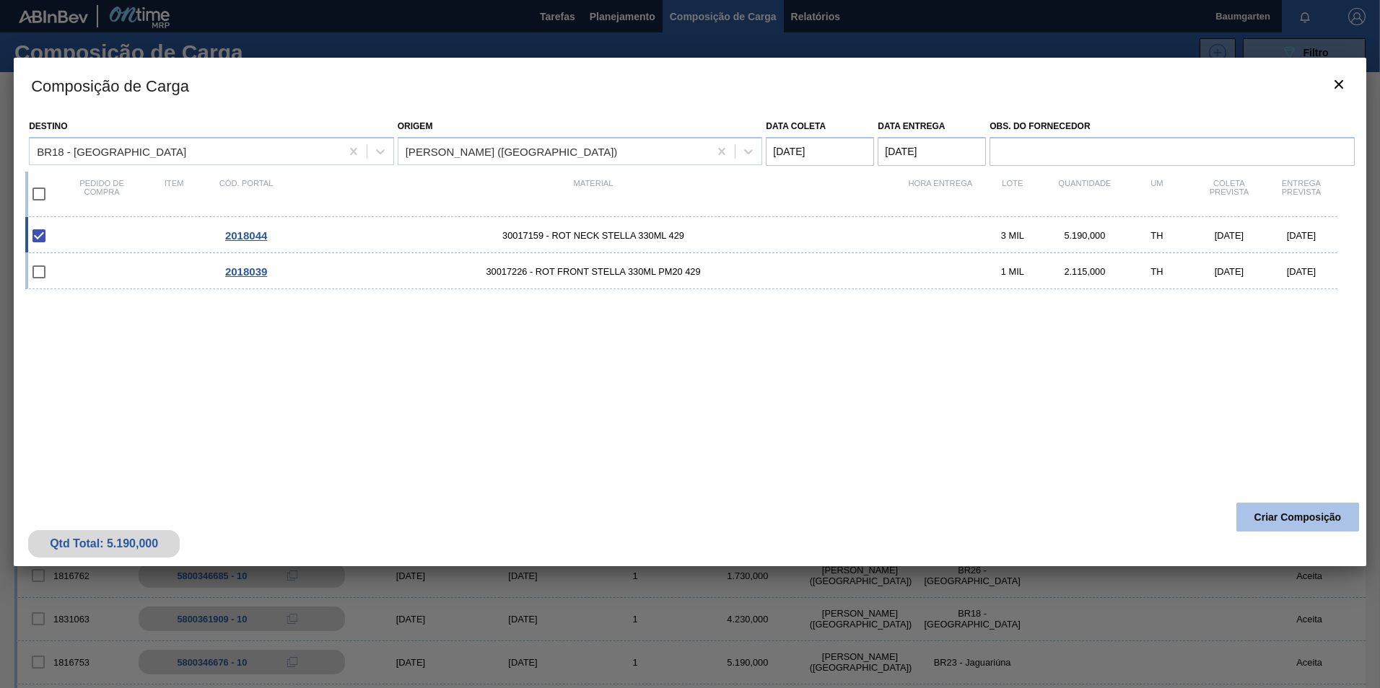
click at [1329, 514] on button "Criar Composição" at bounding box center [1297, 517] width 123 height 29
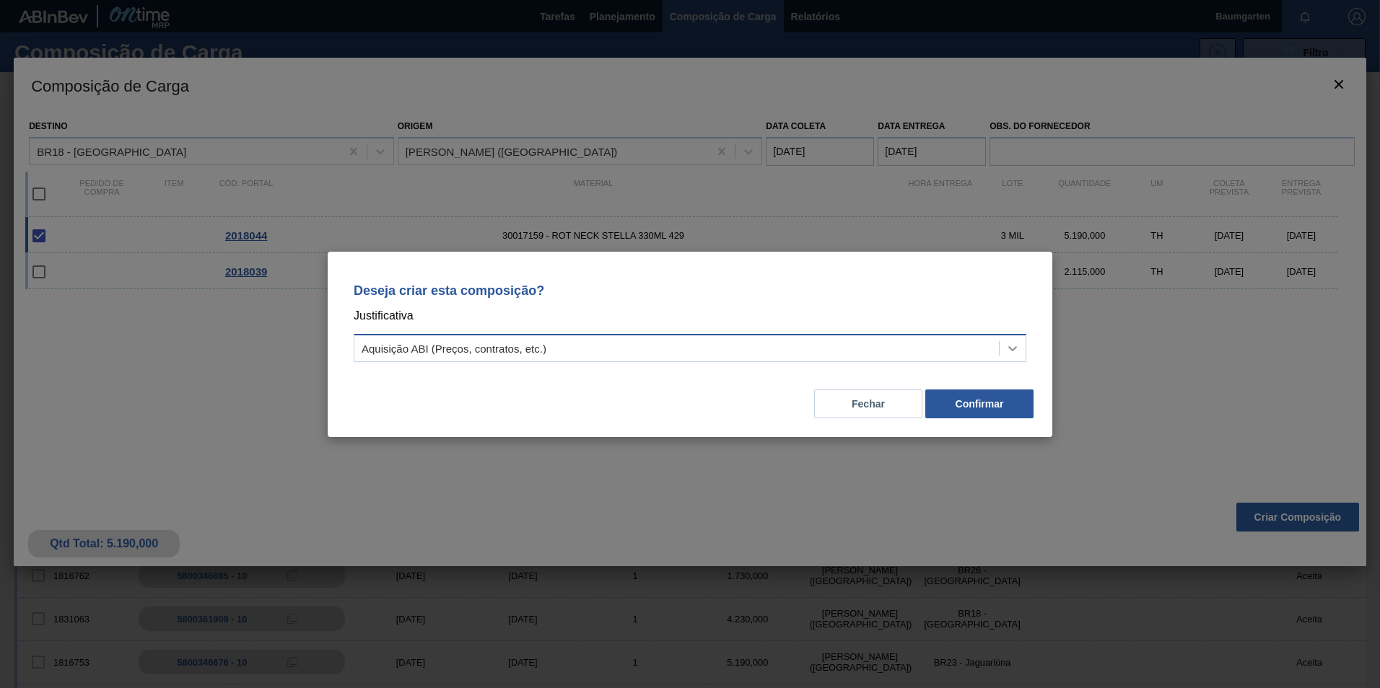
click at [1013, 350] on icon at bounding box center [1012, 348] width 9 height 5
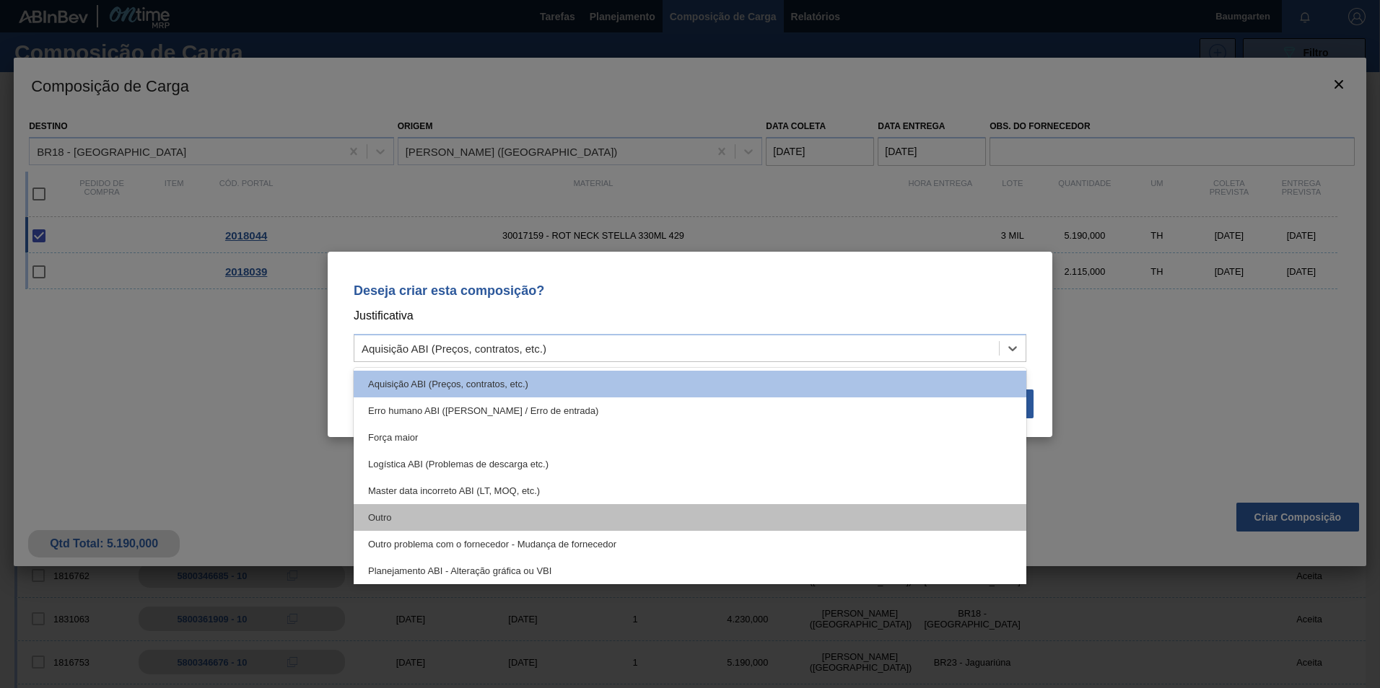
click at [466, 514] on div "Outro" at bounding box center [690, 517] width 672 height 27
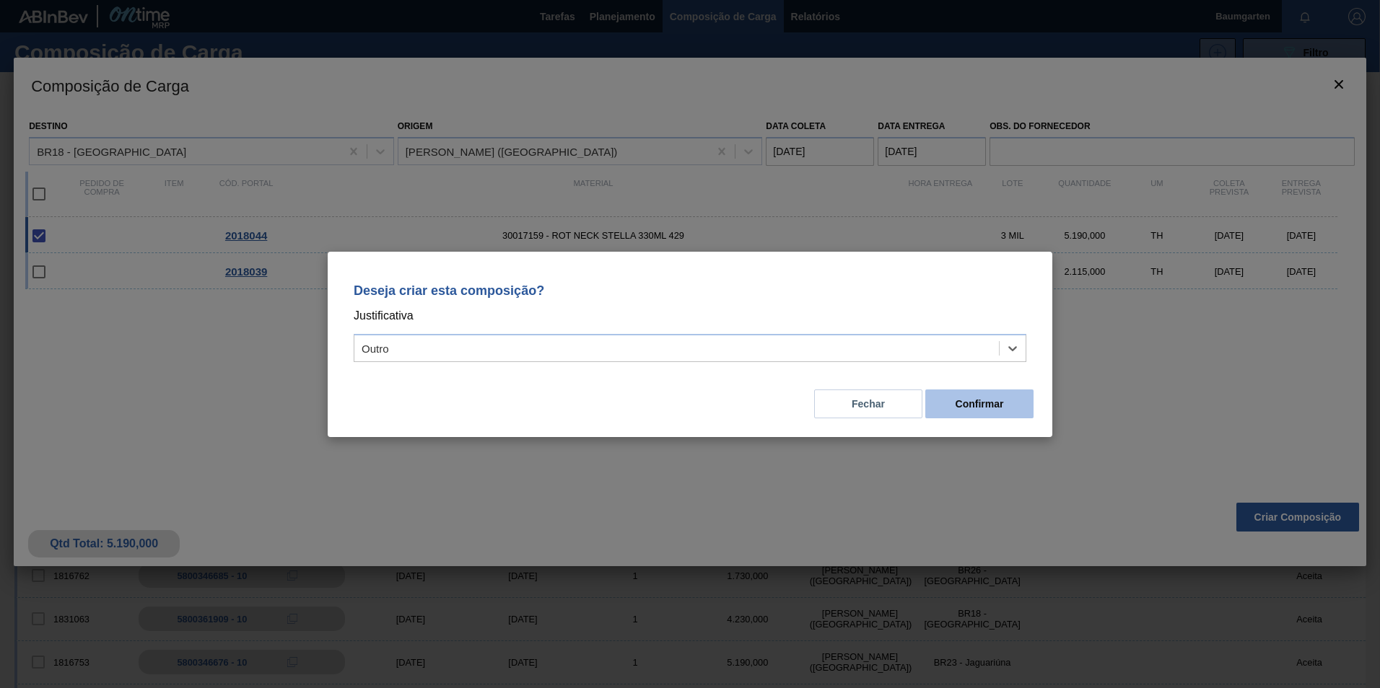
click at [987, 398] on button "Confirmar" at bounding box center [979, 404] width 108 height 29
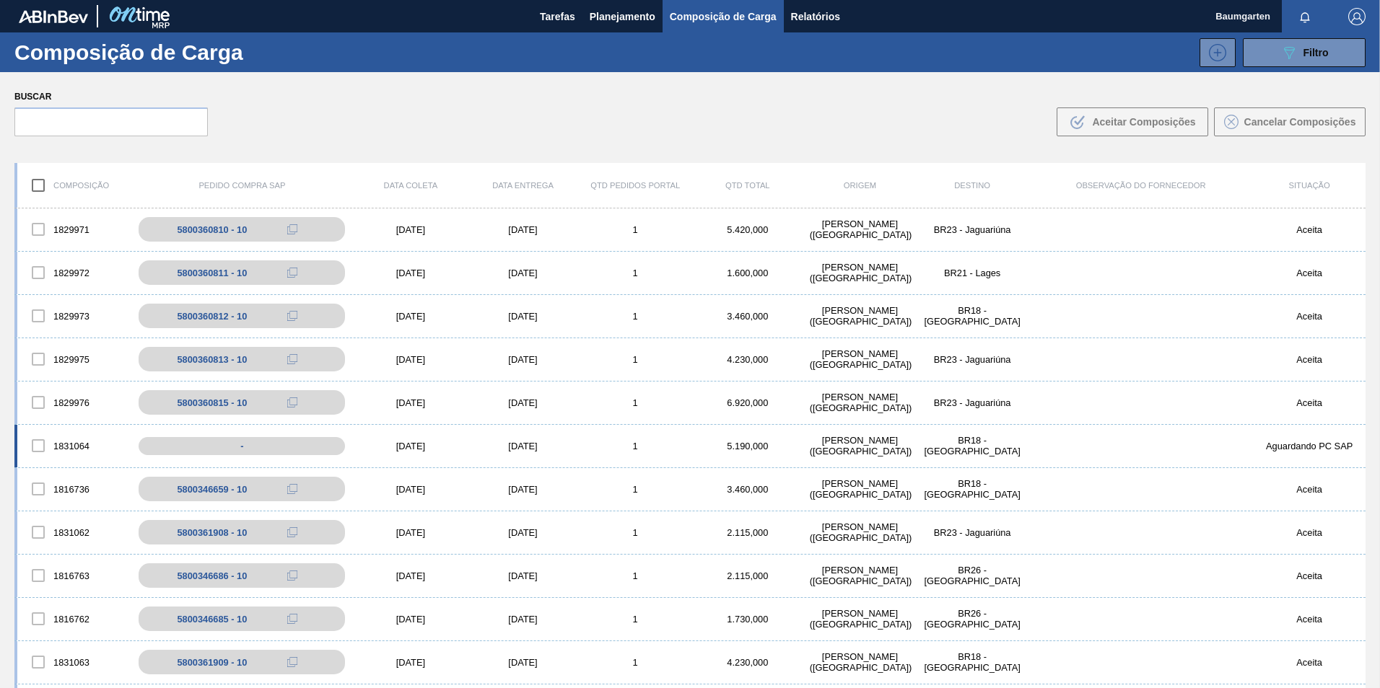
click at [65, 426] on div "1831064 - [DATE] [DATE] 1 5.190,000 [PERSON_NAME][GEOGRAPHIC_DATA] ([GEOGRAPHIC…" at bounding box center [689, 446] width 1351 height 43
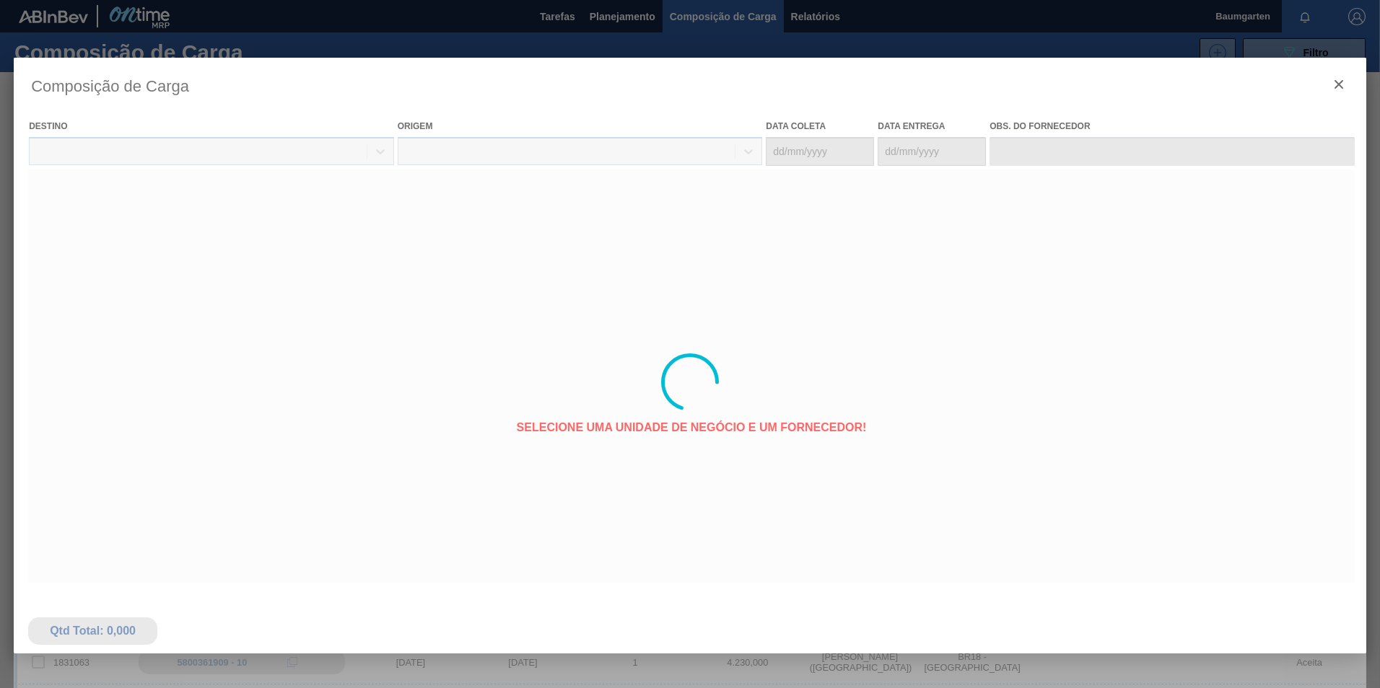
type coleta "[DATE]"
type entrega "[DATE]"
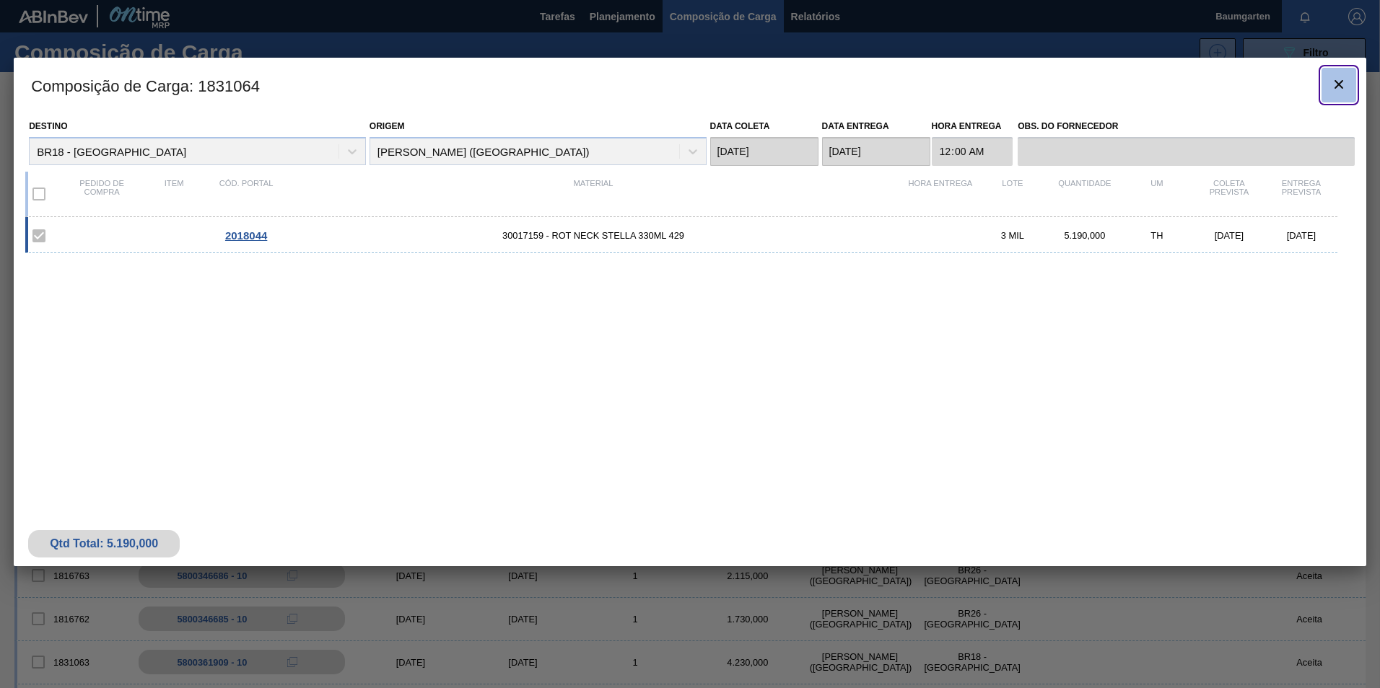
click at [1343, 85] on icon "botão de ícone" at bounding box center [1338, 84] width 17 height 17
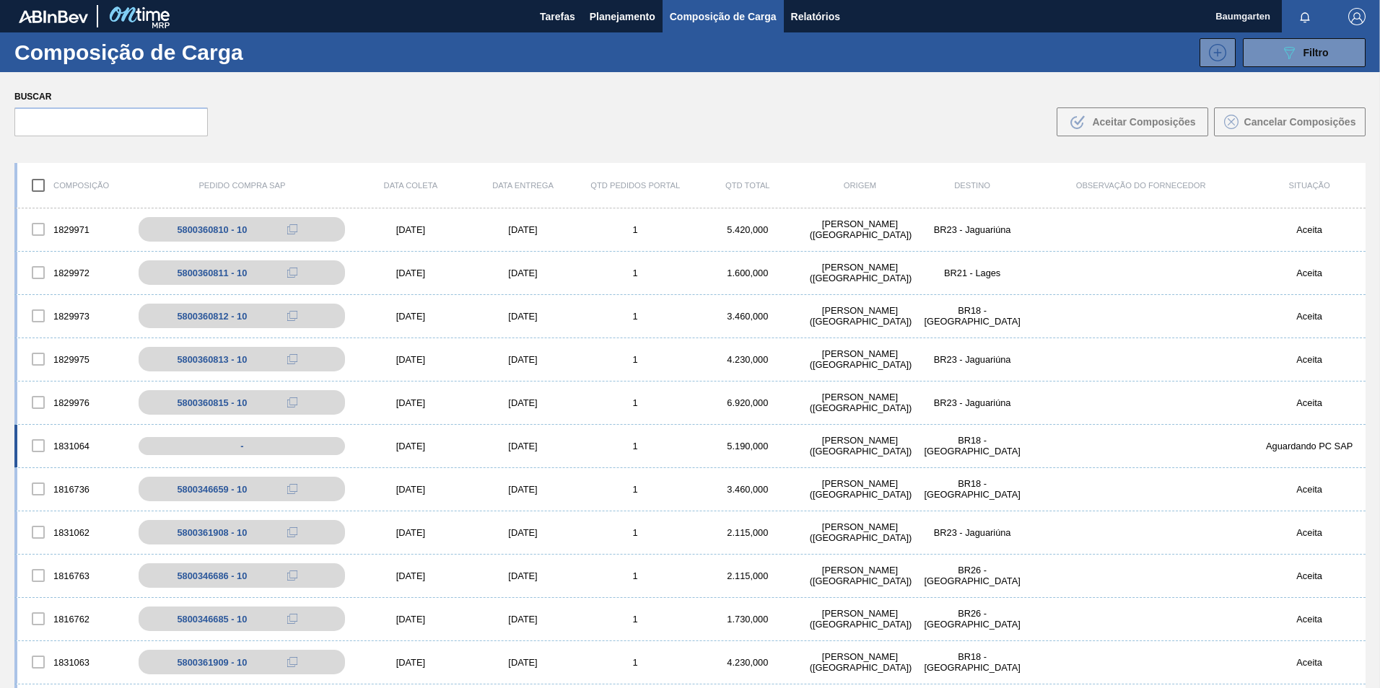
click at [64, 427] on div "1831064 - [DATE] [DATE] 1 5.190,000 [PERSON_NAME][GEOGRAPHIC_DATA] ([GEOGRAPHIC…" at bounding box center [689, 446] width 1351 height 43
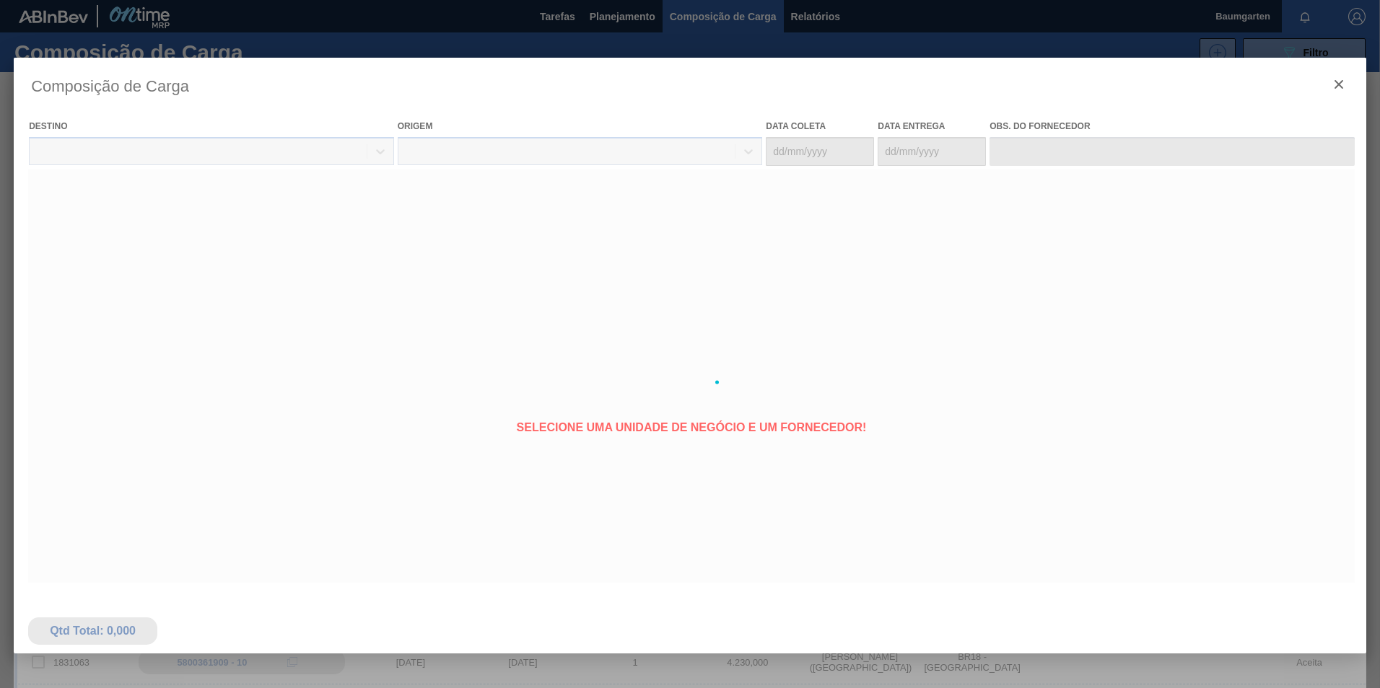
type coleta "[DATE]"
type entrega "[DATE]"
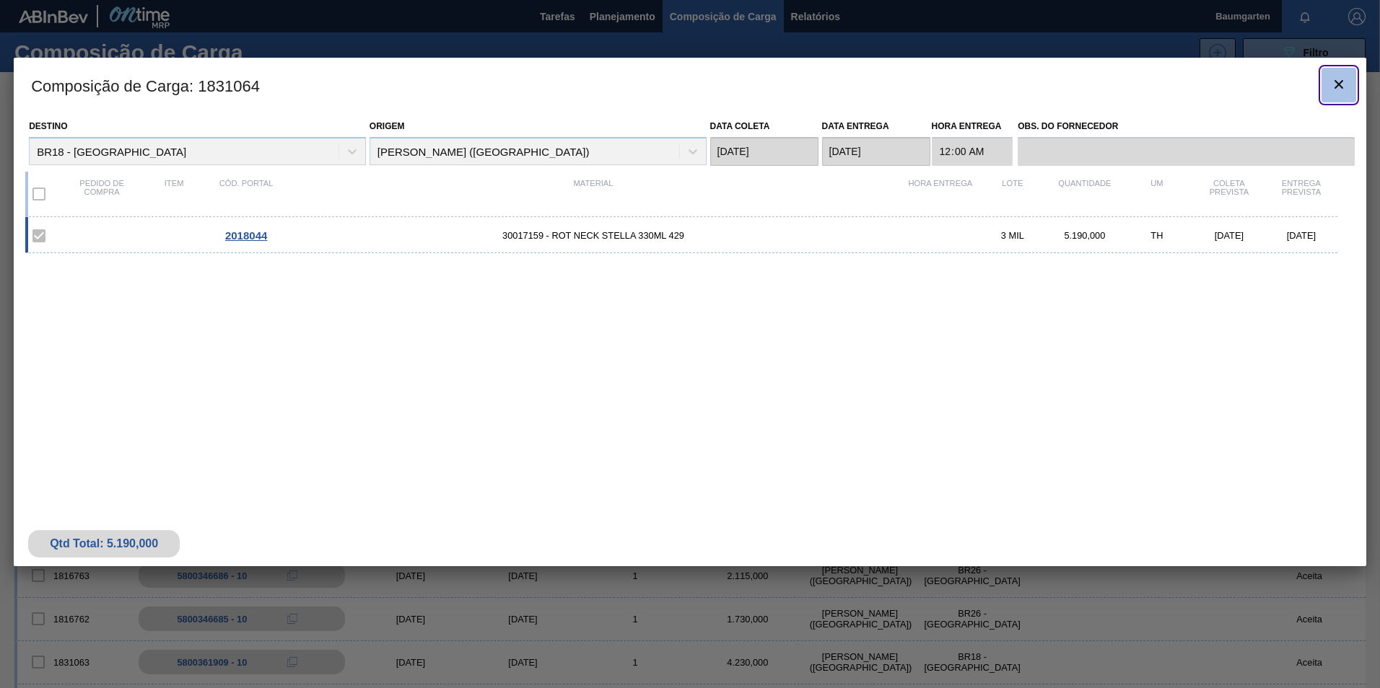
click at [1337, 78] on icon "botão de ícone" at bounding box center [1338, 84] width 17 height 17
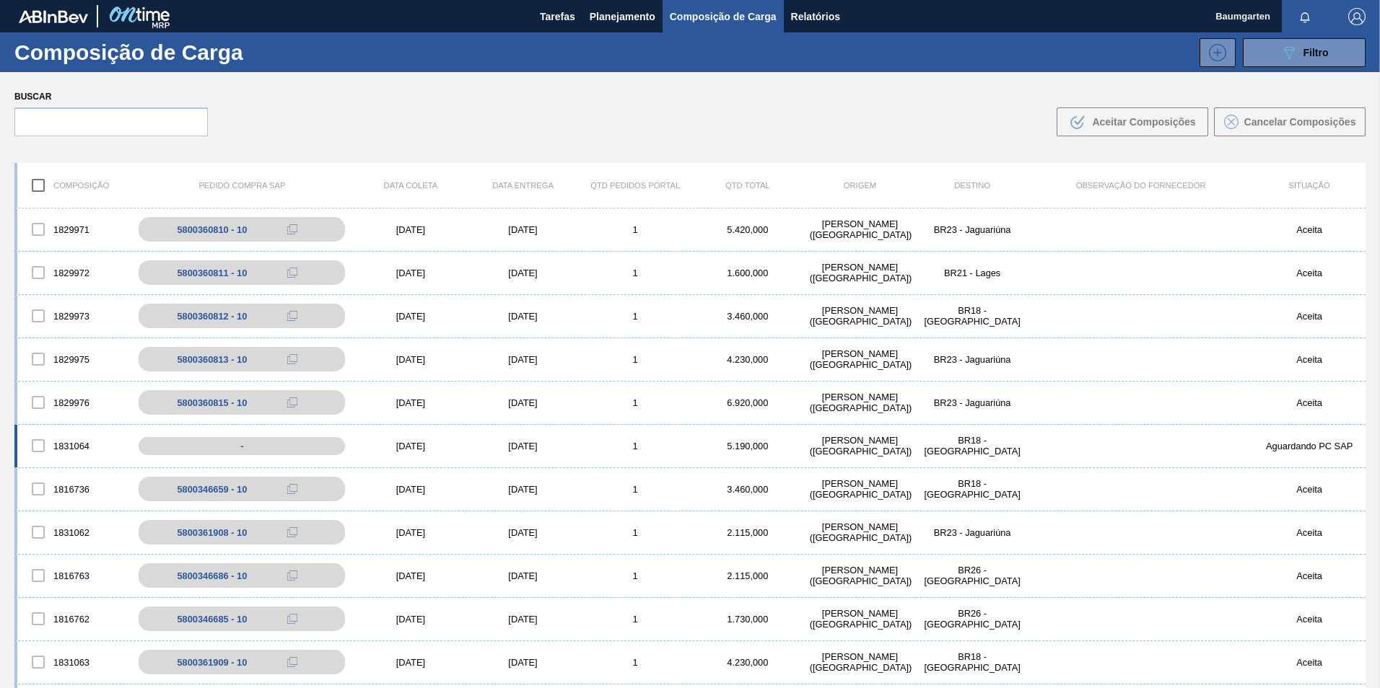
click at [69, 431] on div "1831064" at bounding box center [73, 446] width 113 height 30
click at [73, 428] on div "1831064 - [DATE] [DATE] 1 5.190,000 [PERSON_NAME][GEOGRAPHIC_DATA] ([GEOGRAPHIC…" at bounding box center [689, 446] width 1351 height 43
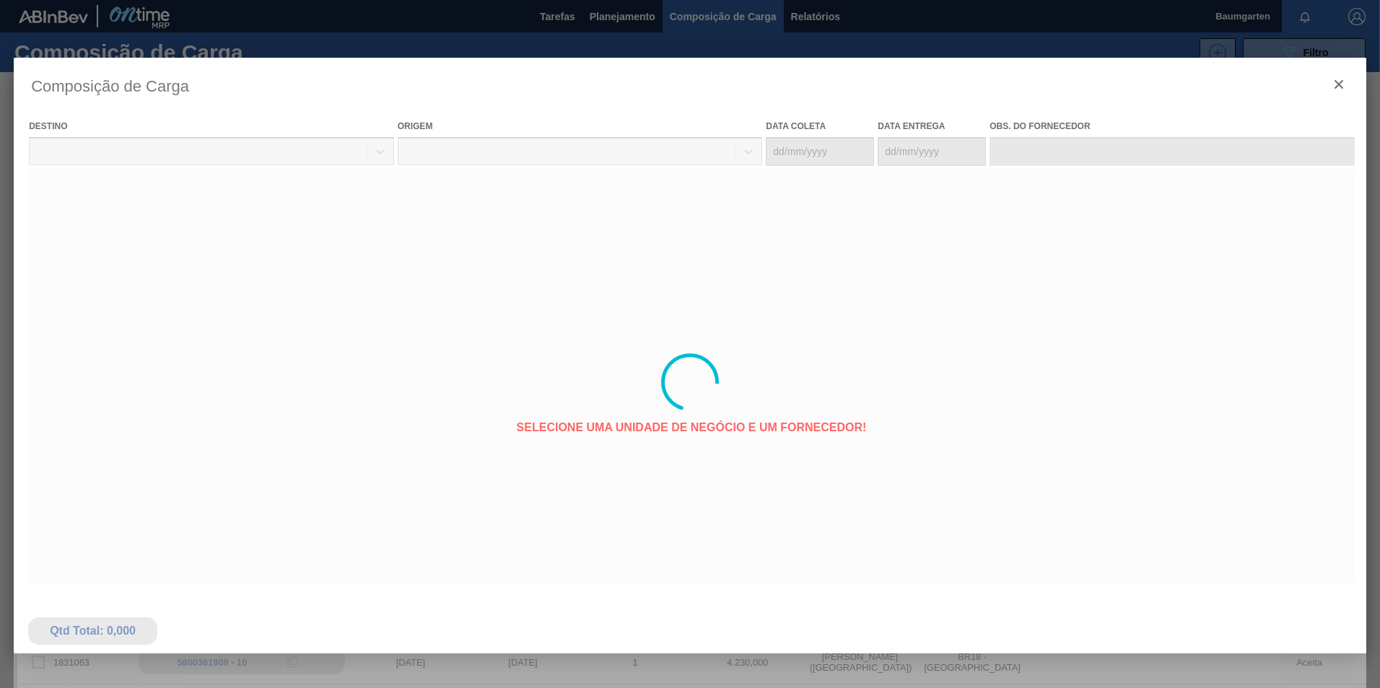
type coleta "[DATE]"
type entrega "[DATE]"
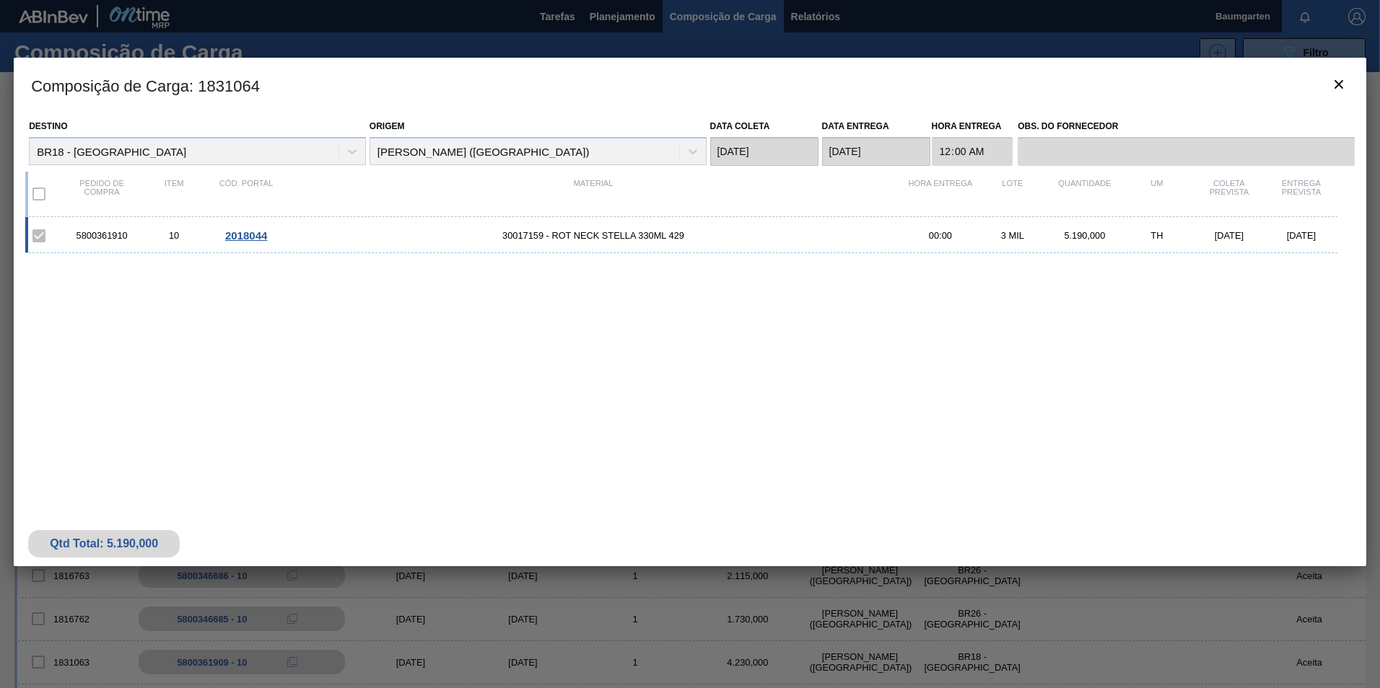
click at [261, 237] on span "2018044" at bounding box center [246, 235] width 42 height 12
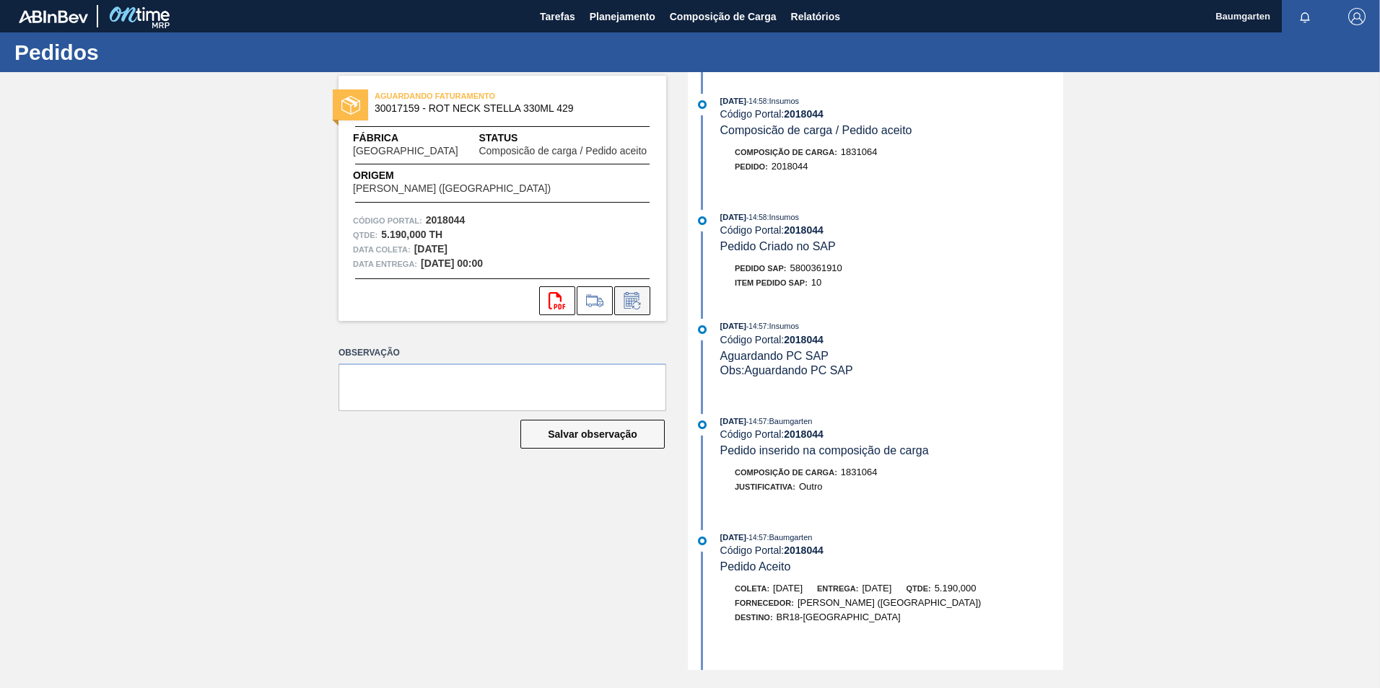
click at [637, 305] on icon at bounding box center [632, 300] width 23 height 17
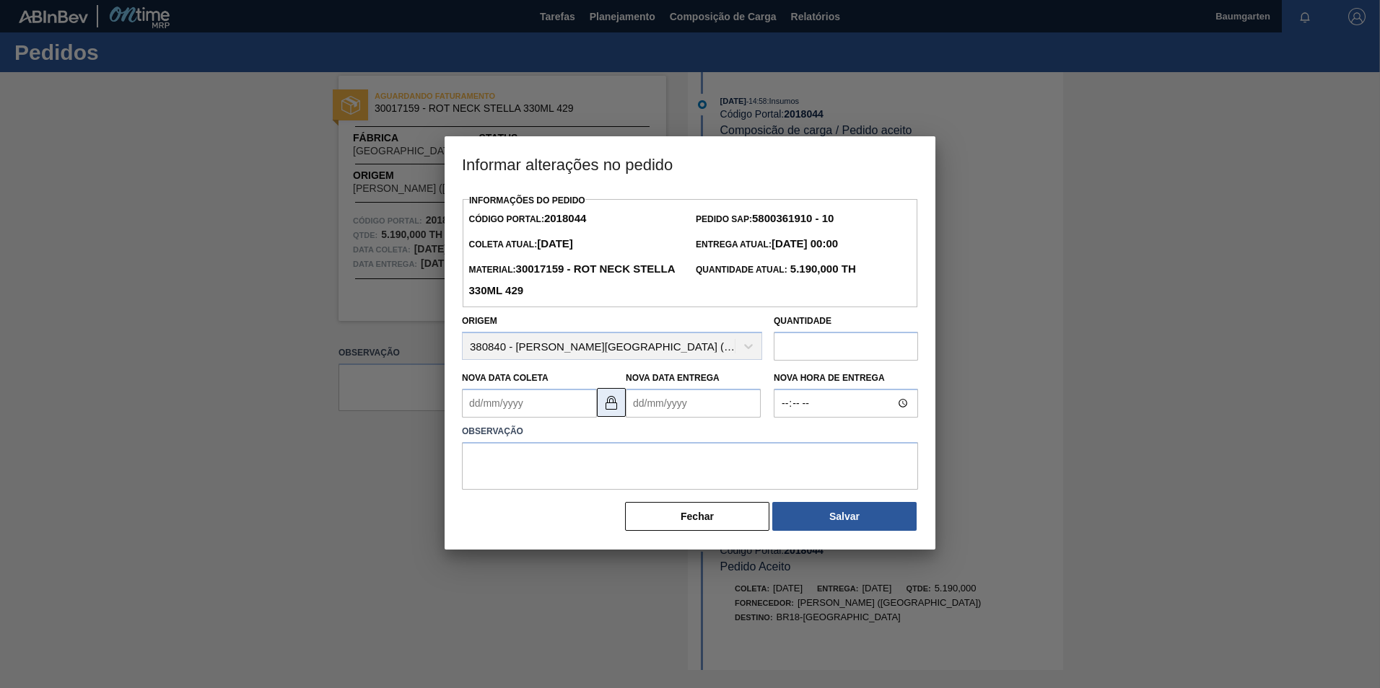
click at [608, 408] on img at bounding box center [610, 402] width 17 height 17
click at [535, 411] on Coleta2018044 "Nova Data Coleta" at bounding box center [529, 403] width 135 height 29
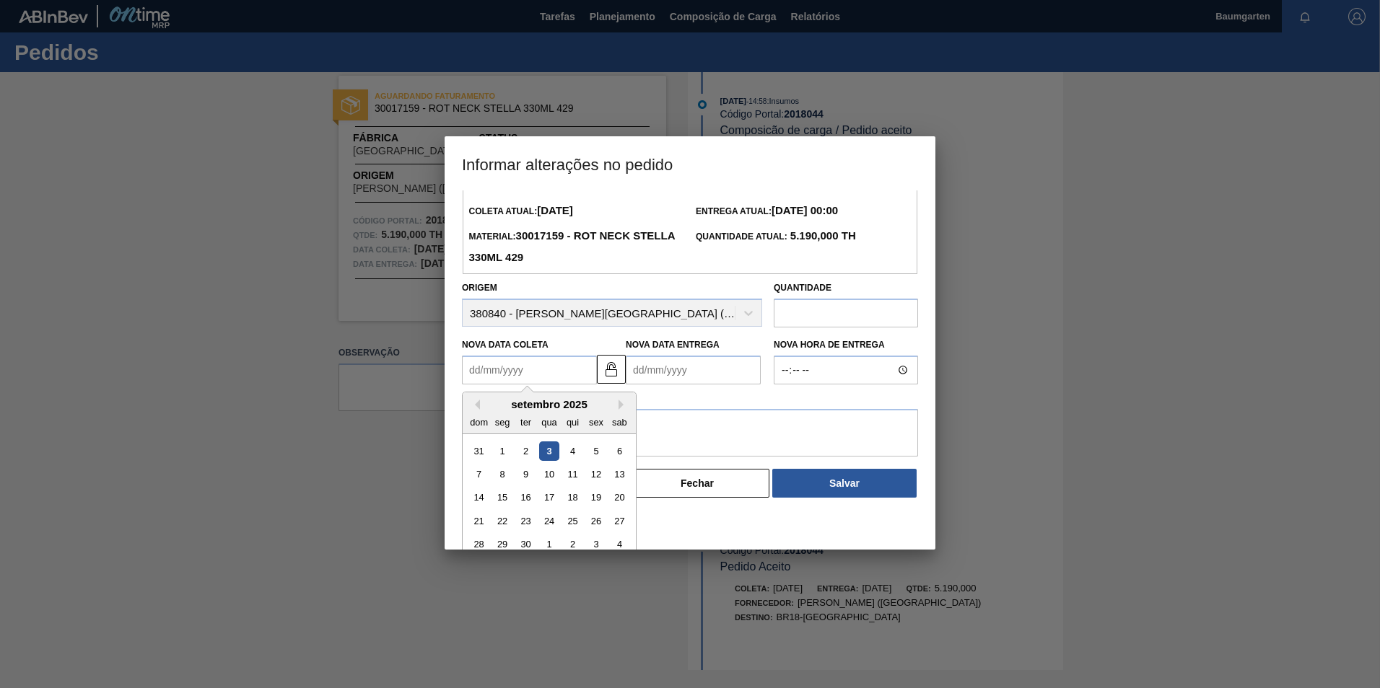
scroll to position [48, 0]
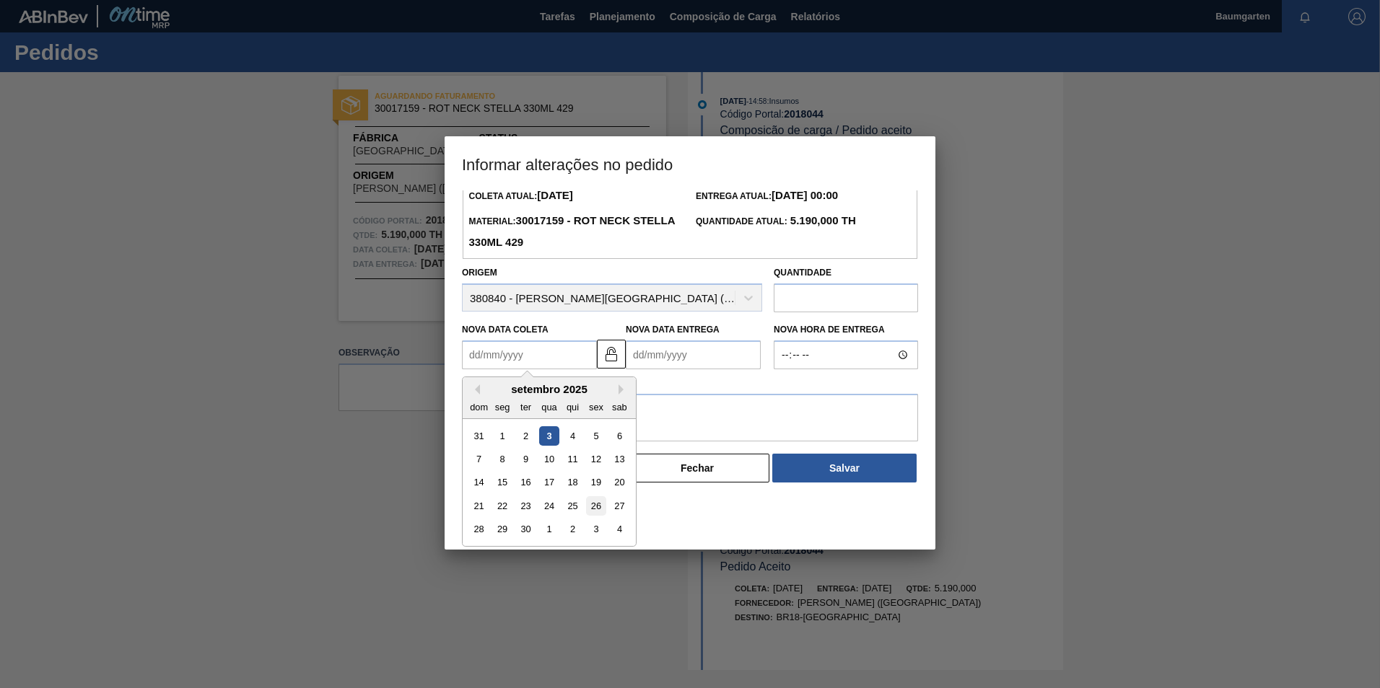
click at [595, 509] on div "26" at bounding box center [595, 505] width 19 height 19
type Coleta2018044 "[DATE]"
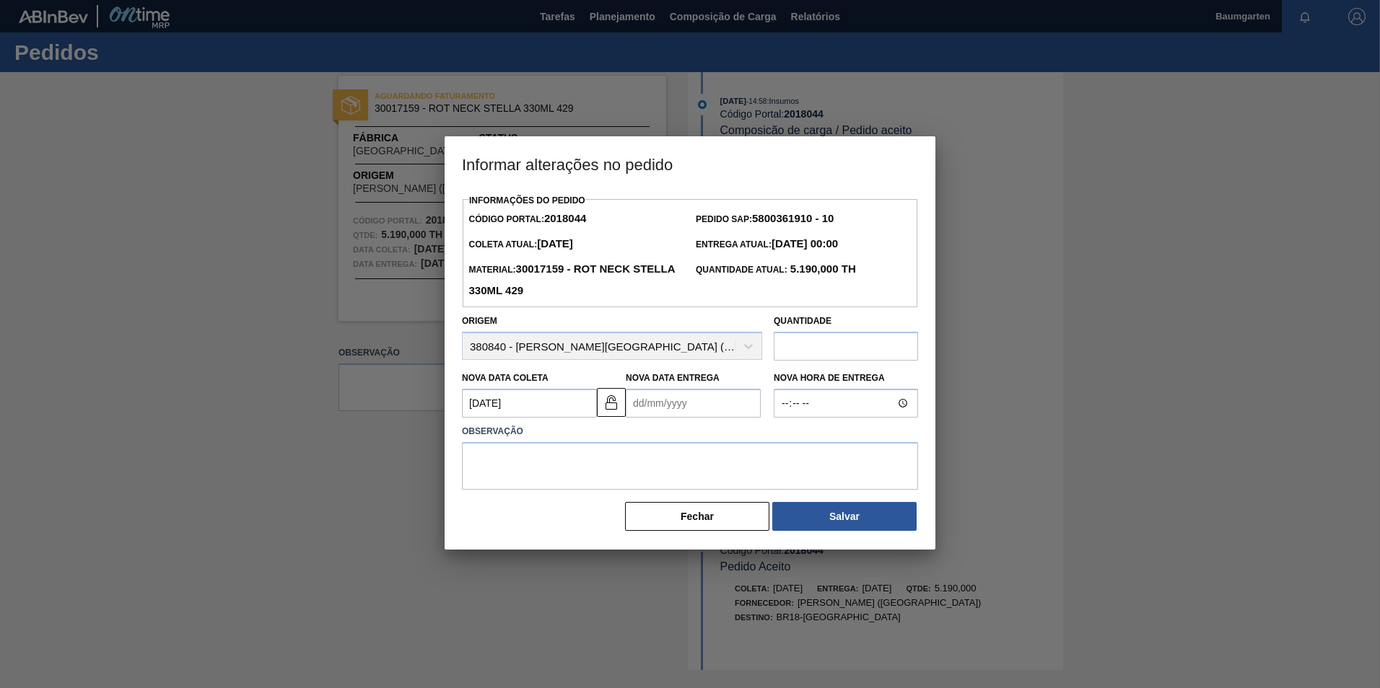
click at [670, 405] on Entrega2018044 "Nova Data Entrega" at bounding box center [693, 403] width 135 height 29
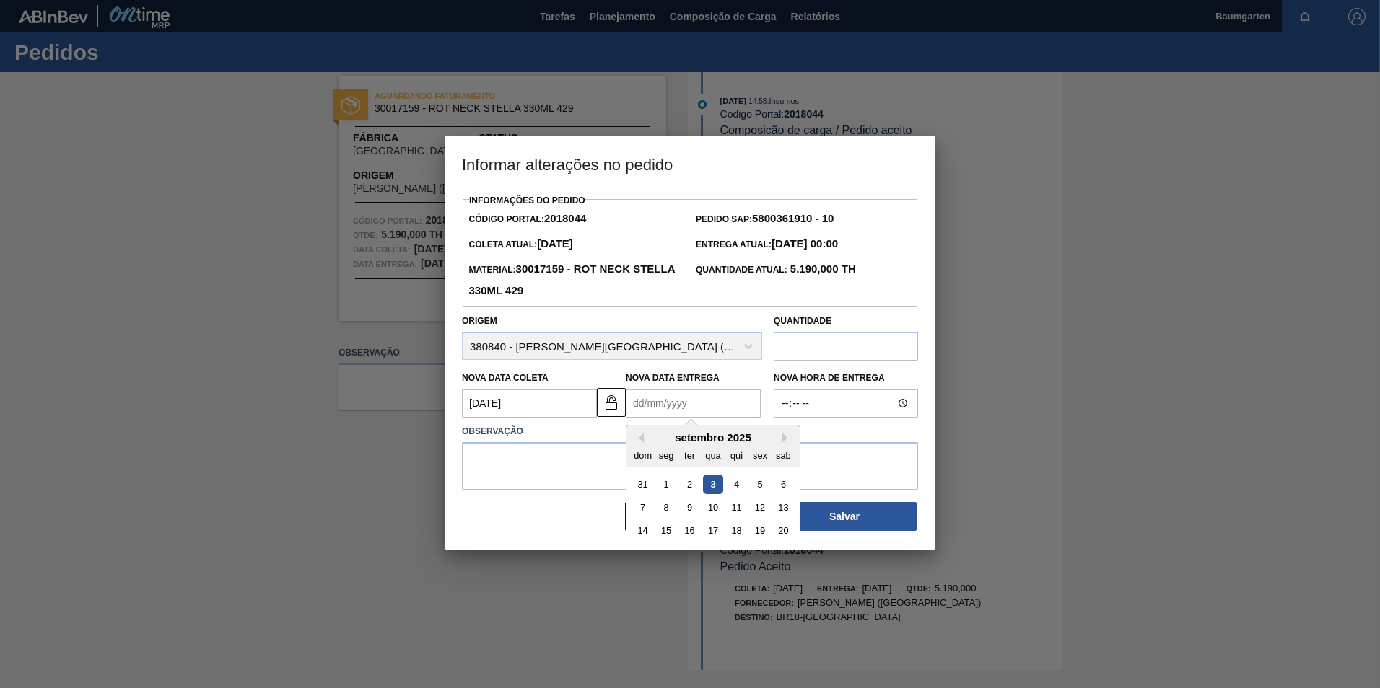
scroll to position [48, 0]
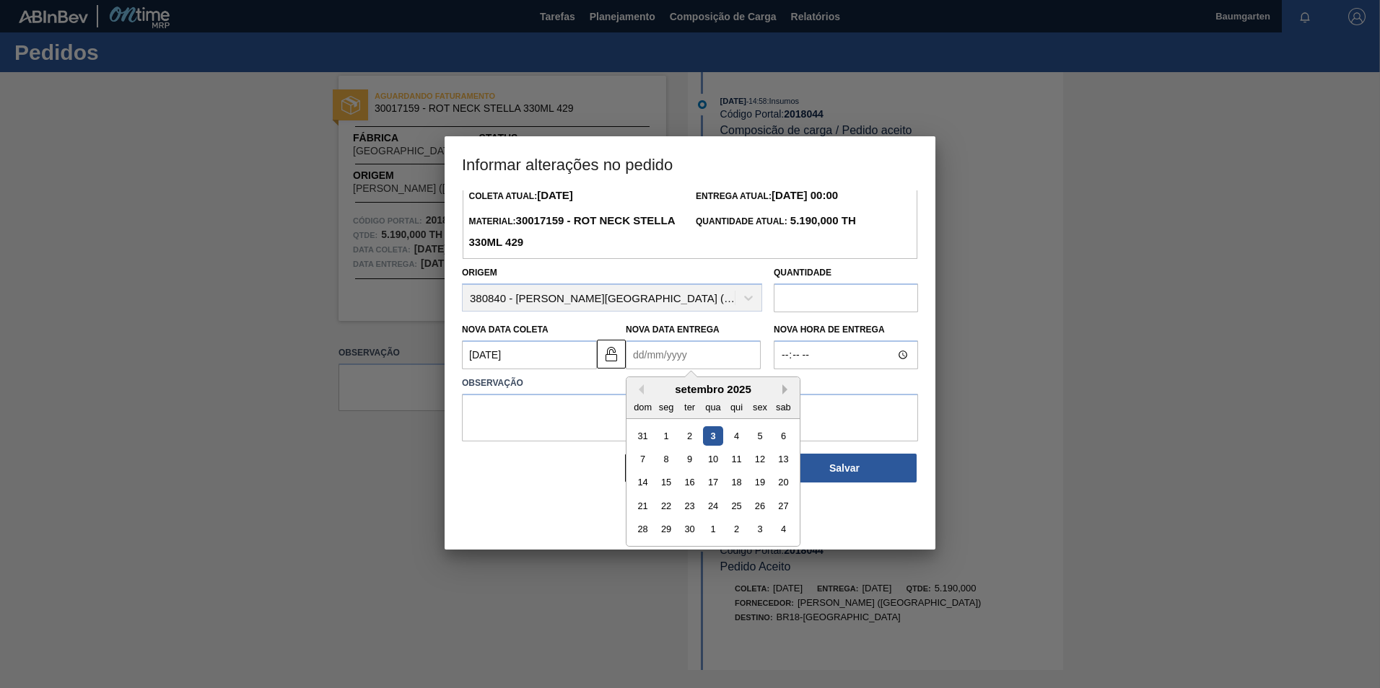
click at [786, 391] on button "Next Month" at bounding box center [787, 390] width 10 height 10
click at [737, 458] on div "9" at bounding box center [736, 459] width 19 height 19
type Entrega2018044 "[DATE]"
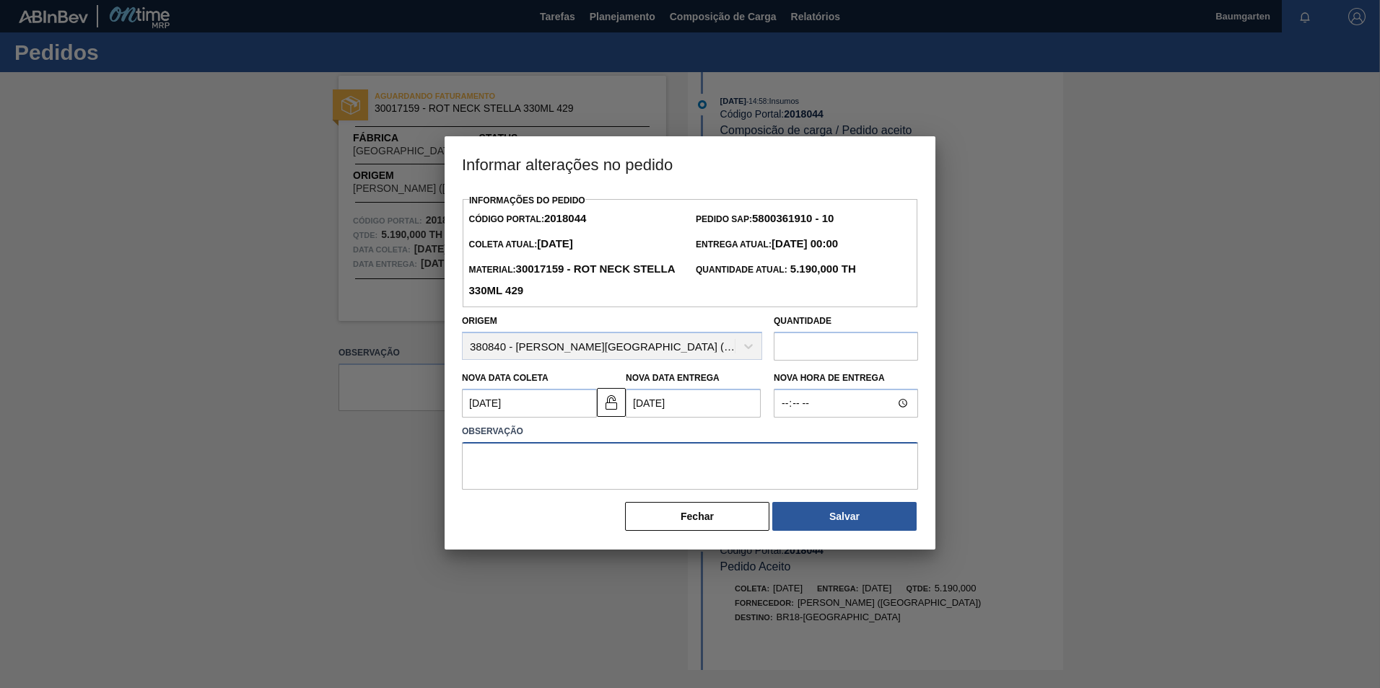
click at [667, 446] on textarea at bounding box center [690, 466] width 456 height 48
type textarea "alteração na data de entrega"
click at [813, 523] on button "Salvar" at bounding box center [844, 516] width 144 height 29
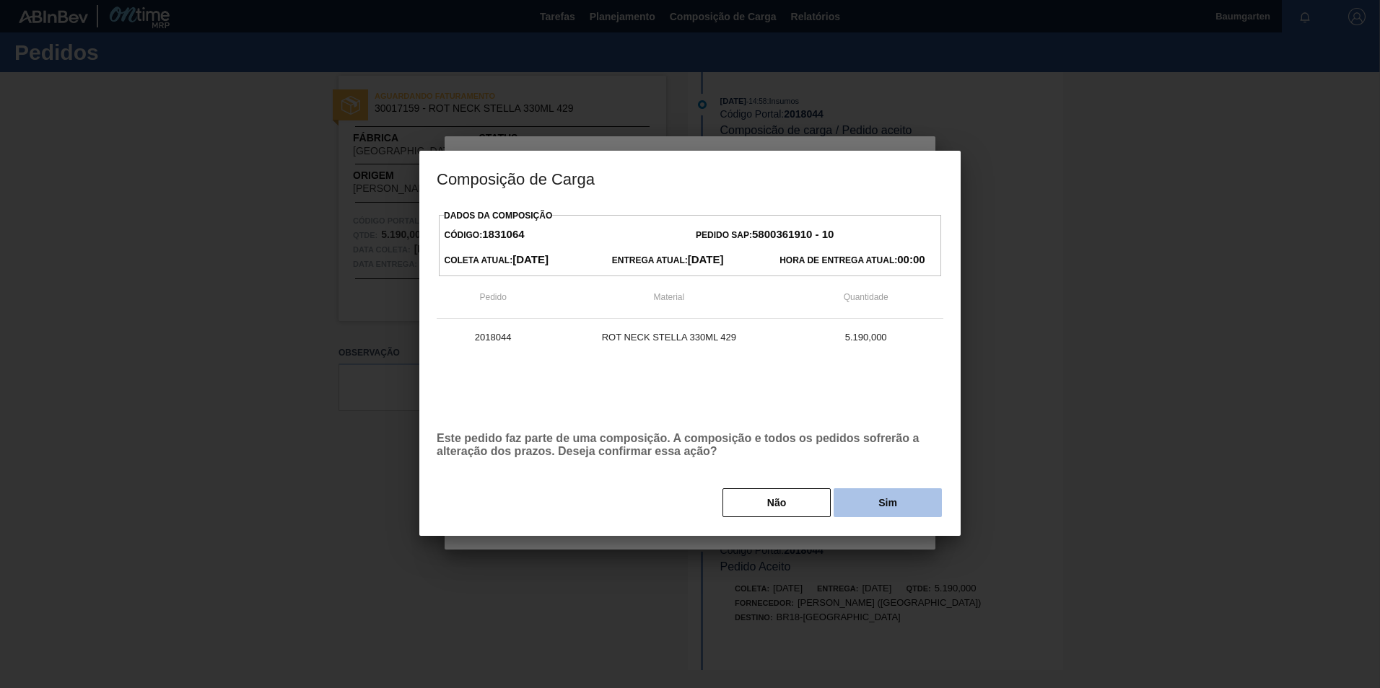
click at [861, 496] on button "Sim" at bounding box center [887, 502] width 108 height 29
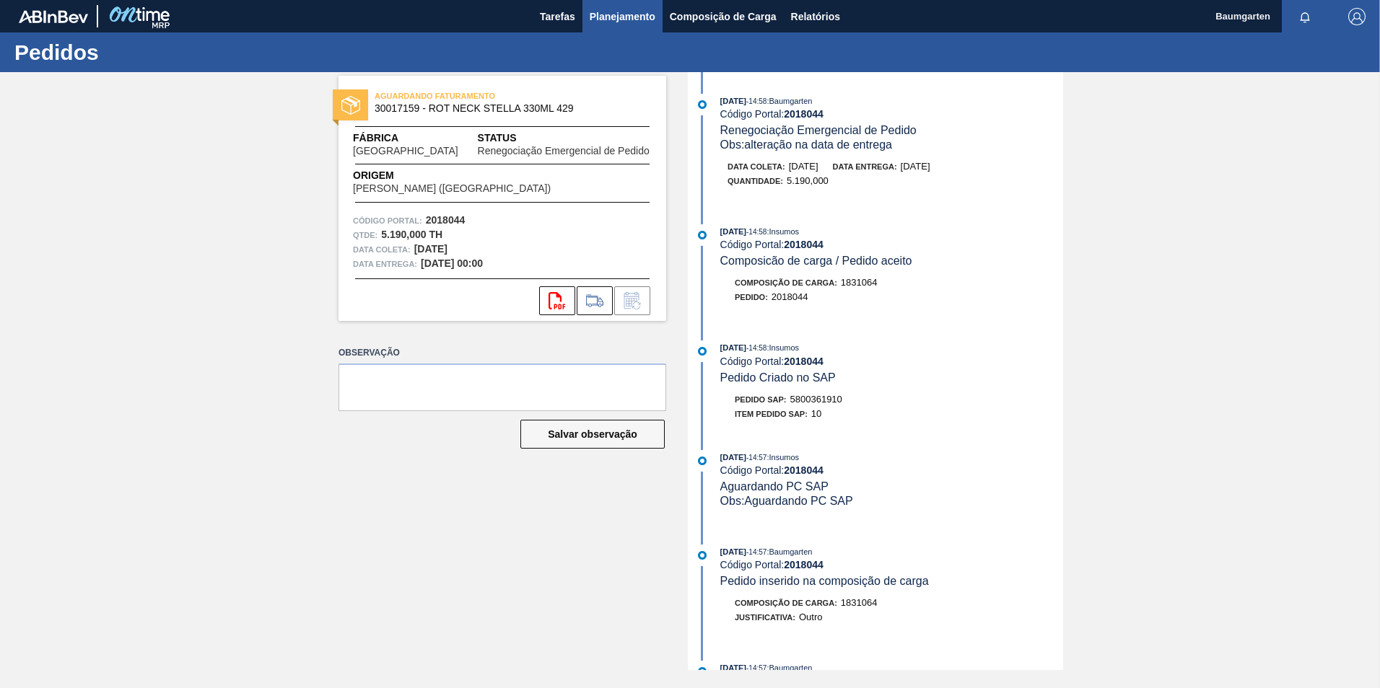
click at [615, 16] on span "Planejamento" at bounding box center [622, 16] width 66 height 17
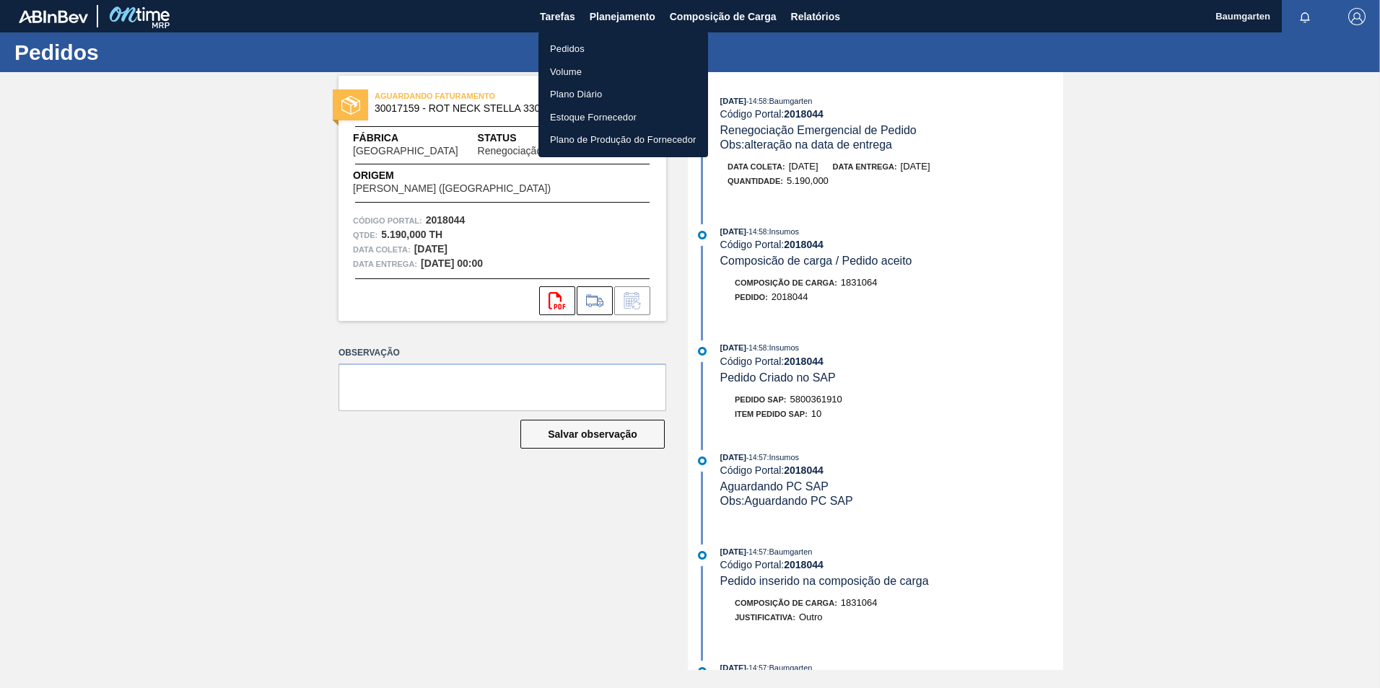
click at [579, 50] on li "Pedidos" at bounding box center [623, 49] width 170 height 23
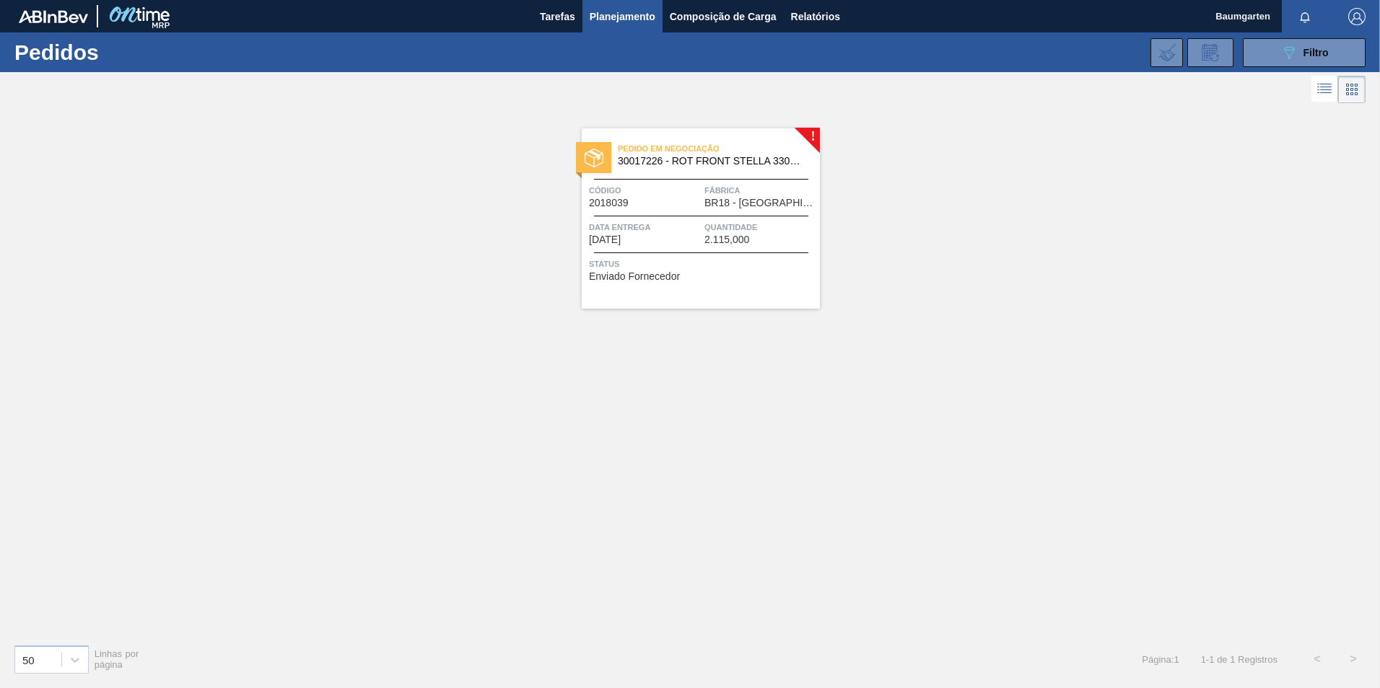
click at [672, 229] on span "Data entrega" at bounding box center [645, 227] width 112 height 14
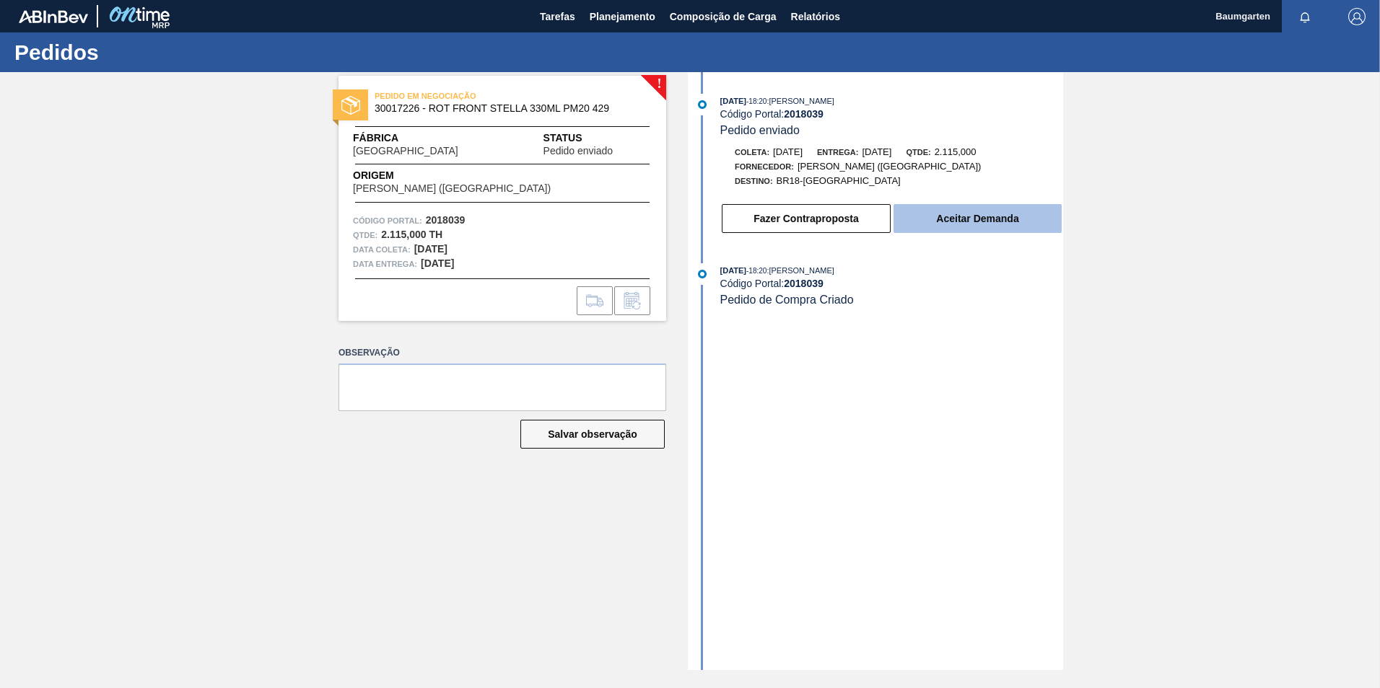
click at [1011, 214] on button "Aceitar Demanda" at bounding box center [977, 218] width 168 height 29
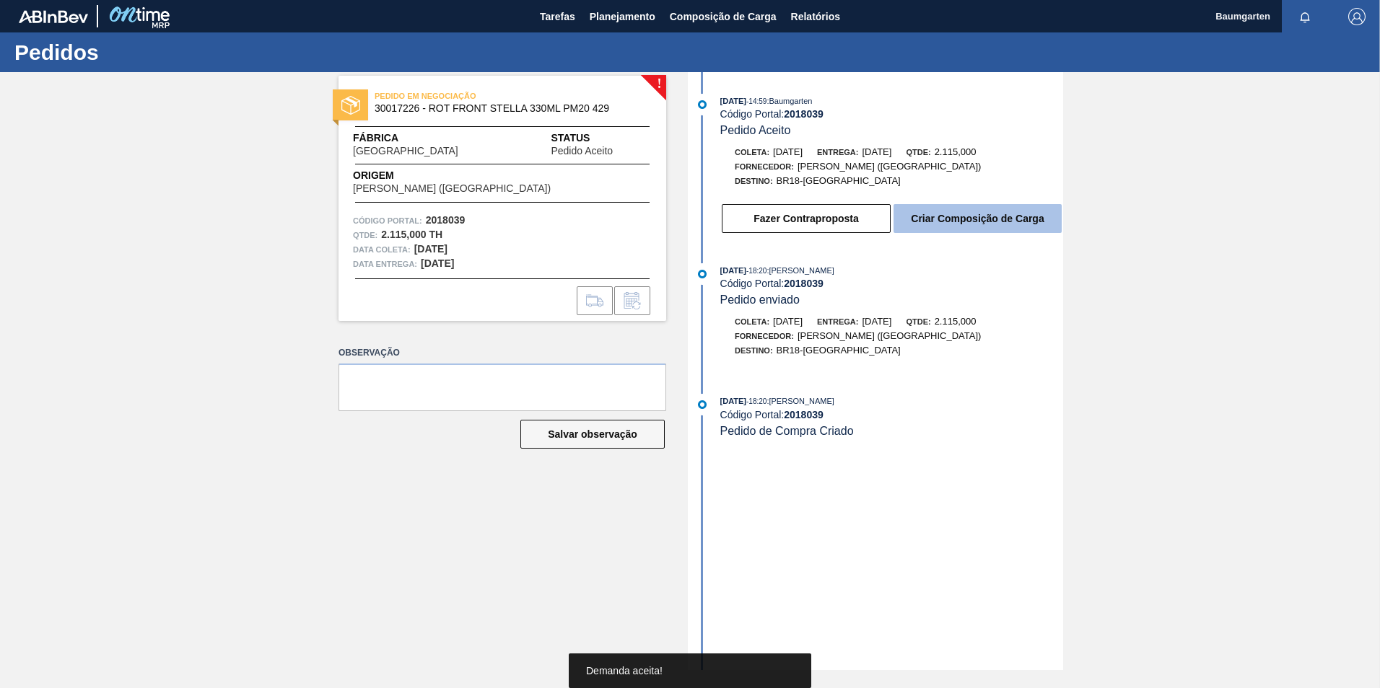
click at [998, 217] on button "Criar Composição de Carga" at bounding box center [977, 218] width 168 height 29
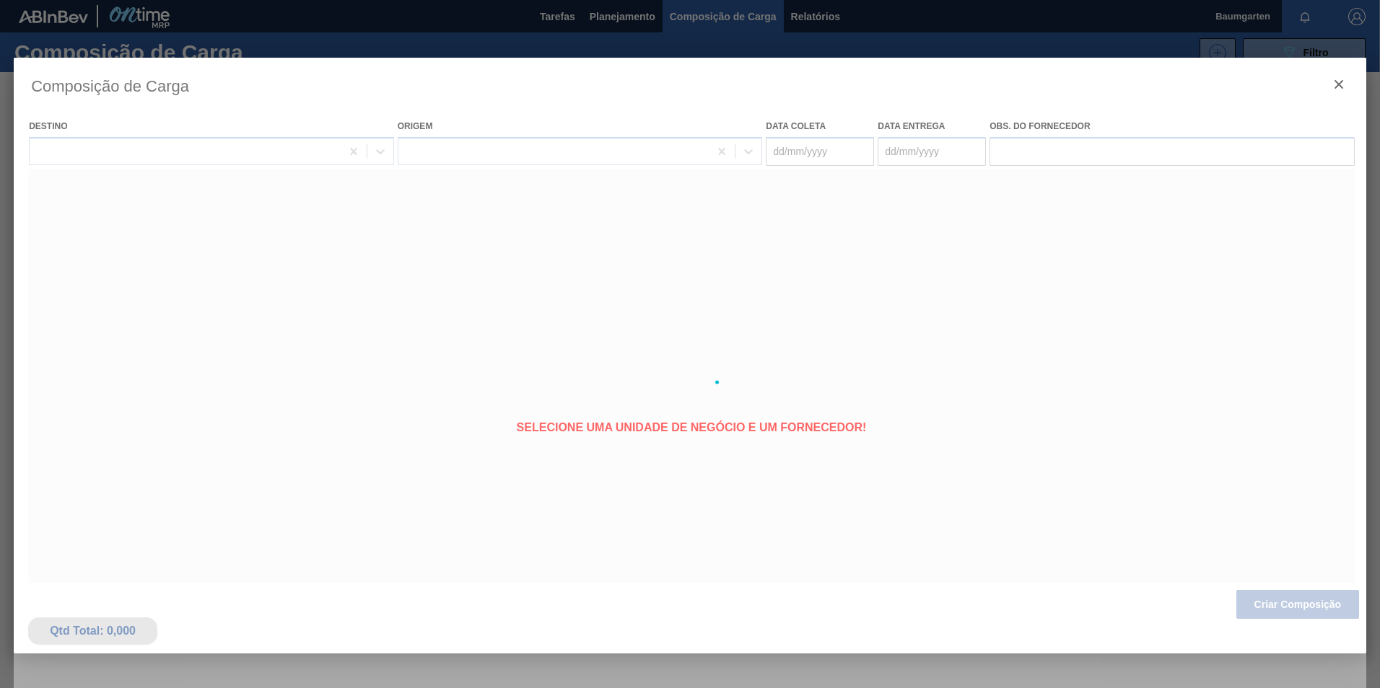
type coleta "[DATE]"
type entrega "[DATE]"
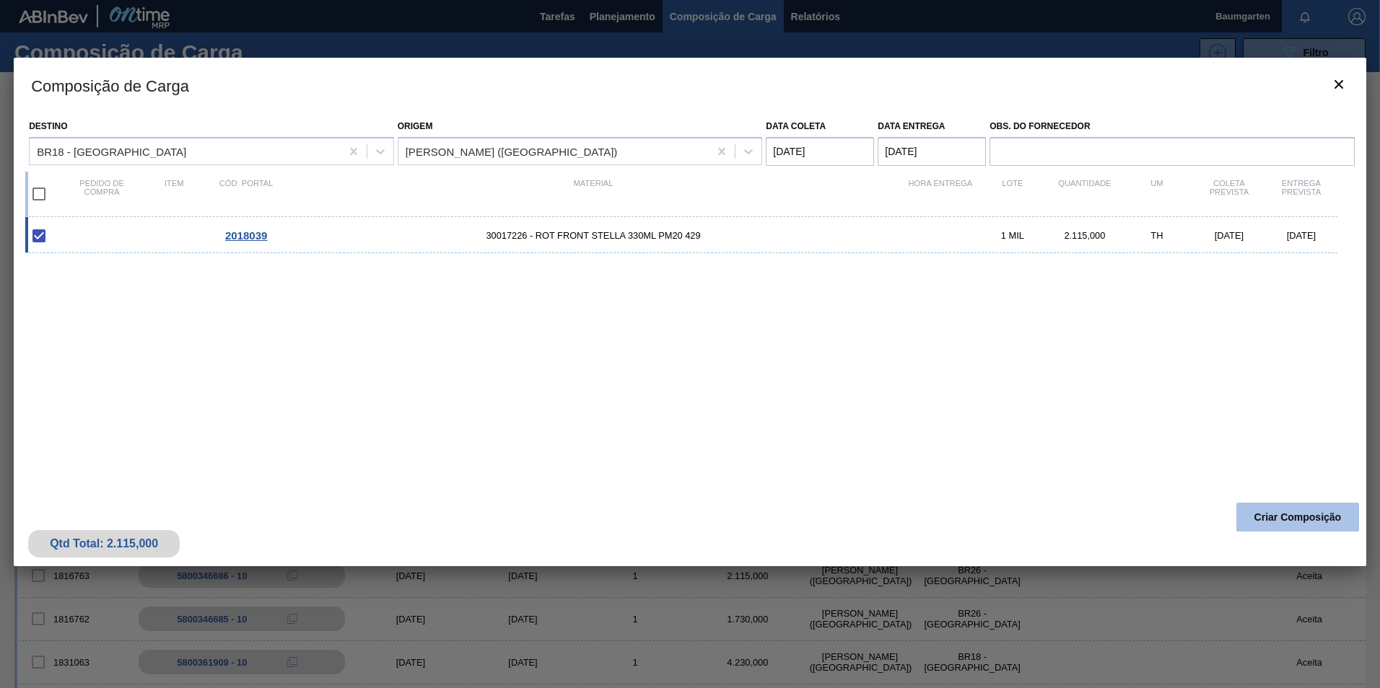
click at [1279, 513] on button "Criar Composição" at bounding box center [1297, 517] width 123 height 29
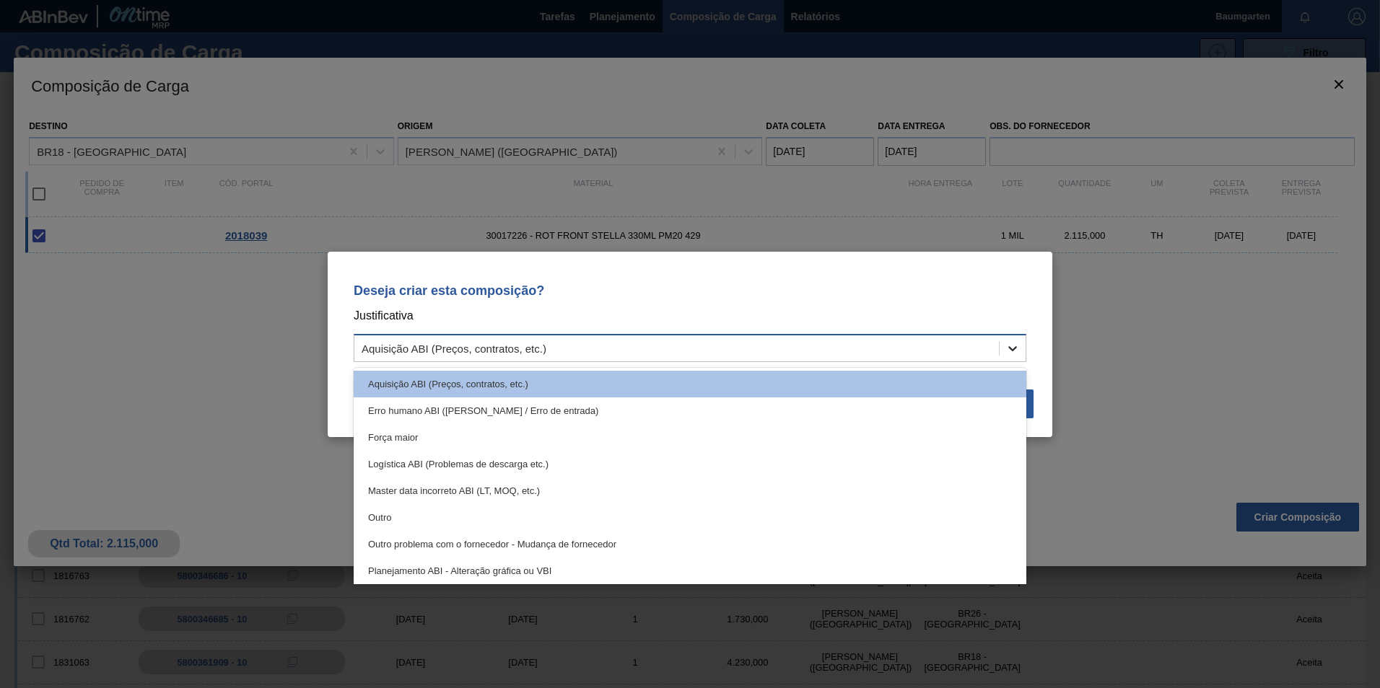
click at [1011, 344] on icon at bounding box center [1012, 348] width 14 height 14
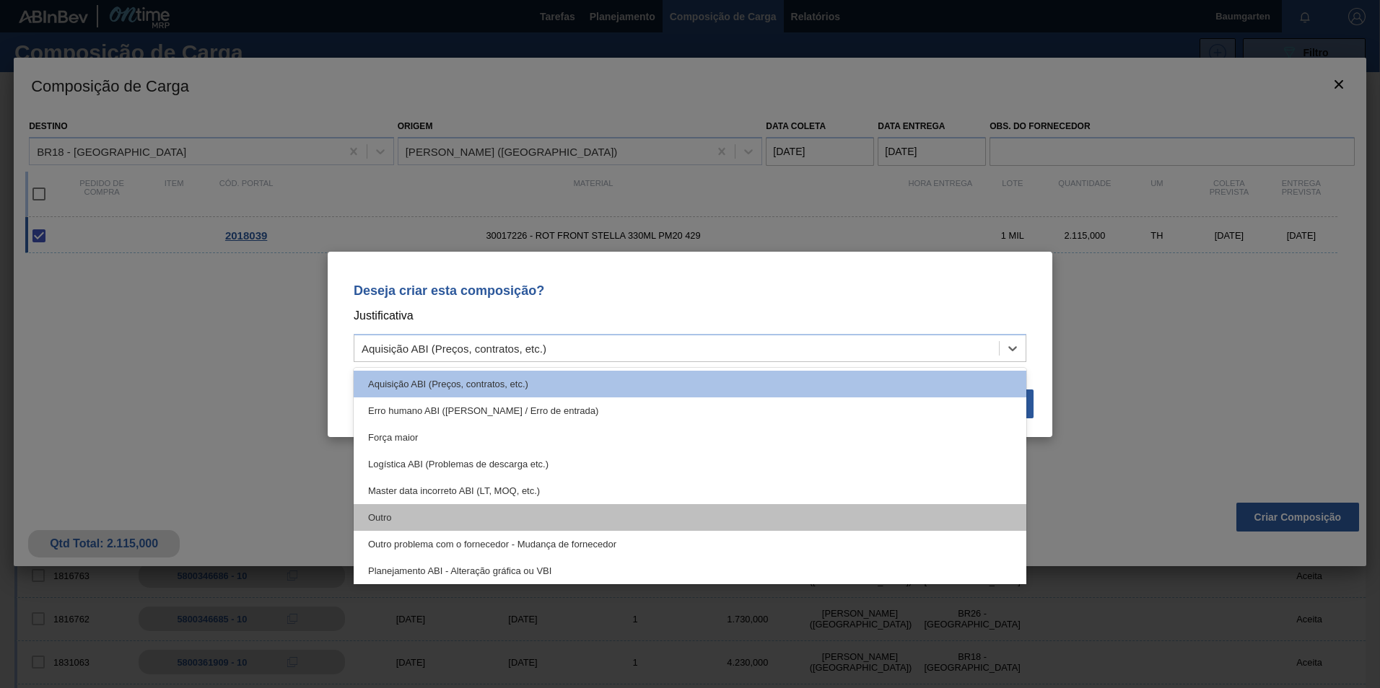
click at [489, 508] on div "Outro" at bounding box center [690, 517] width 672 height 27
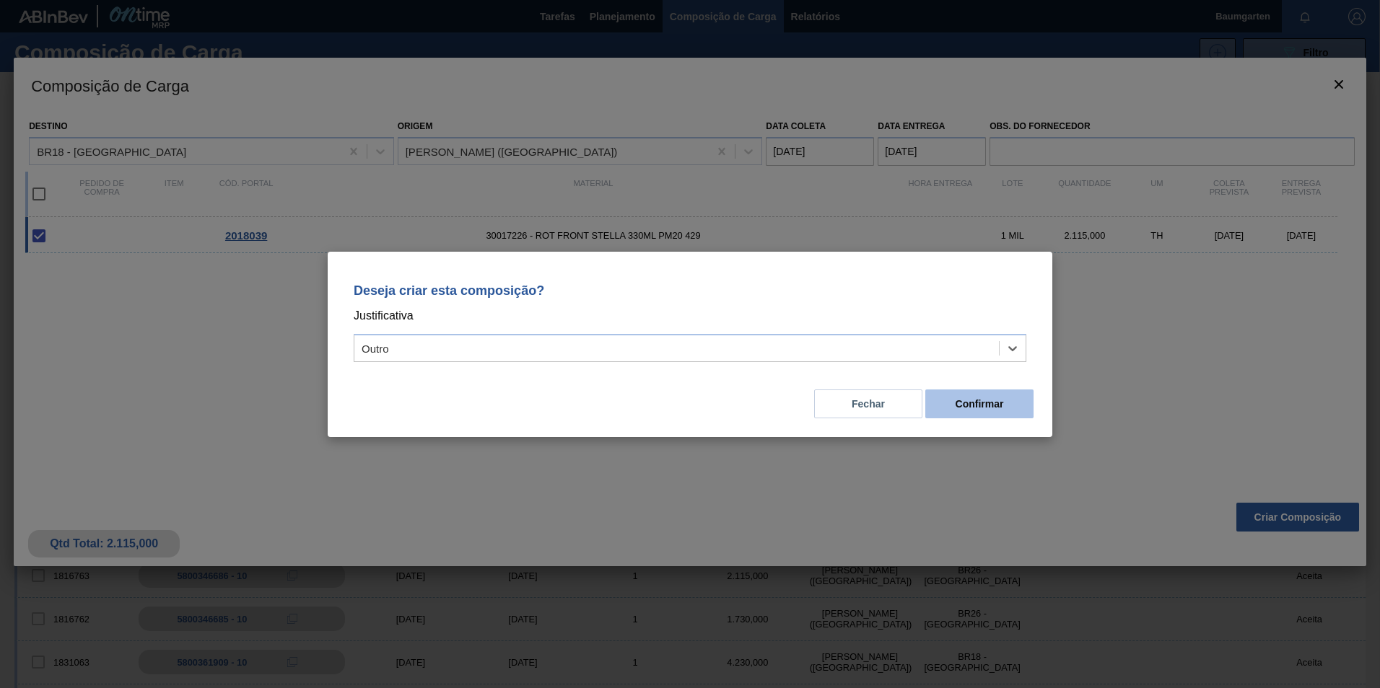
click at [1001, 403] on button "Confirmar" at bounding box center [979, 404] width 108 height 29
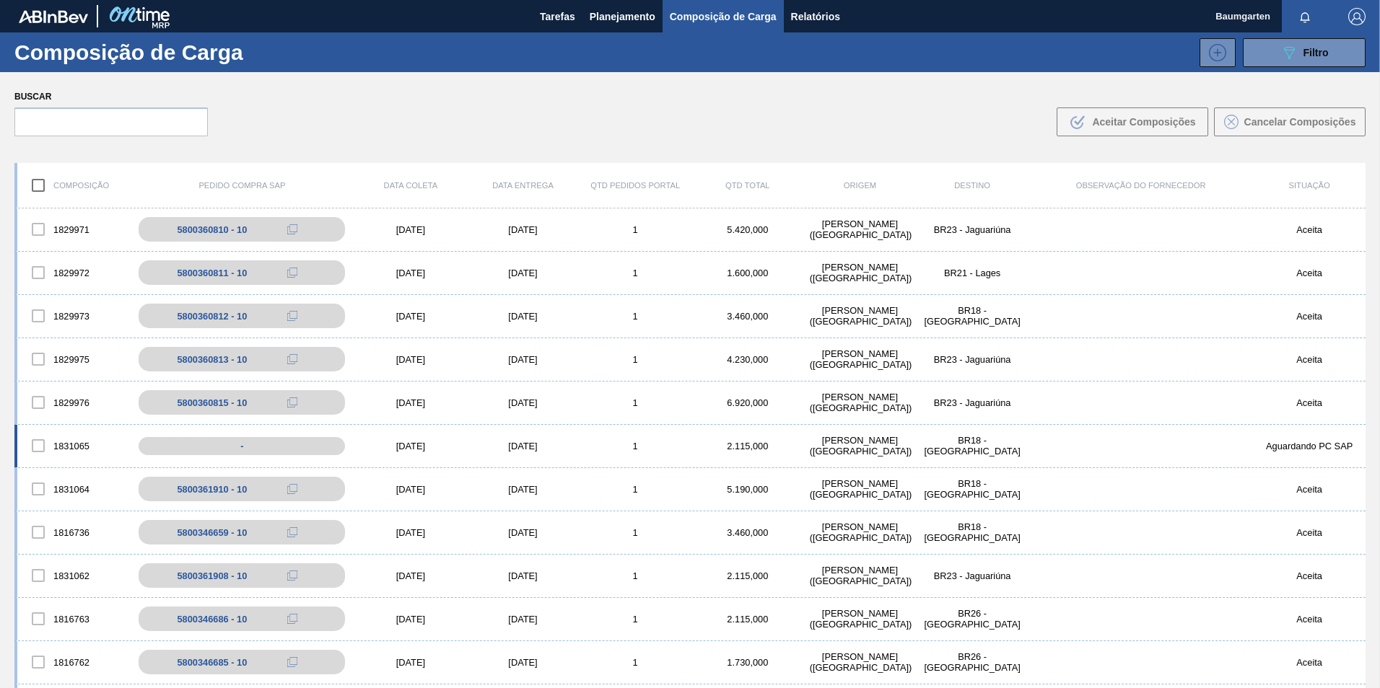
click at [66, 432] on div "1831065" at bounding box center [73, 446] width 113 height 30
click at [70, 426] on div "1831065 - [DATE] [DATE] 1 2.115,000 [PERSON_NAME][GEOGRAPHIC_DATA] ([GEOGRAPHIC…" at bounding box center [689, 446] width 1351 height 43
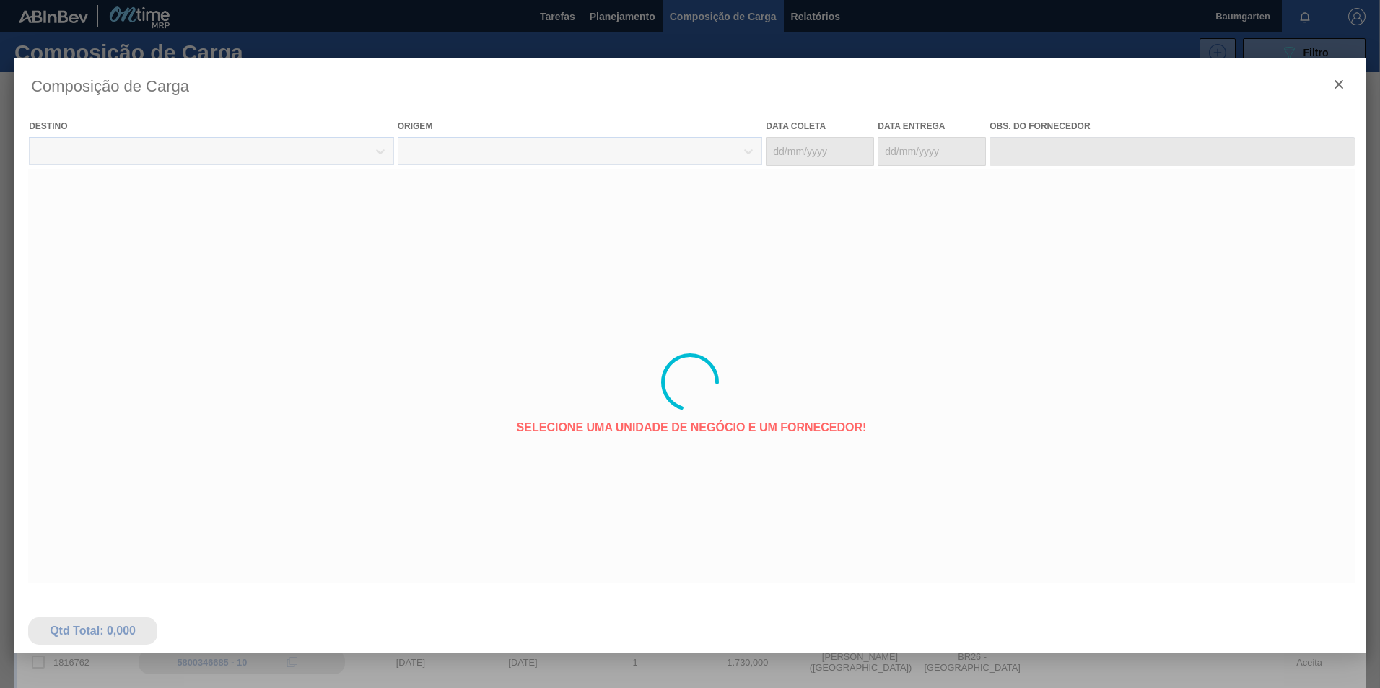
type coleta "[DATE]"
type entrega "[DATE]"
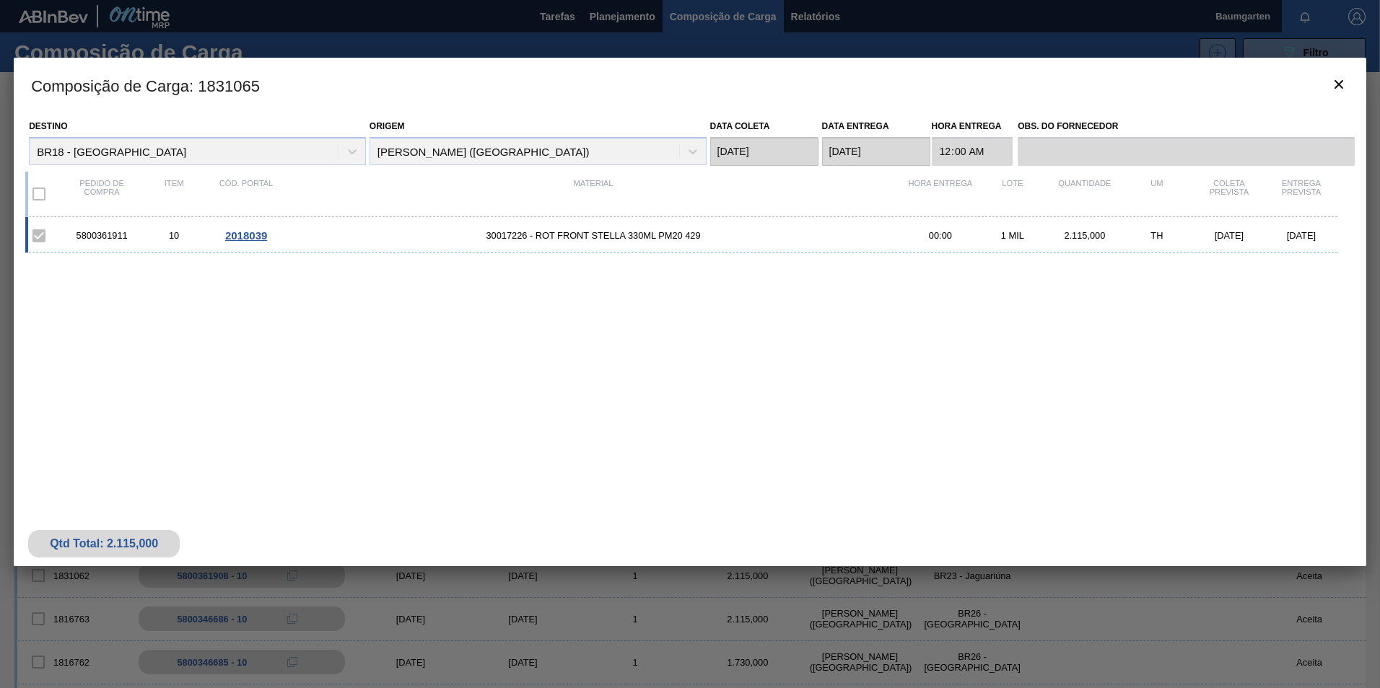
click at [245, 234] on span "2018039" at bounding box center [246, 235] width 42 height 12
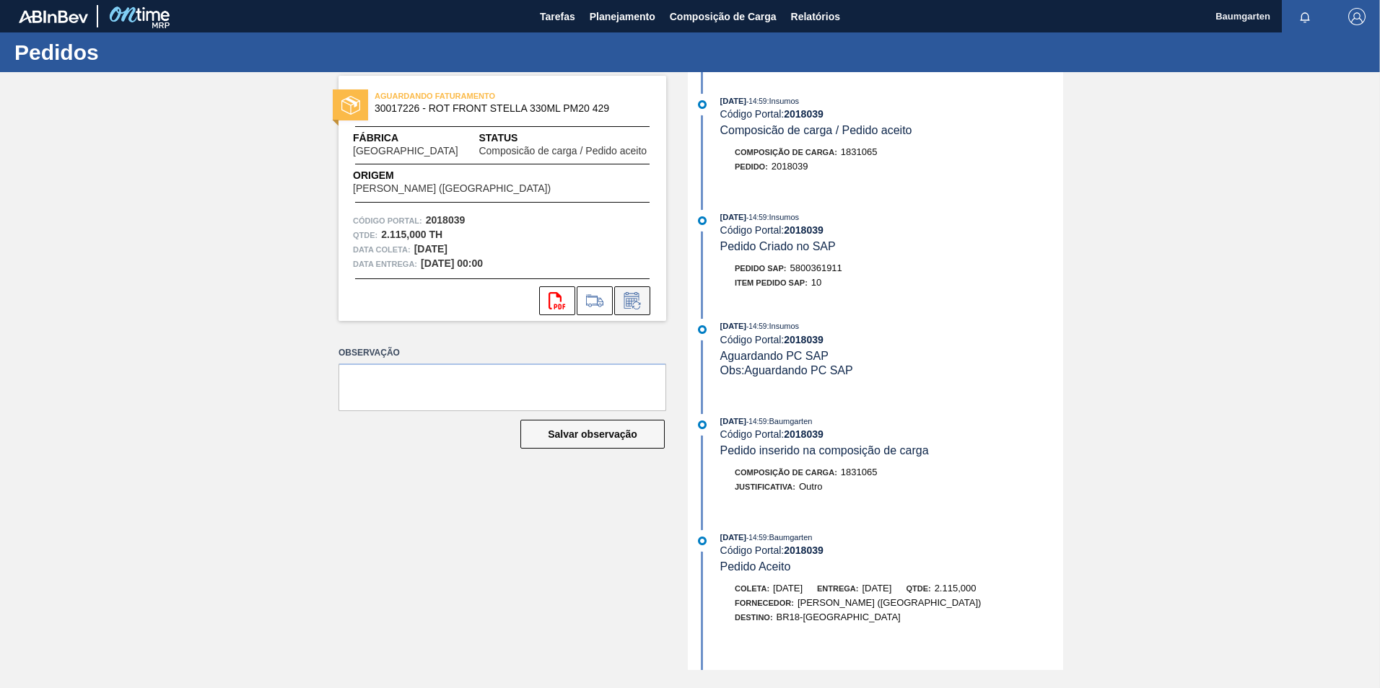
click at [637, 304] on icon at bounding box center [632, 300] width 23 height 17
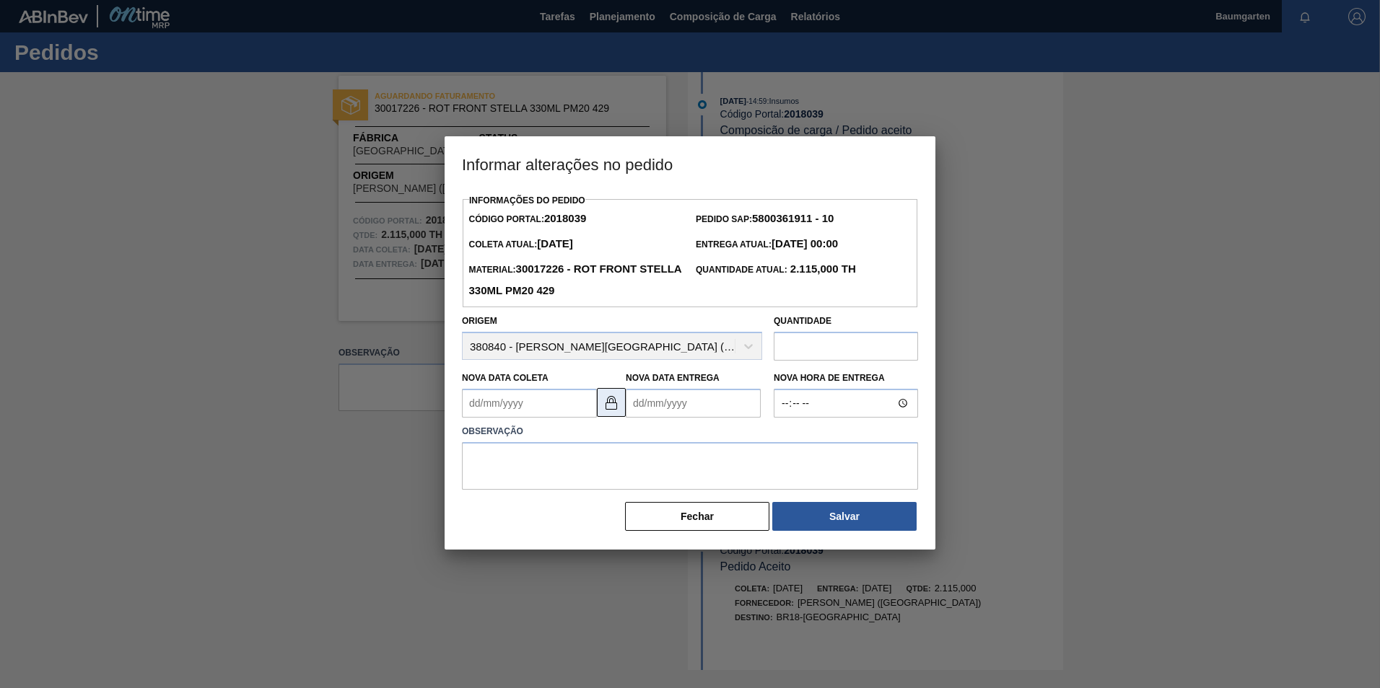
click at [623, 404] on button at bounding box center [611, 402] width 29 height 29
click at [540, 402] on Coleta2018039 "Nova Data Coleta" at bounding box center [529, 403] width 135 height 29
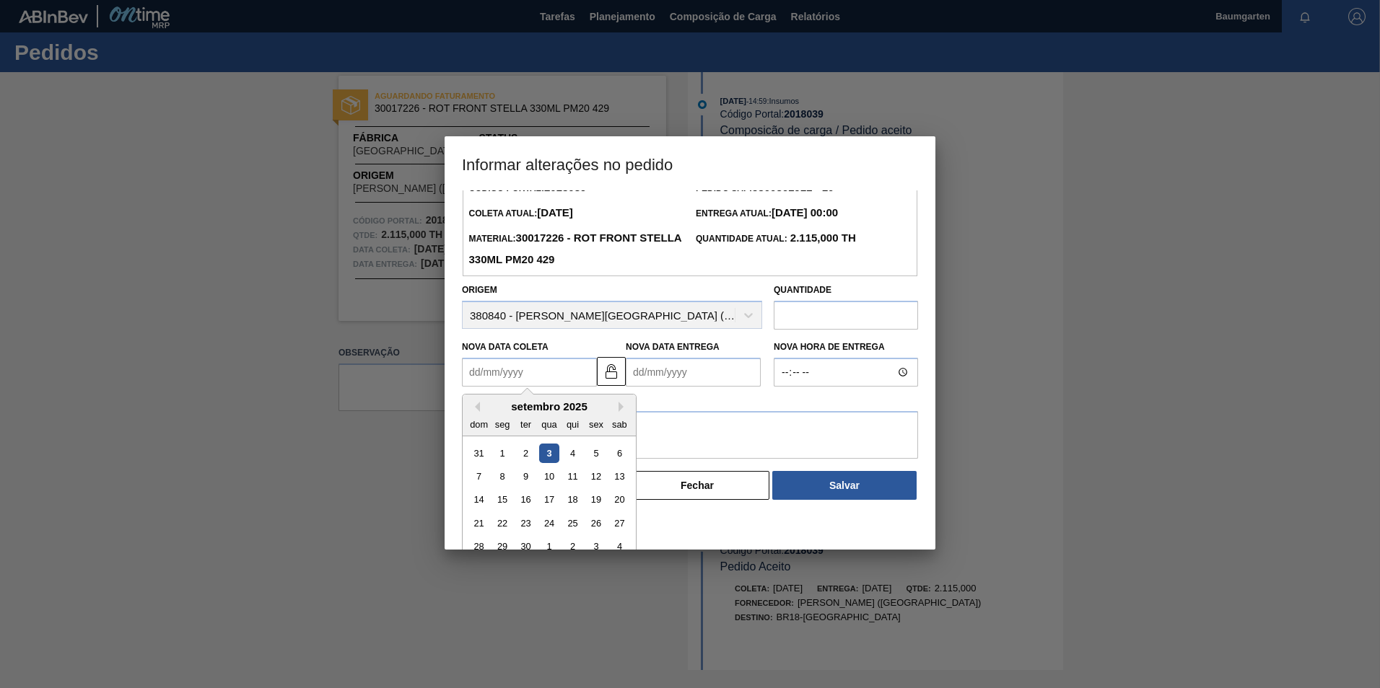
scroll to position [48, 0]
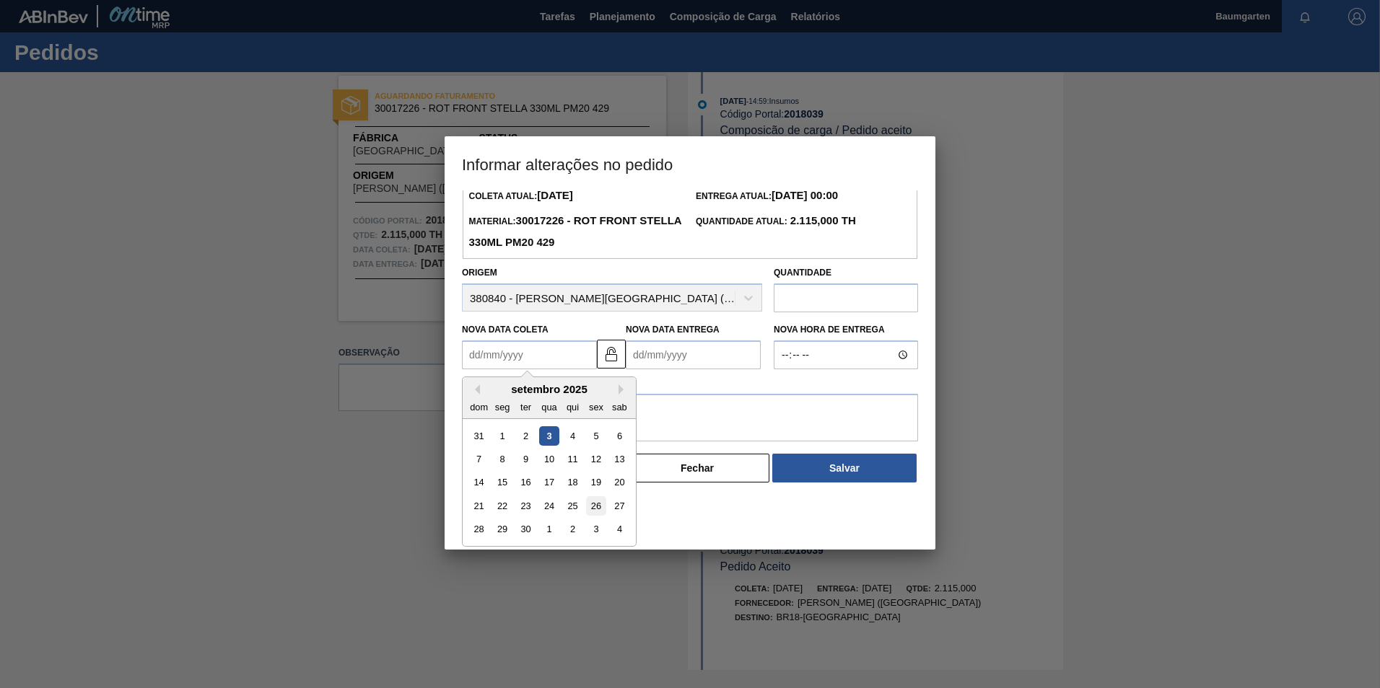
click at [595, 509] on div "26" at bounding box center [595, 505] width 19 height 19
type Coleta2018039 "[DATE]"
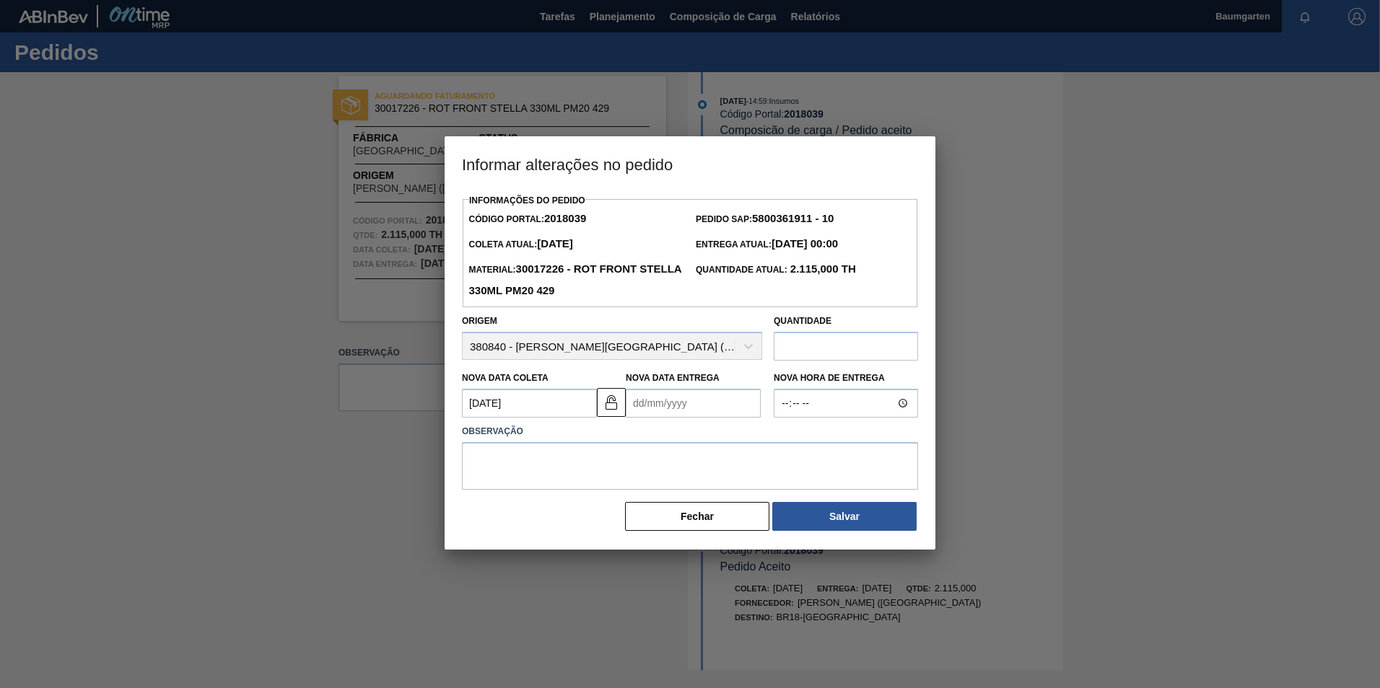
click at [677, 408] on Entrega2018039 "Nova Data Entrega" at bounding box center [693, 403] width 135 height 29
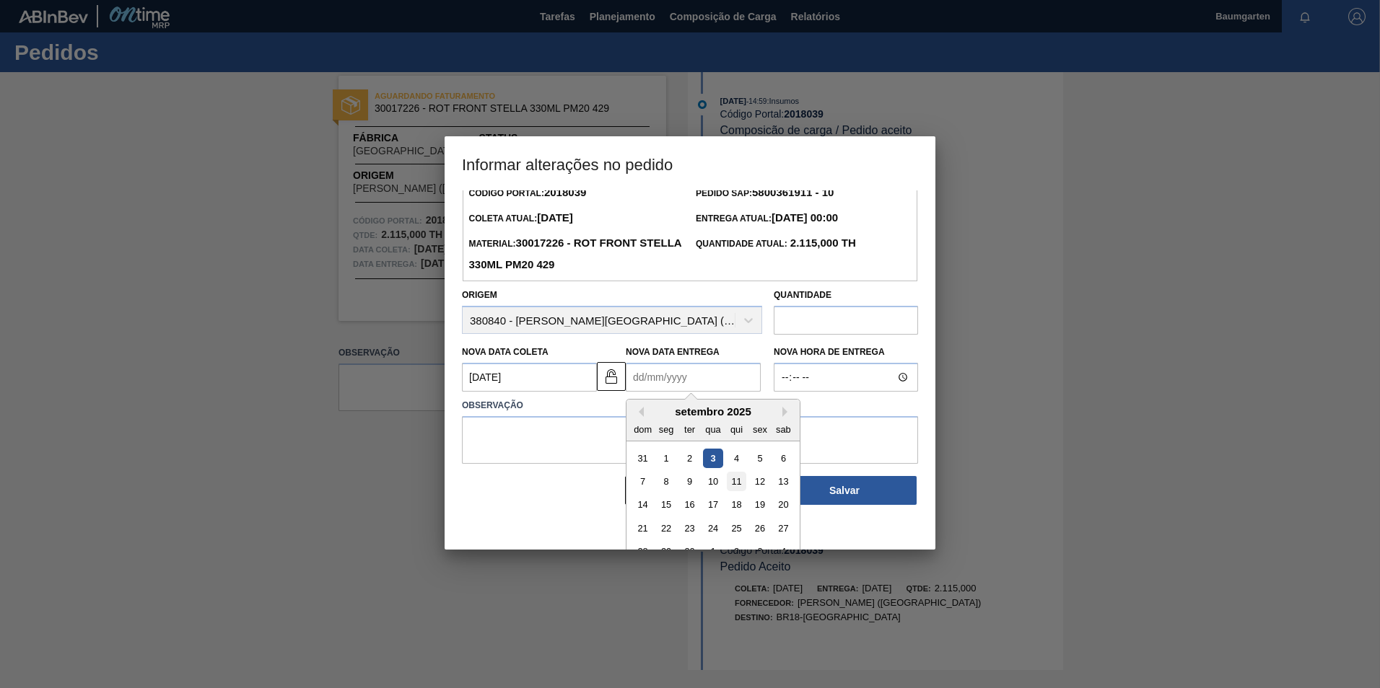
scroll to position [48, 0]
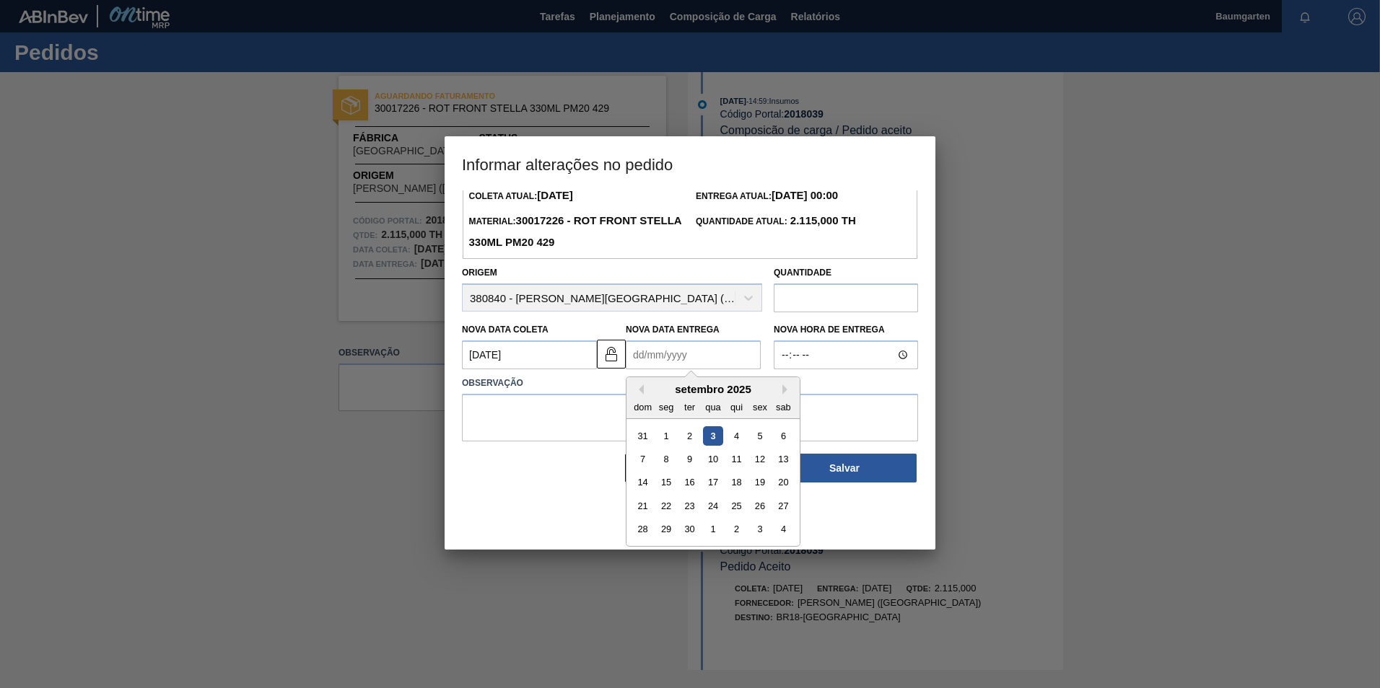
click at [779, 395] on div "setembro 2025" at bounding box center [712, 389] width 173 height 12
click at [782, 393] on button "Next Month" at bounding box center [787, 390] width 10 height 10
click at [740, 462] on div "9" at bounding box center [736, 459] width 19 height 19
type Entrega2018039 "[DATE]"
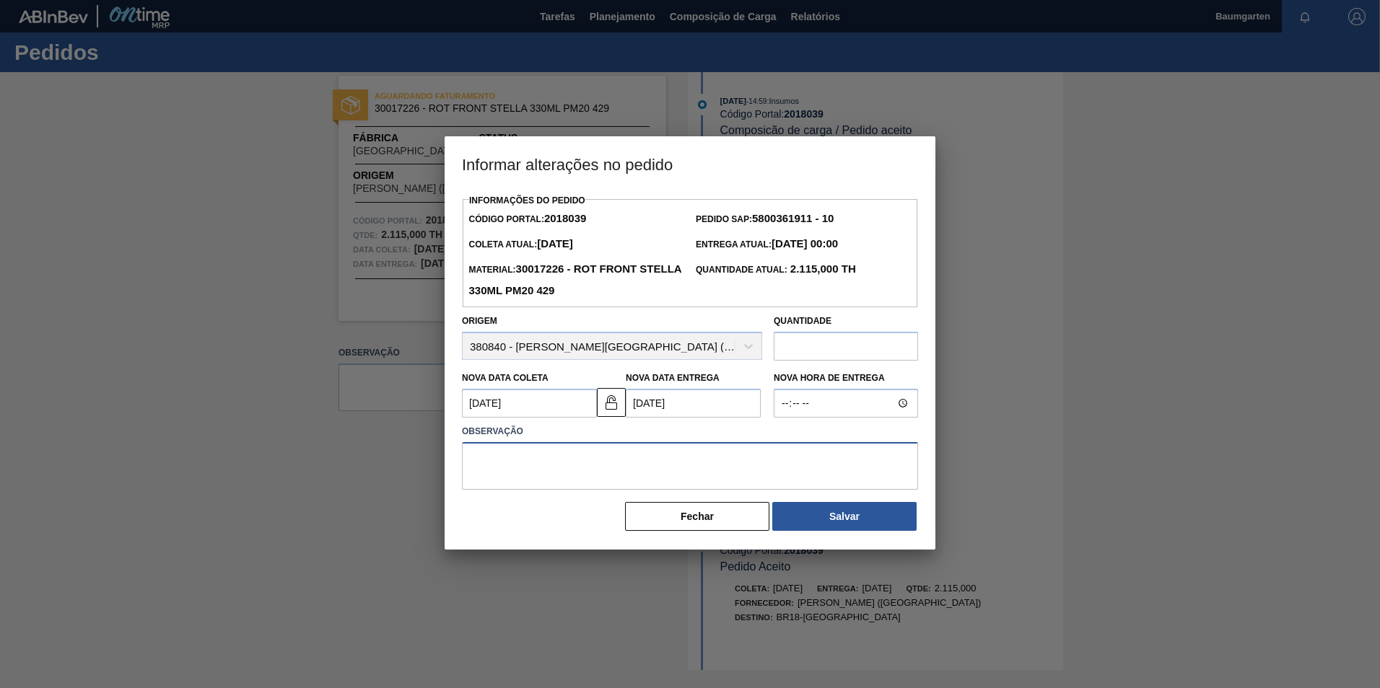
click at [525, 444] on textarea at bounding box center [690, 466] width 456 height 48
type textarea "alteração na data de entrega"
click at [820, 522] on button "Salvar" at bounding box center [844, 516] width 144 height 29
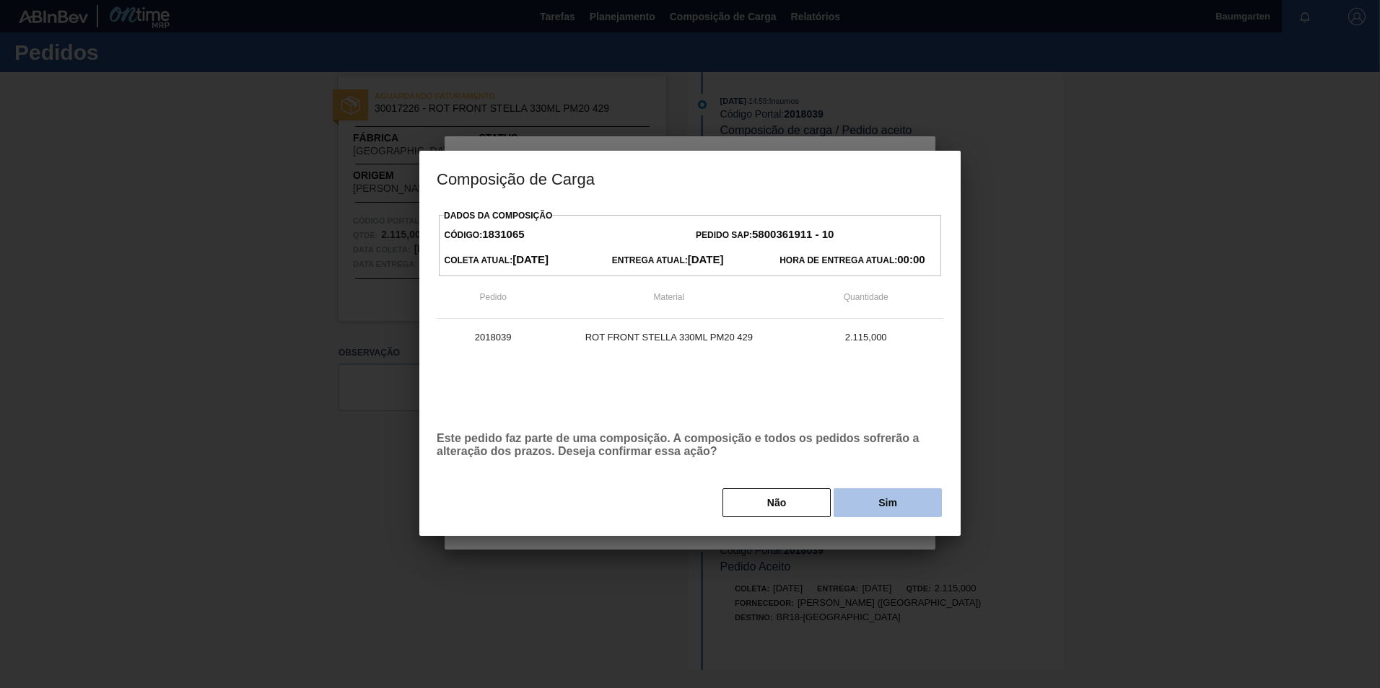
click at [882, 501] on button "Sim" at bounding box center [887, 502] width 108 height 29
